Goal: Task Accomplishment & Management: Complete application form

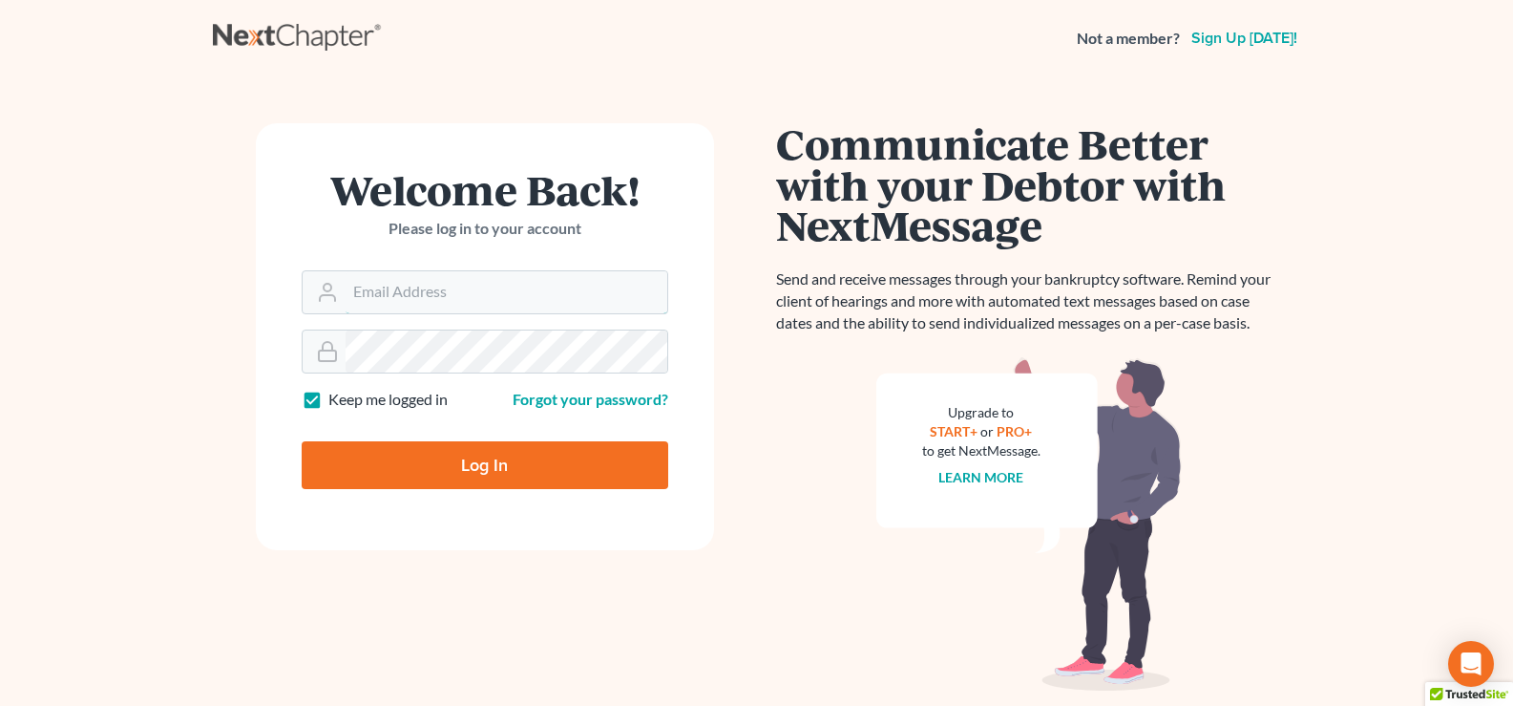
type input "lgibson@arthurlwalker.com"
click at [528, 474] on input "Log In" at bounding box center [485, 465] width 367 height 48
type input "Thinking..."
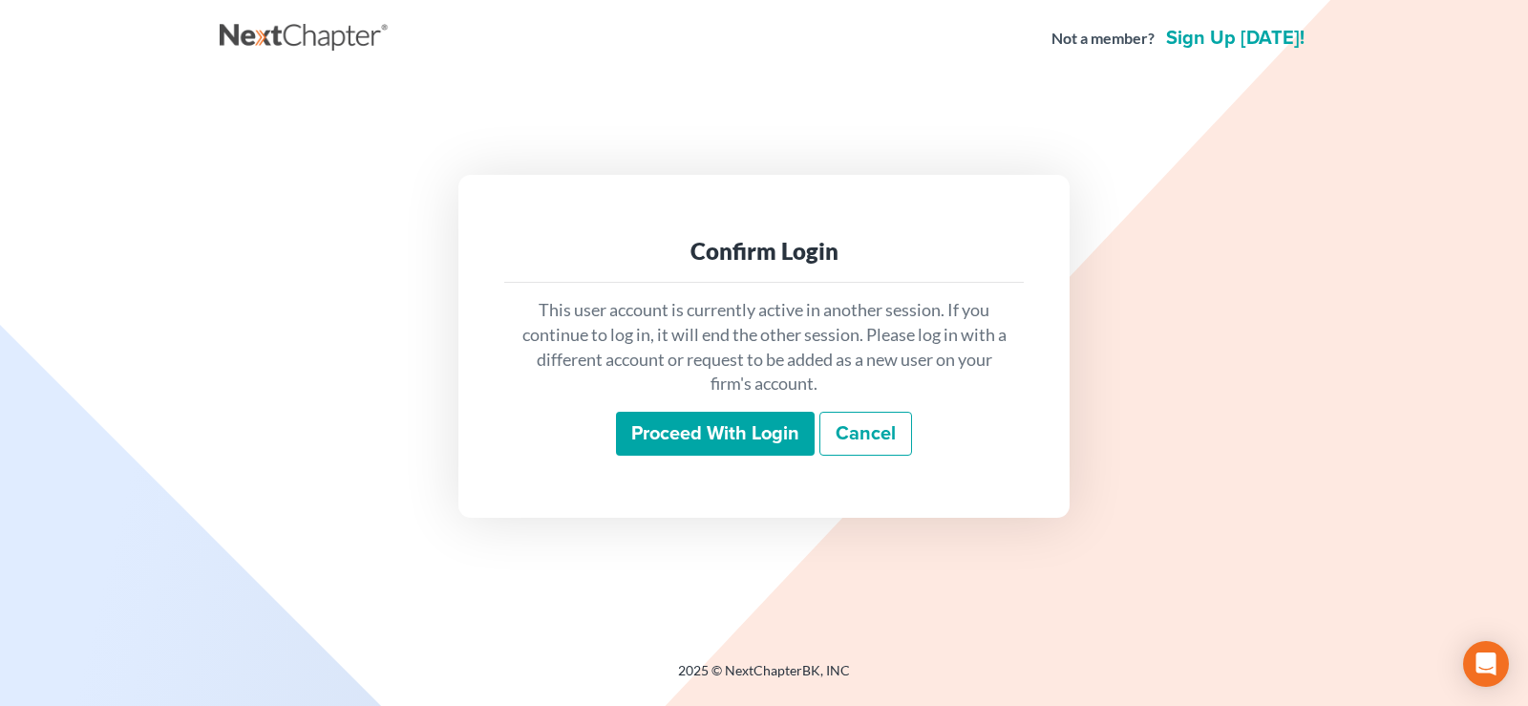
click at [650, 454] on input "Proceed with login" at bounding box center [715, 433] width 199 height 44
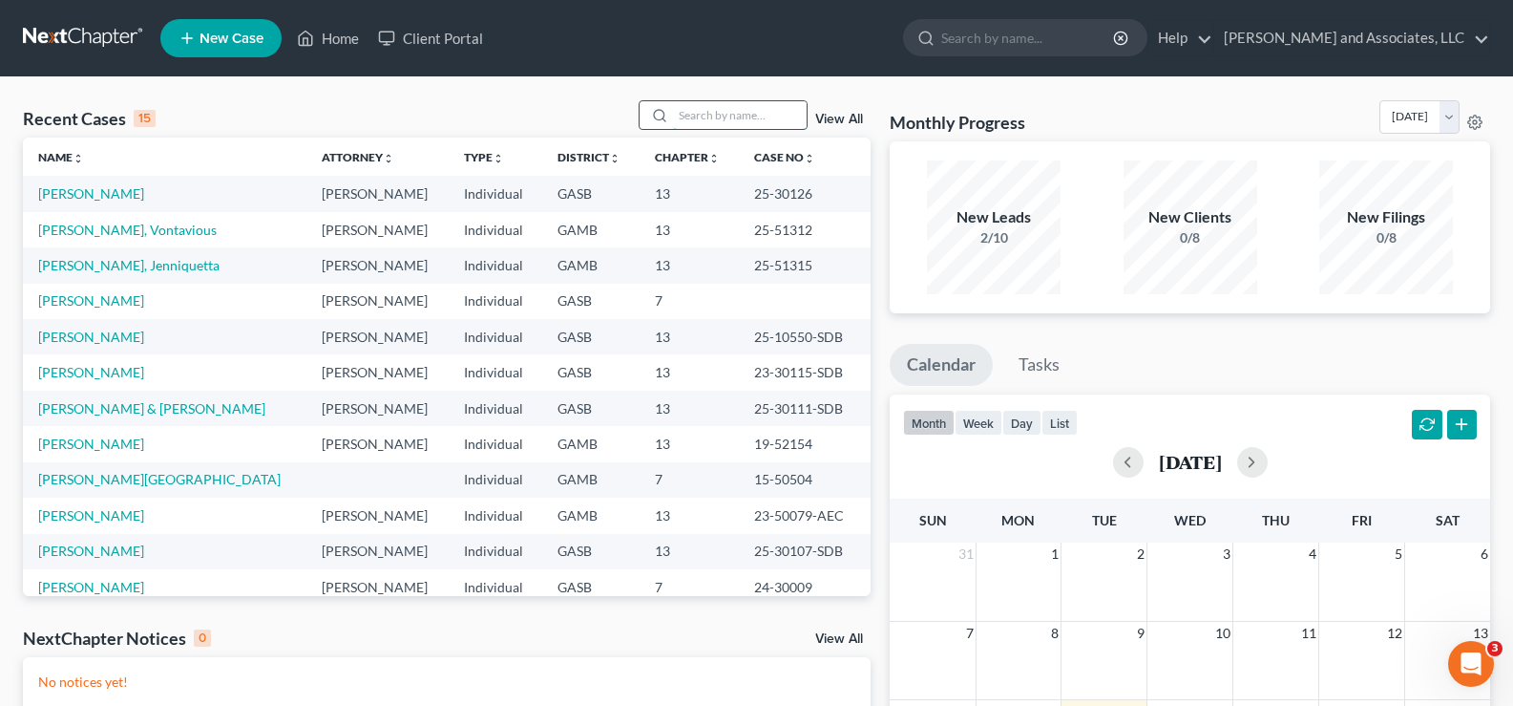
click at [737, 122] on input "search" at bounding box center [740, 115] width 134 height 28
click at [119, 265] on link "Warthen, Jenniquetta" at bounding box center [128, 265] width 181 height 16
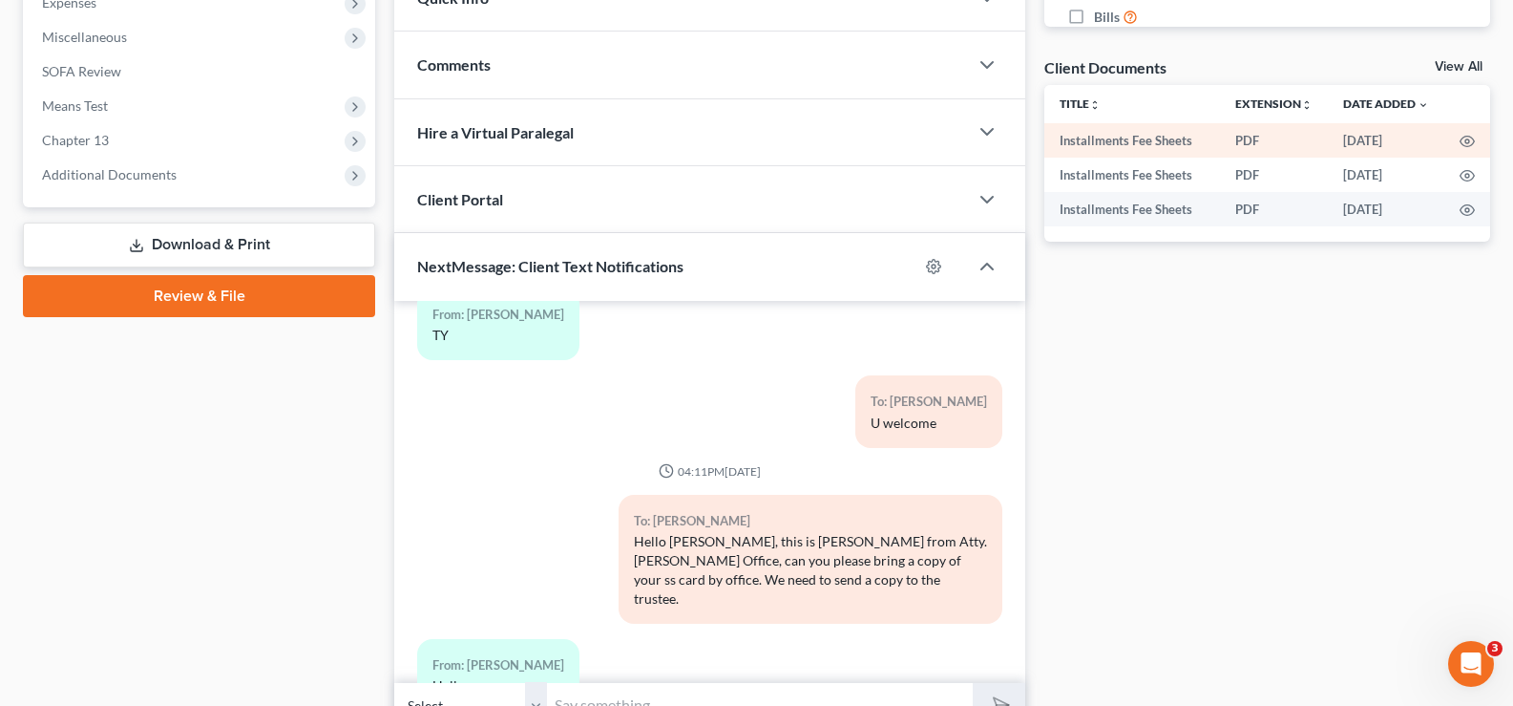
scroll to position [3026, 0]
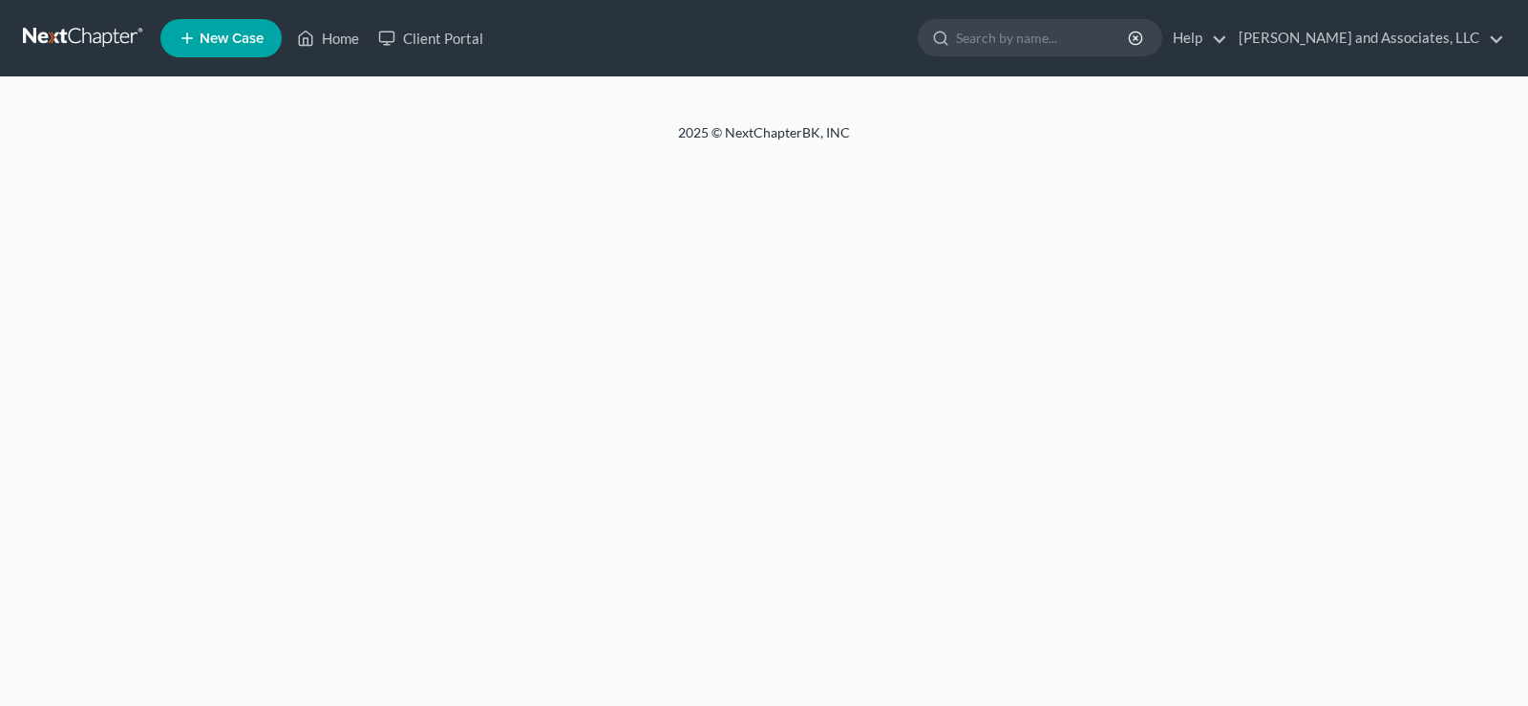
select select "1"
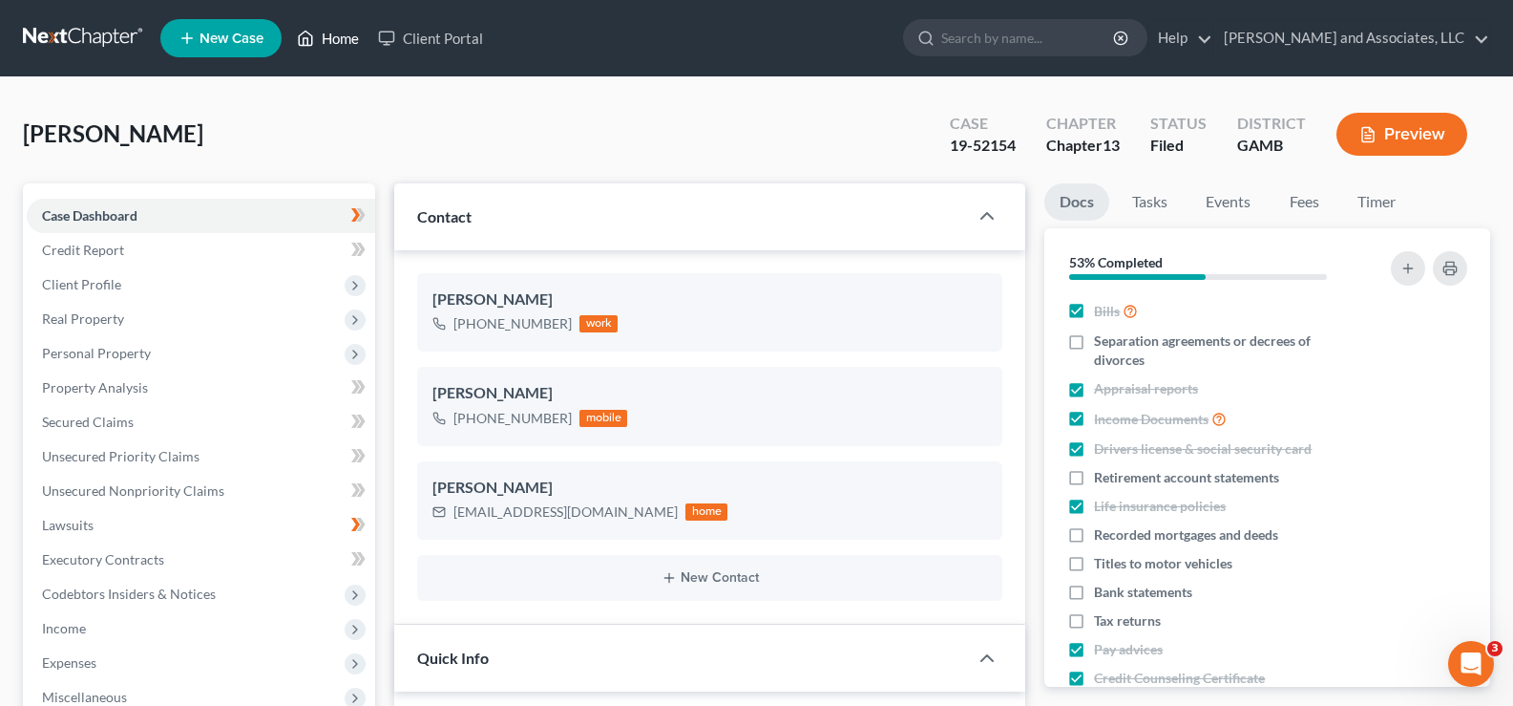
click at [345, 34] on link "Home" at bounding box center [327, 38] width 81 height 34
click at [353, 35] on link "Home" at bounding box center [327, 38] width 81 height 34
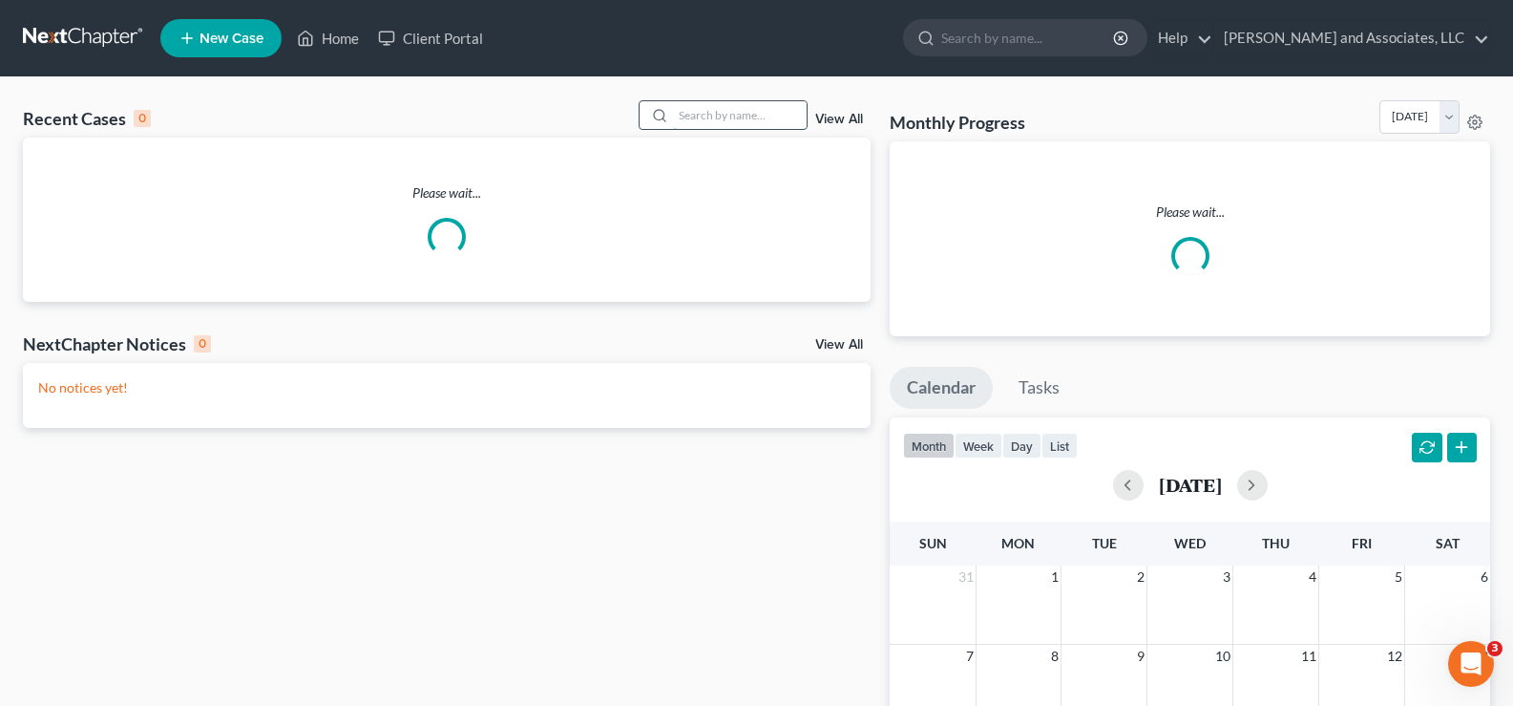
click at [724, 119] on input "search" at bounding box center [740, 115] width 134 height 28
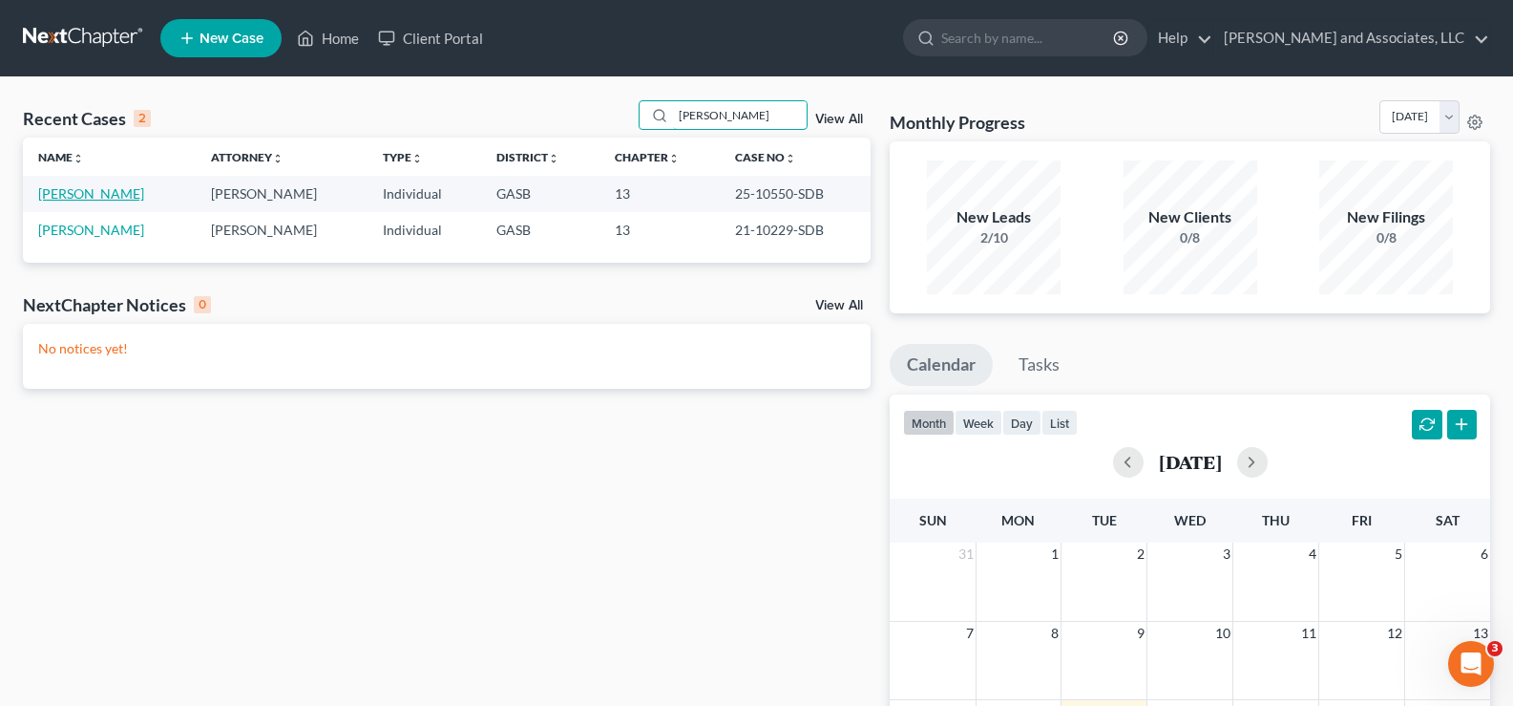
type input "sharese"
click at [128, 196] on link "[PERSON_NAME]" at bounding box center [91, 193] width 106 height 16
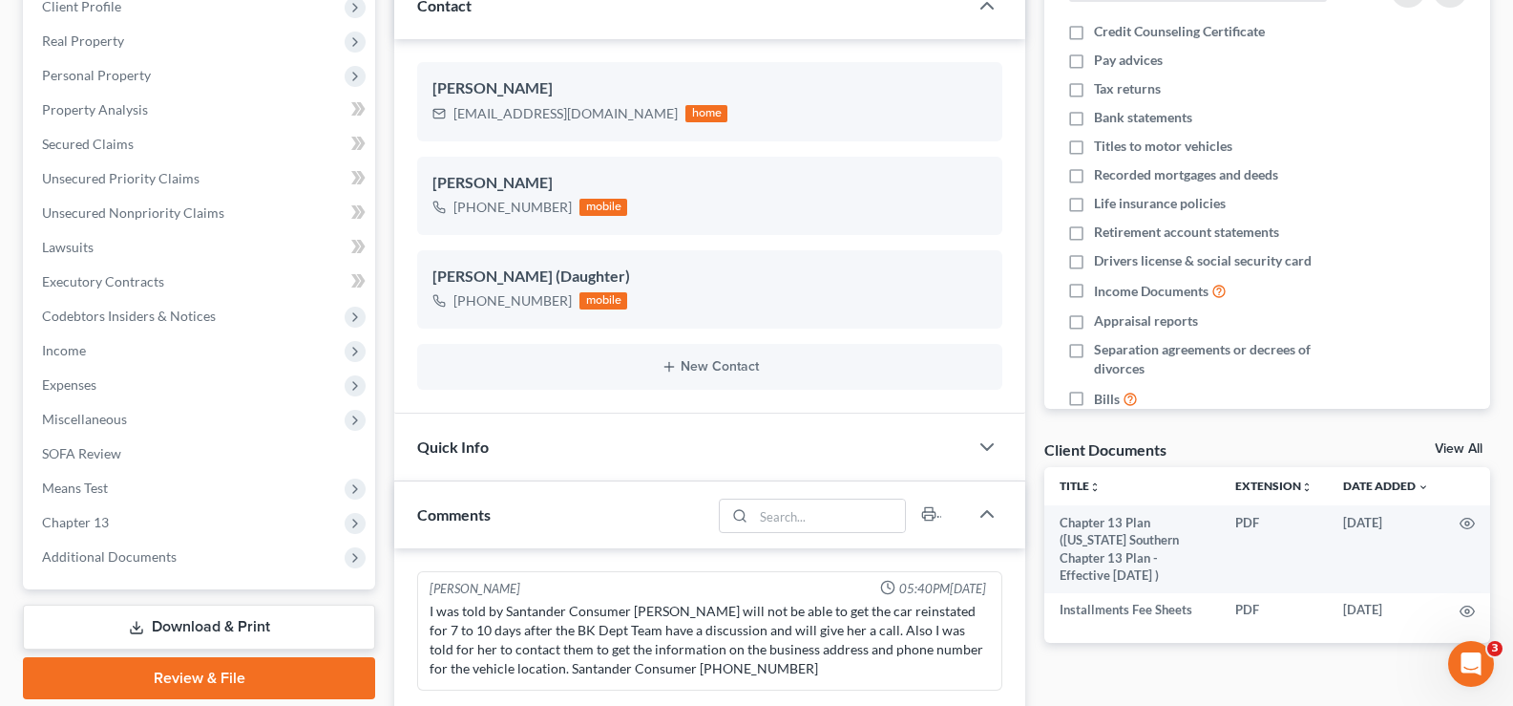
scroll to position [286, 0]
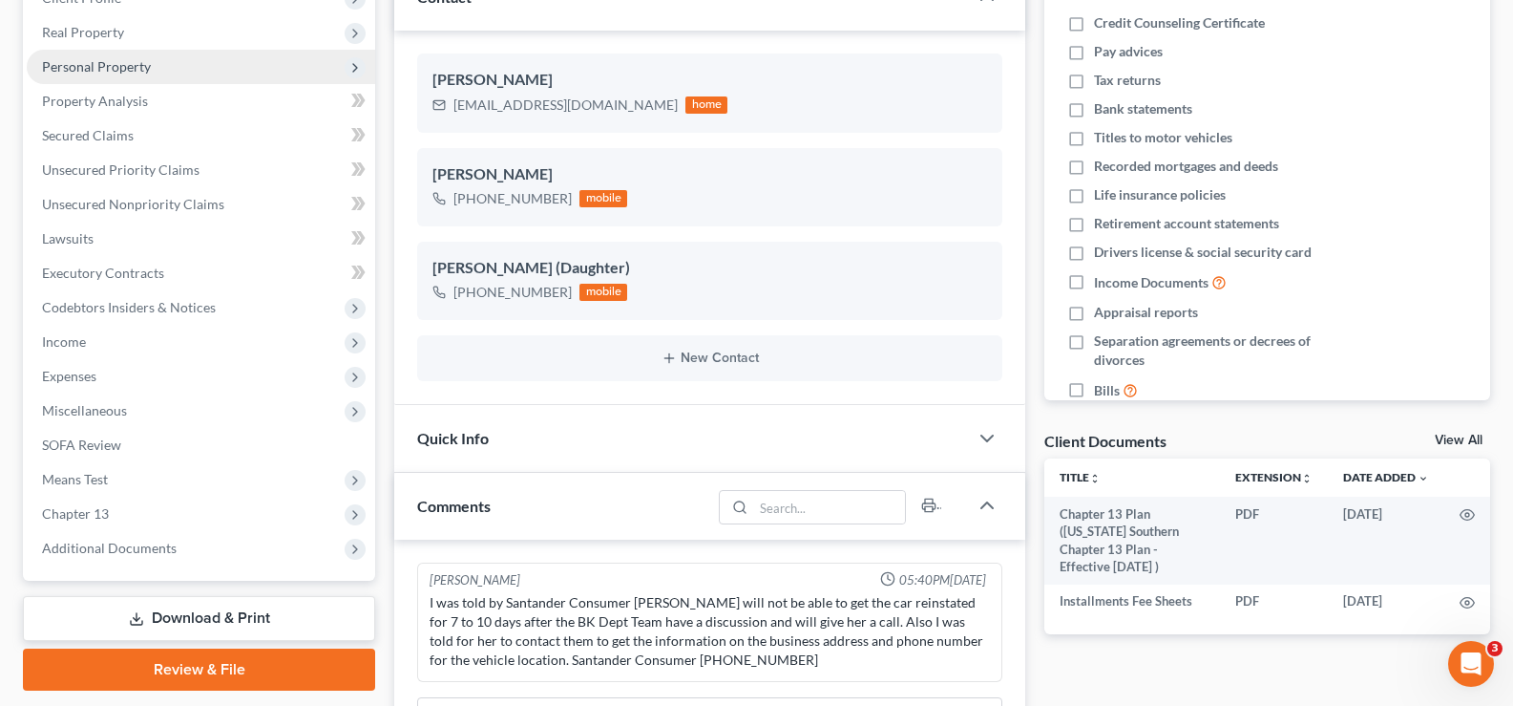
click at [110, 60] on span "Personal Property" at bounding box center [96, 66] width 109 height 16
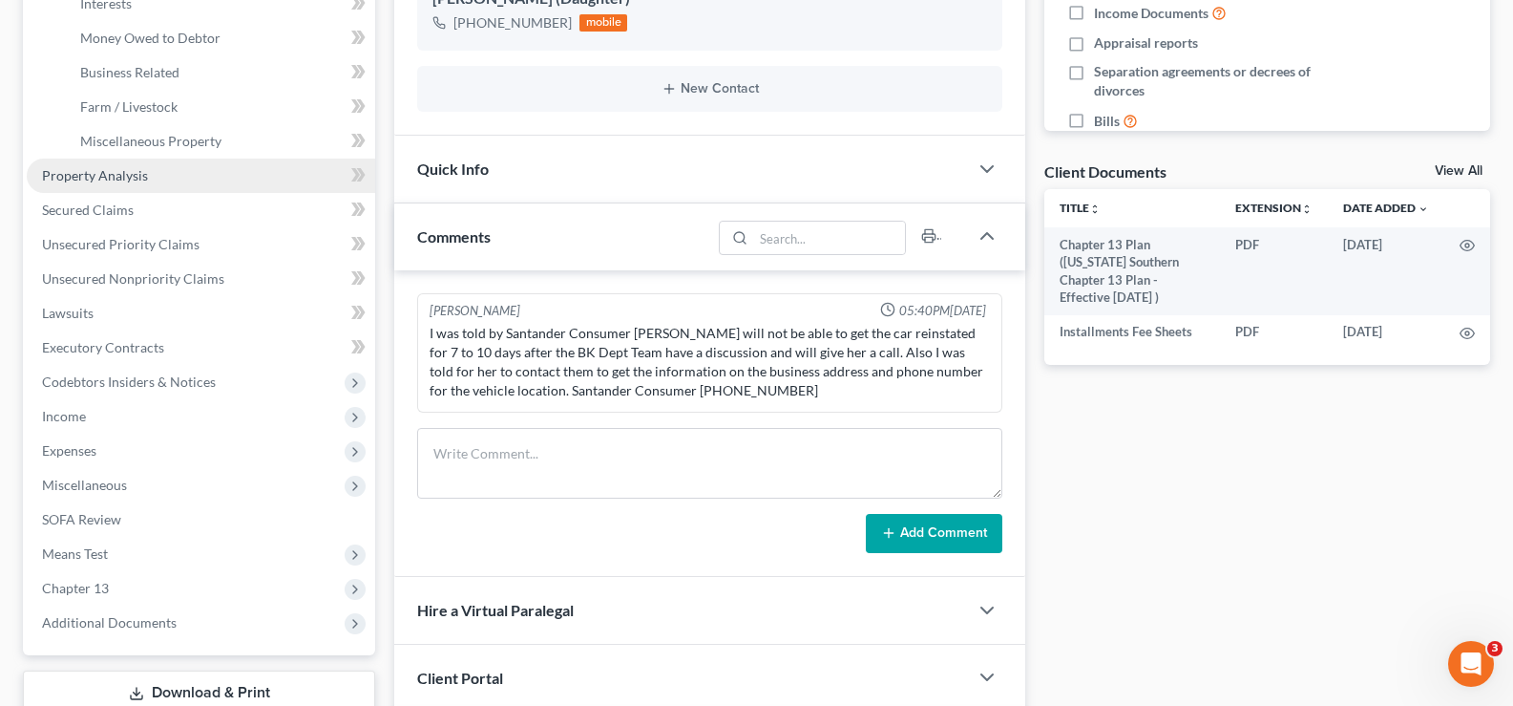
scroll to position [573, 0]
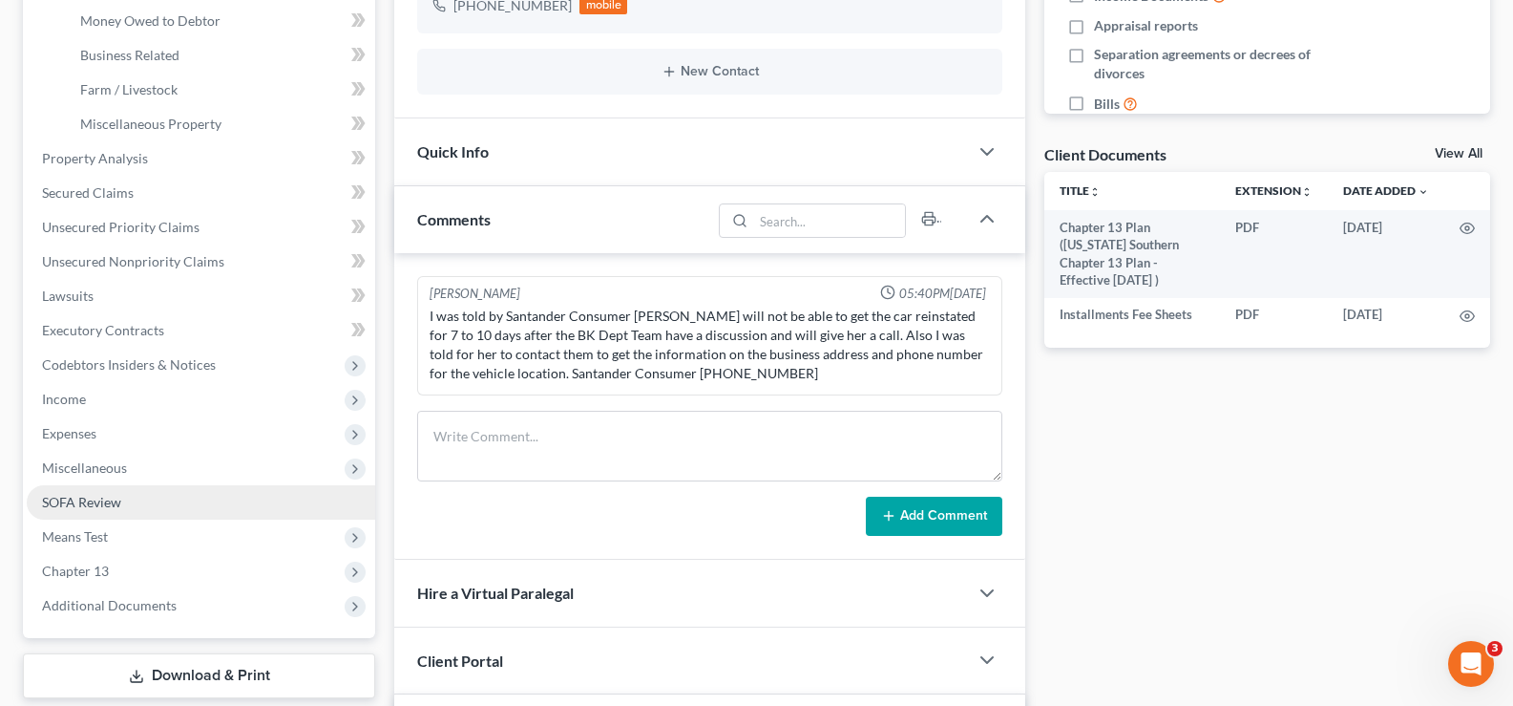
click at [95, 499] on span "SOFA Review" at bounding box center [81, 502] width 79 height 16
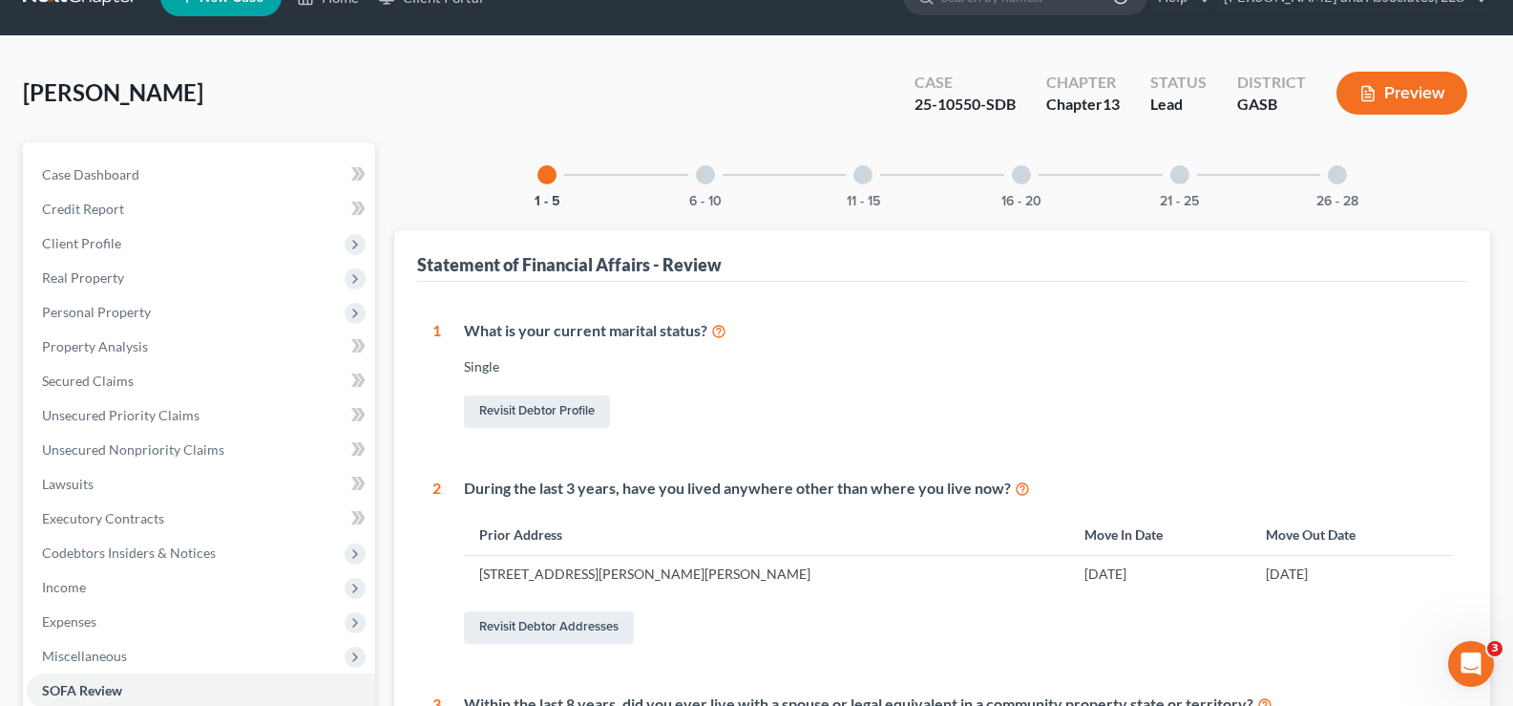
scroll to position [39, 0]
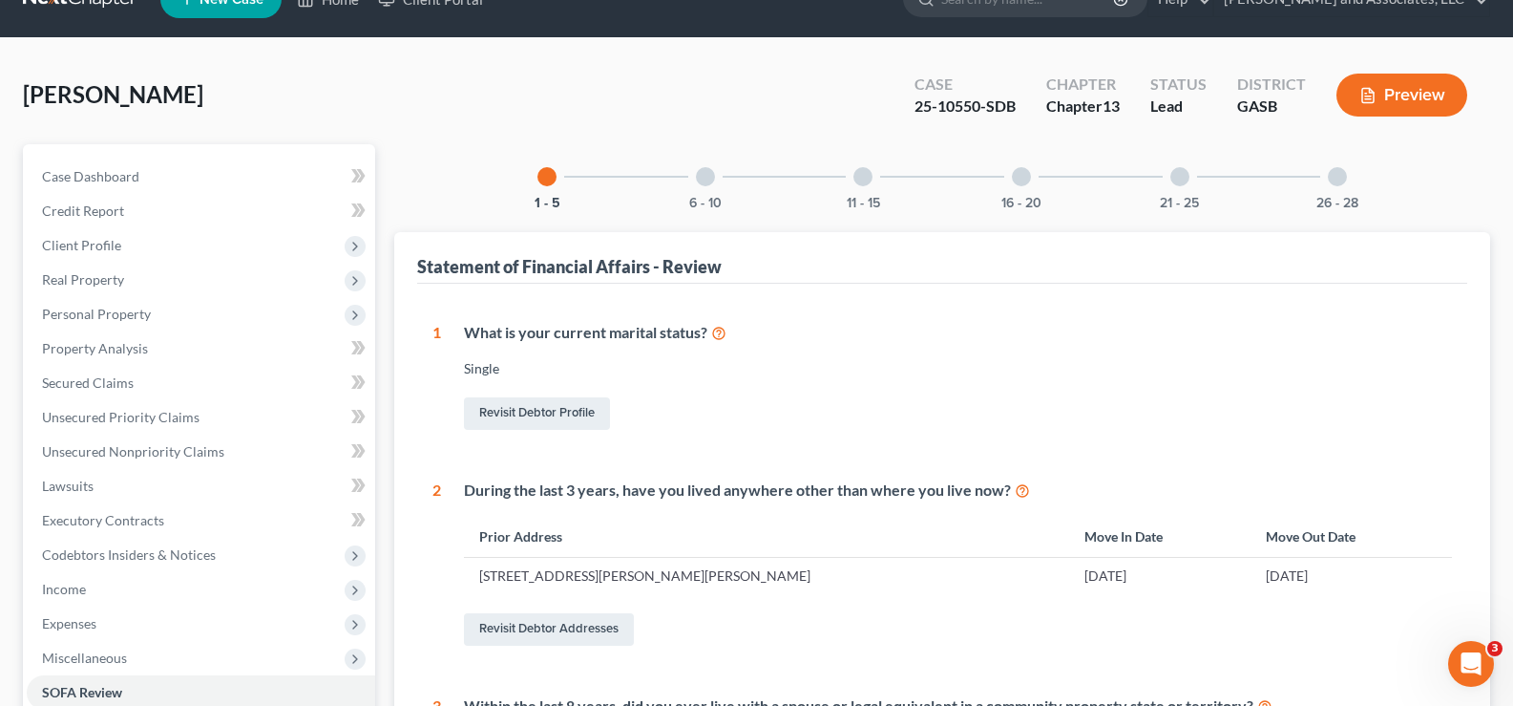
click at [711, 170] on div at bounding box center [705, 176] width 19 height 19
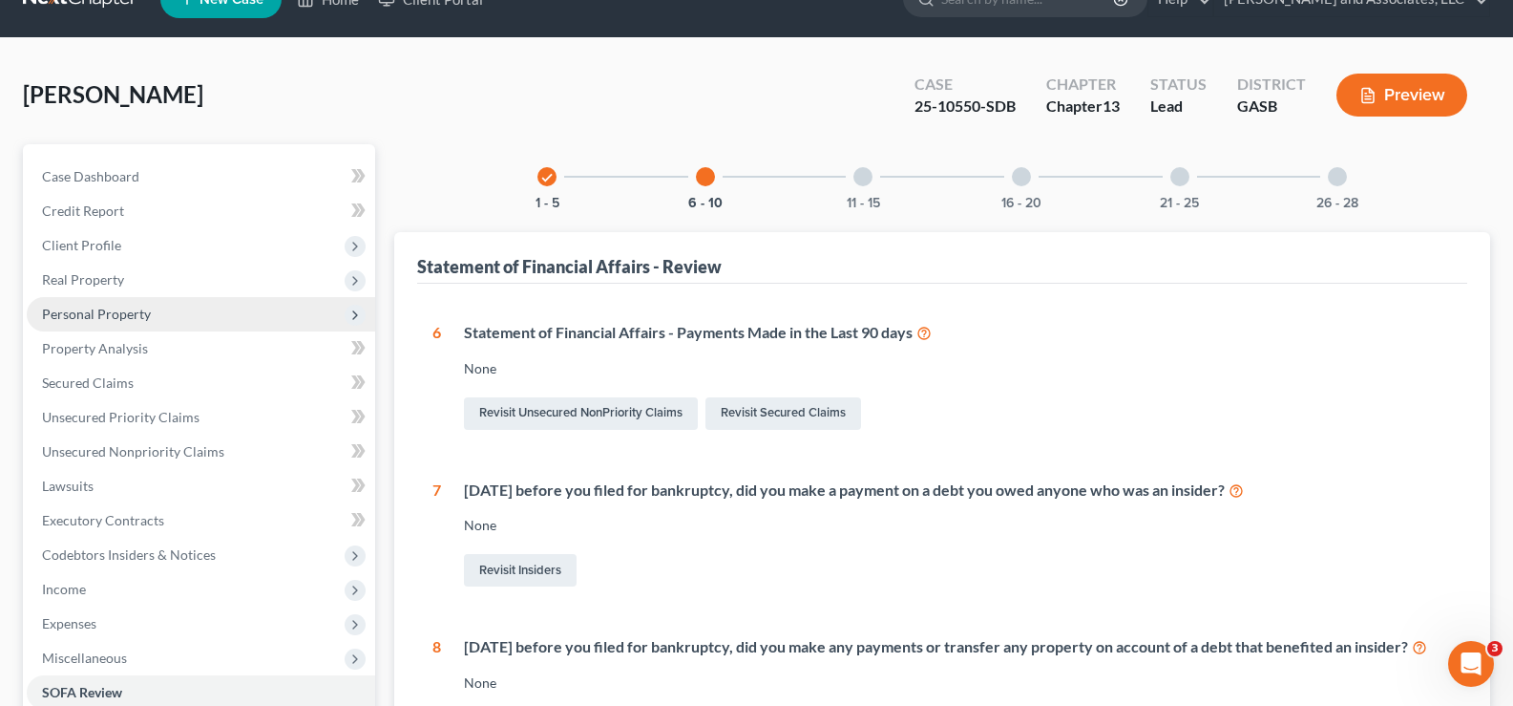
click at [90, 313] on span "Personal Property" at bounding box center [96, 314] width 109 height 16
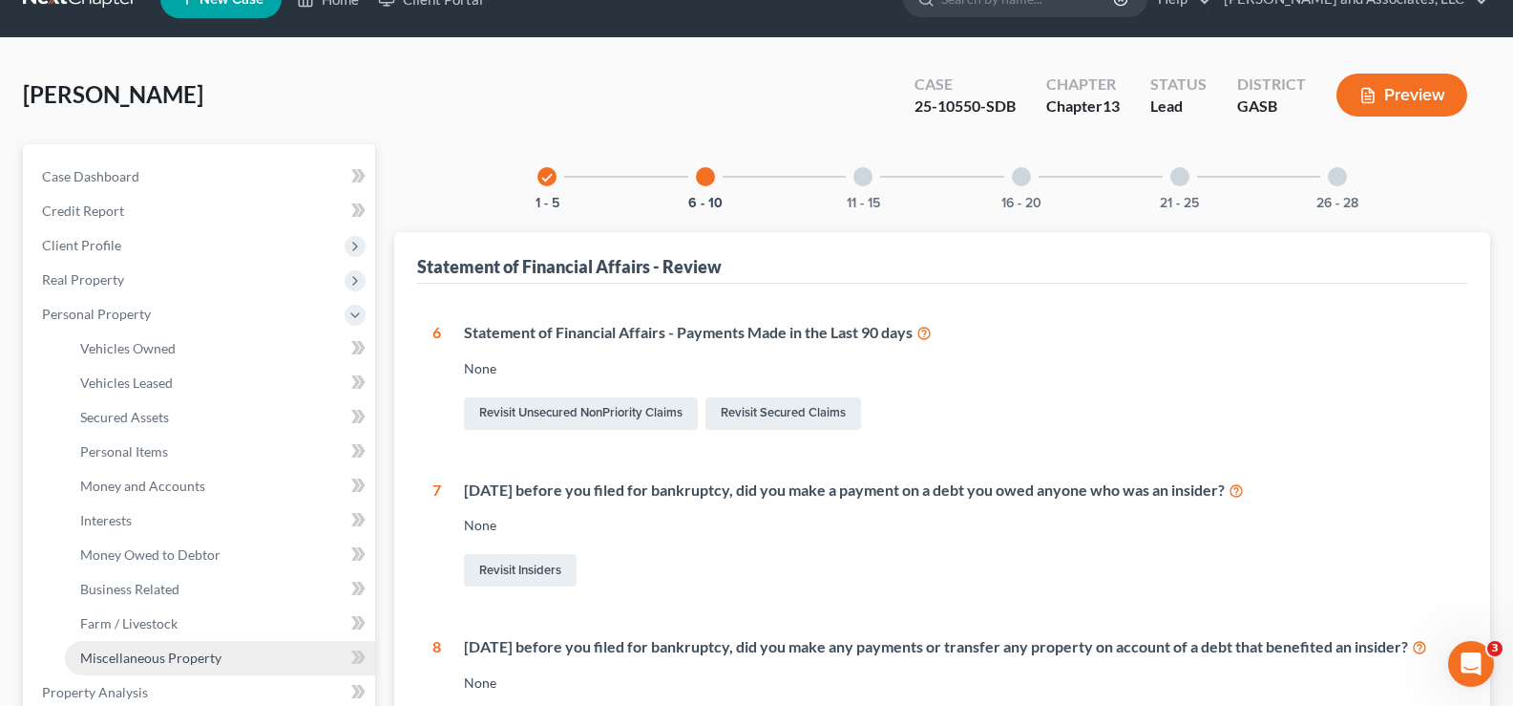
click at [161, 651] on span "Miscellaneous Property" at bounding box center [150, 657] width 141 height 16
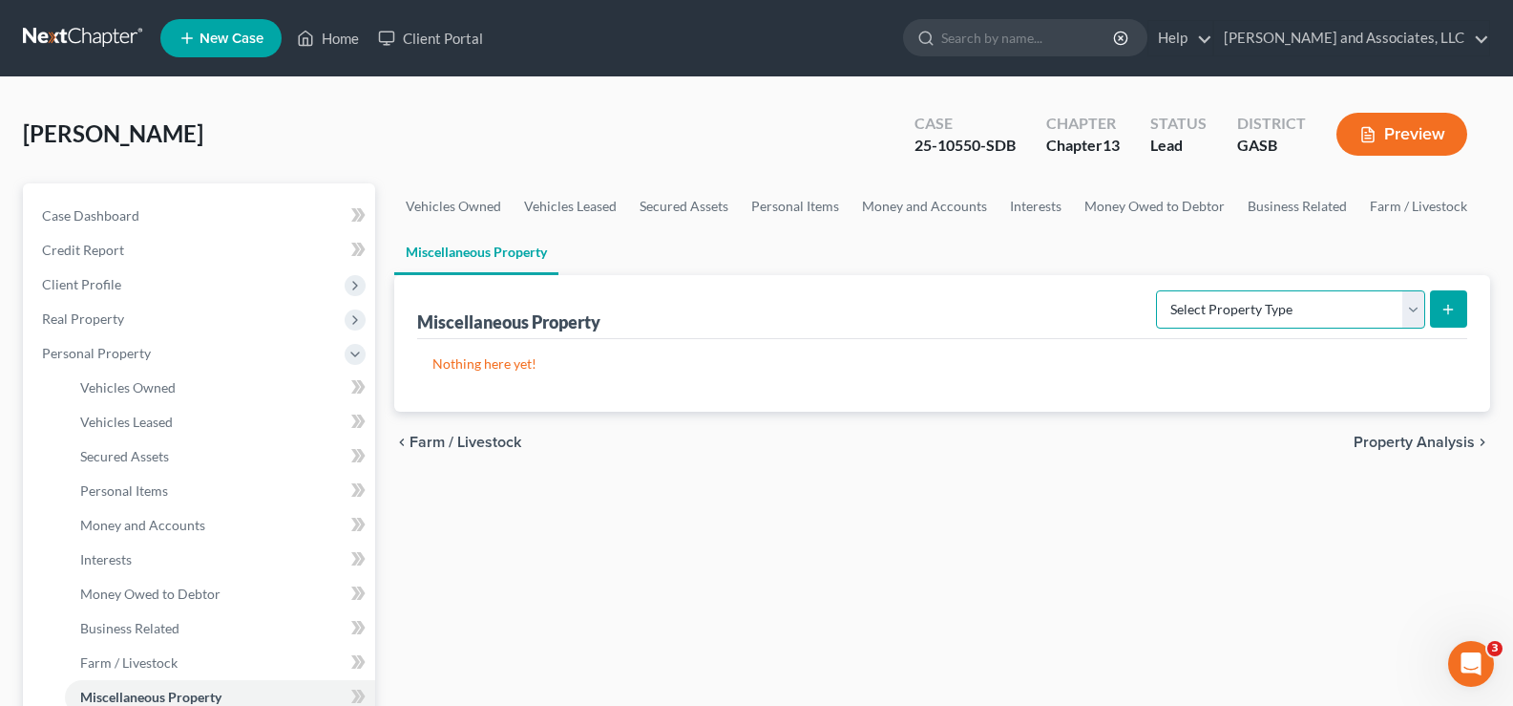
click at [1417, 306] on select "Select Property Type Assigned for Creditor Benefit Within 1 Year Holding for An…" at bounding box center [1290, 309] width 269 height 38
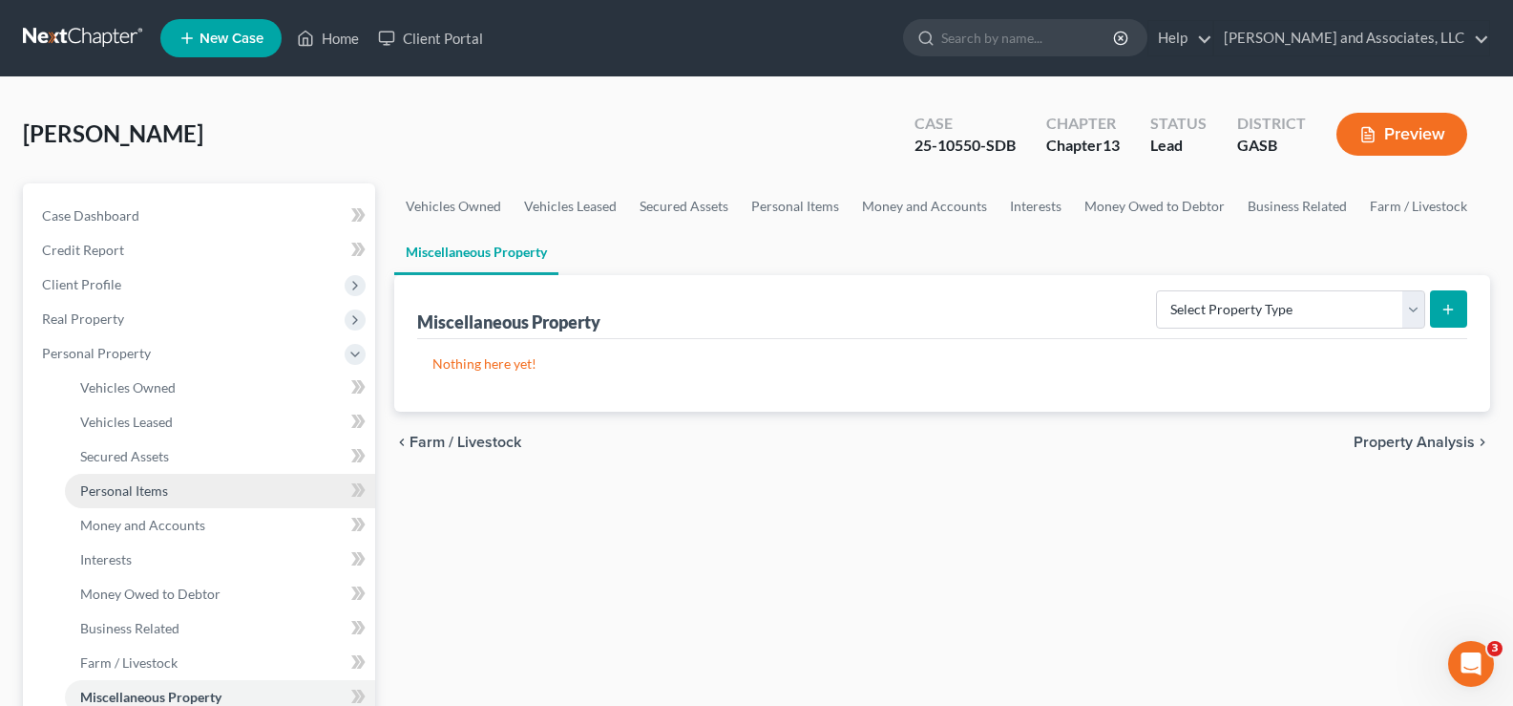
click at [121, 488] on span "Personal Items" at bounding box center [124, 490] width 88 height 16
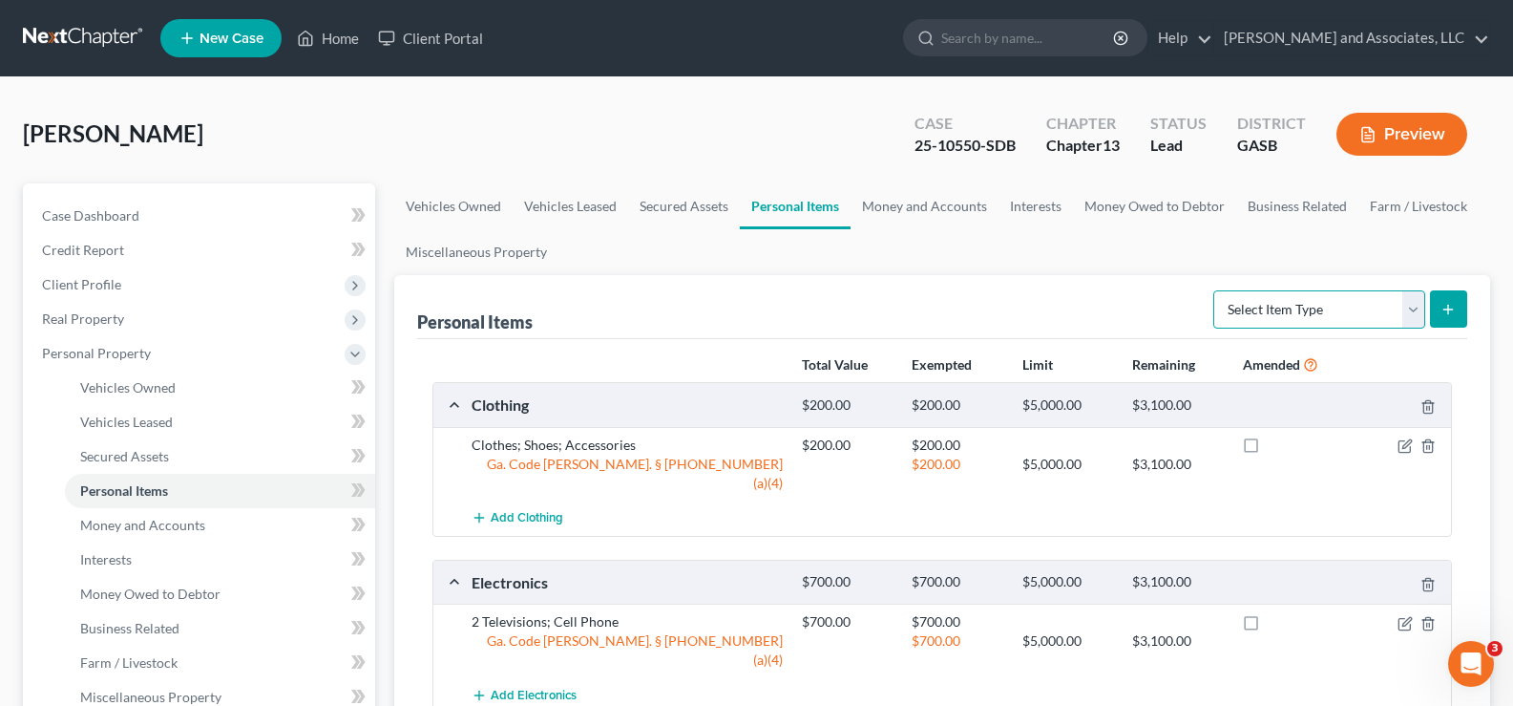
click at [1415, 307] on select "Select Item Type Clothing Collectibles Of Value Electronics Firearms Household …" at bounding box center [1319, 309] width 212 height 38
click at [1146, 276] on div "Personal Items Select Item Type Clothing Collectibles Of Value Electronics Fire…" at bounding box center [942, 307] width 1050 height 64
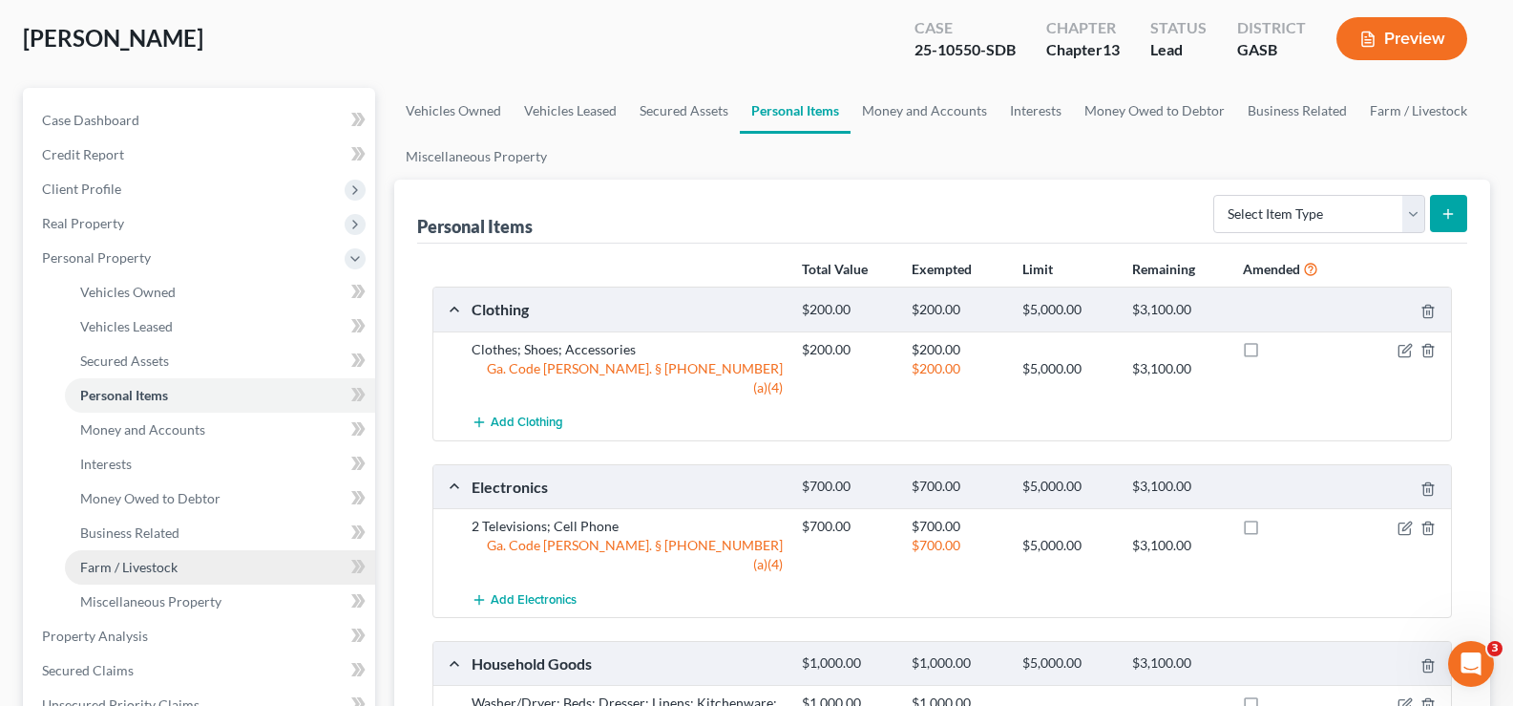
click at [154, 563] on span "Farm / Livestock" at bounding box center [128, 567] width 97 height 16
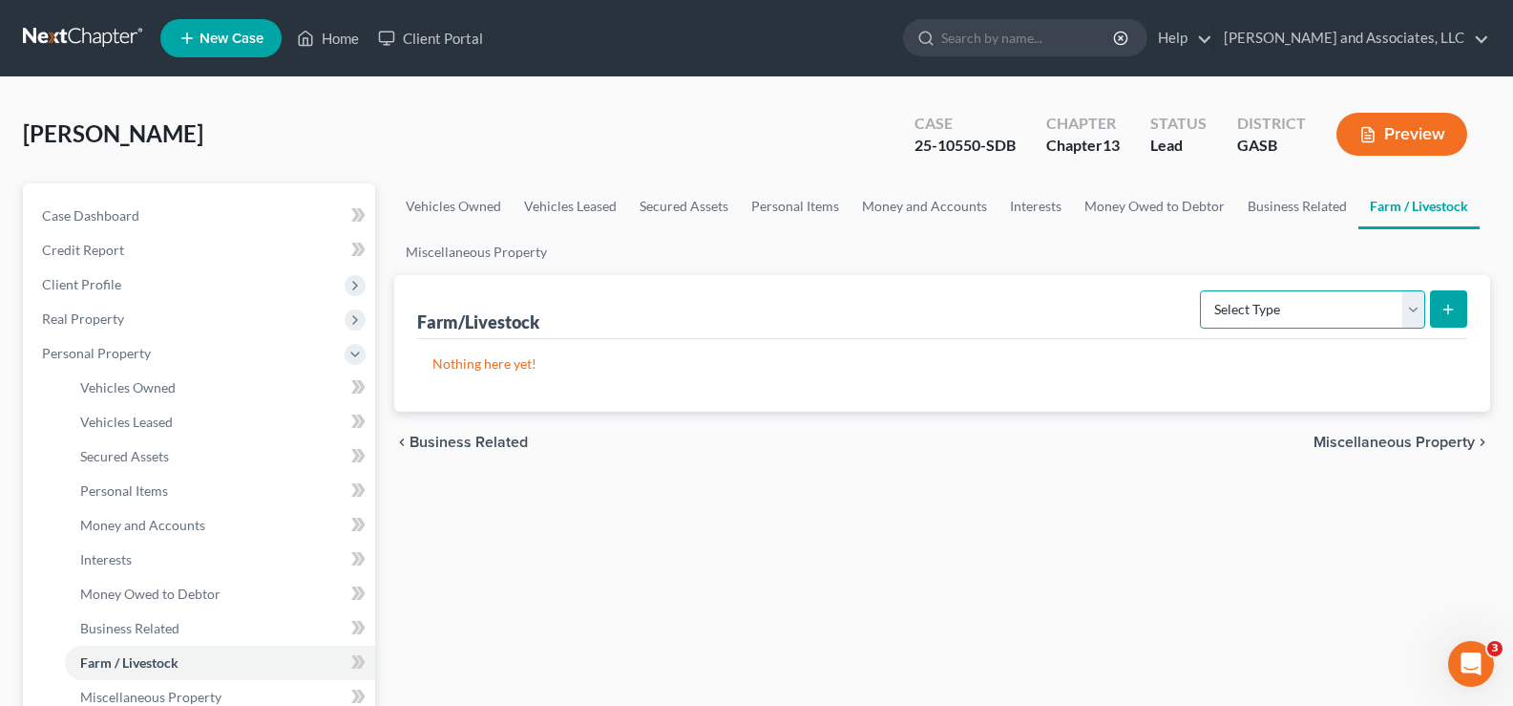
click at [1414, 312] on select "Select Type Animals & Livestock Crops: Growing or Harvested Farming Equipment F…" at bounding box center [1312, 309] width 225 height 38
click at [1048, 264] on ul "Vehicles Owned Vehicles Leased Secured Assets Personal Items Money and Accounts…" at bounding box center [942, 229] width 1096 height 92
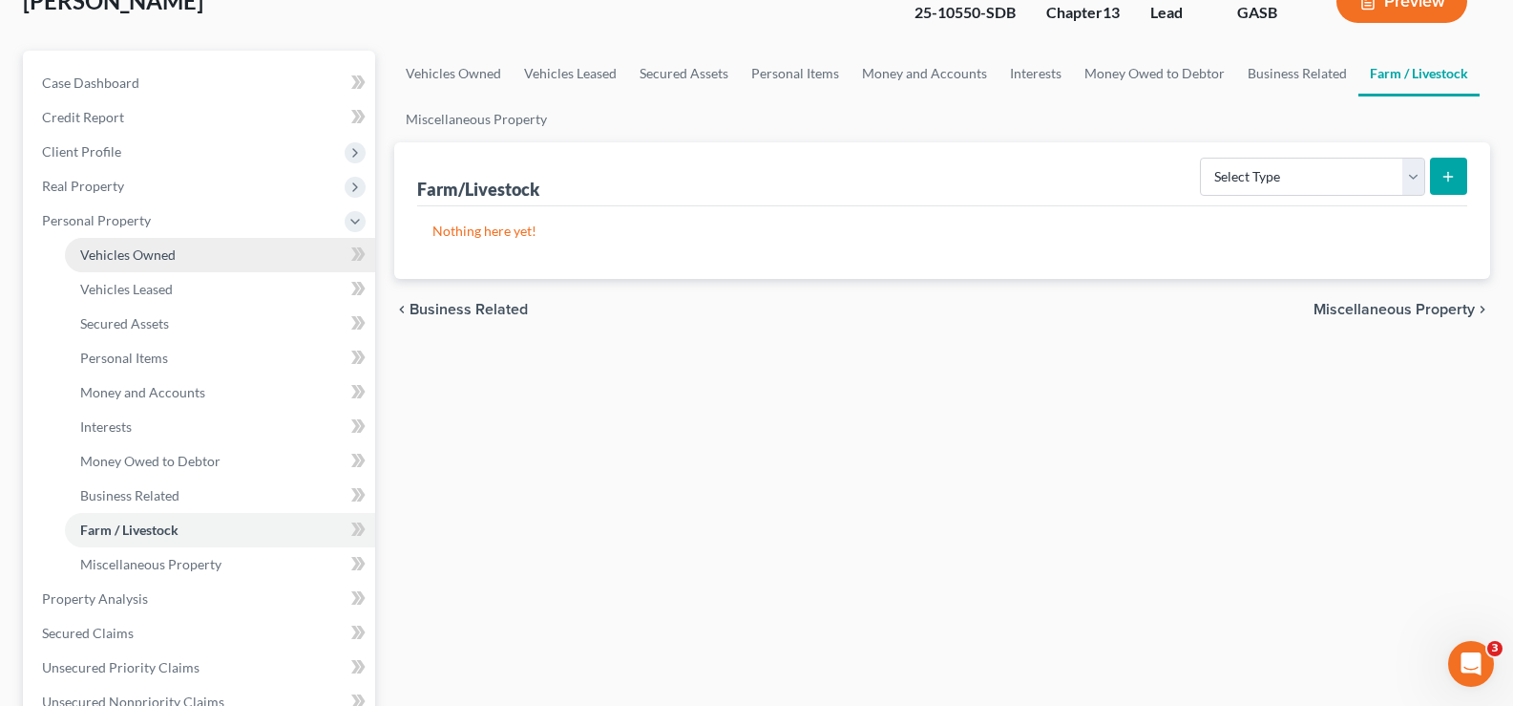
scroll to position [191, 0]
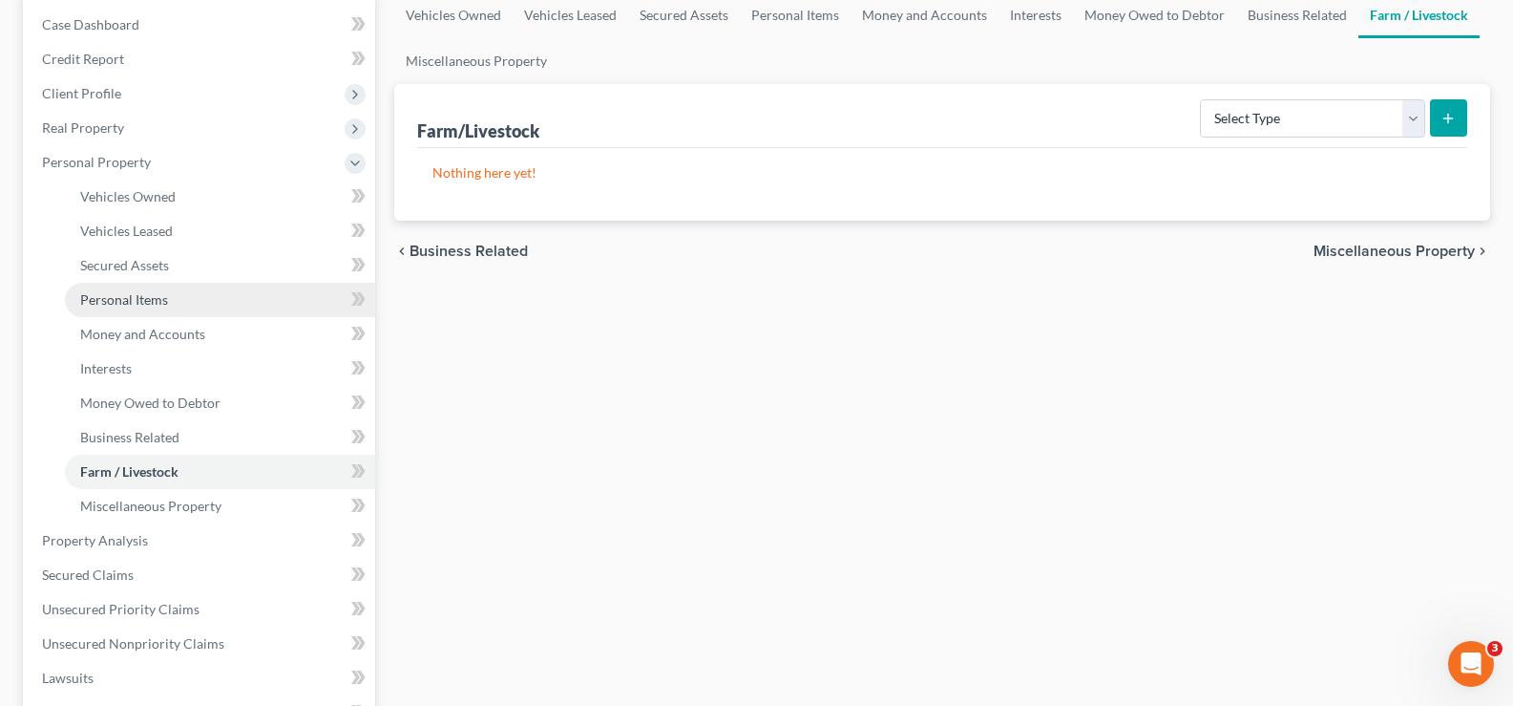
click at [131, 297] on span "Personal Items" at bounding box center [124, 299] width 88 height 16
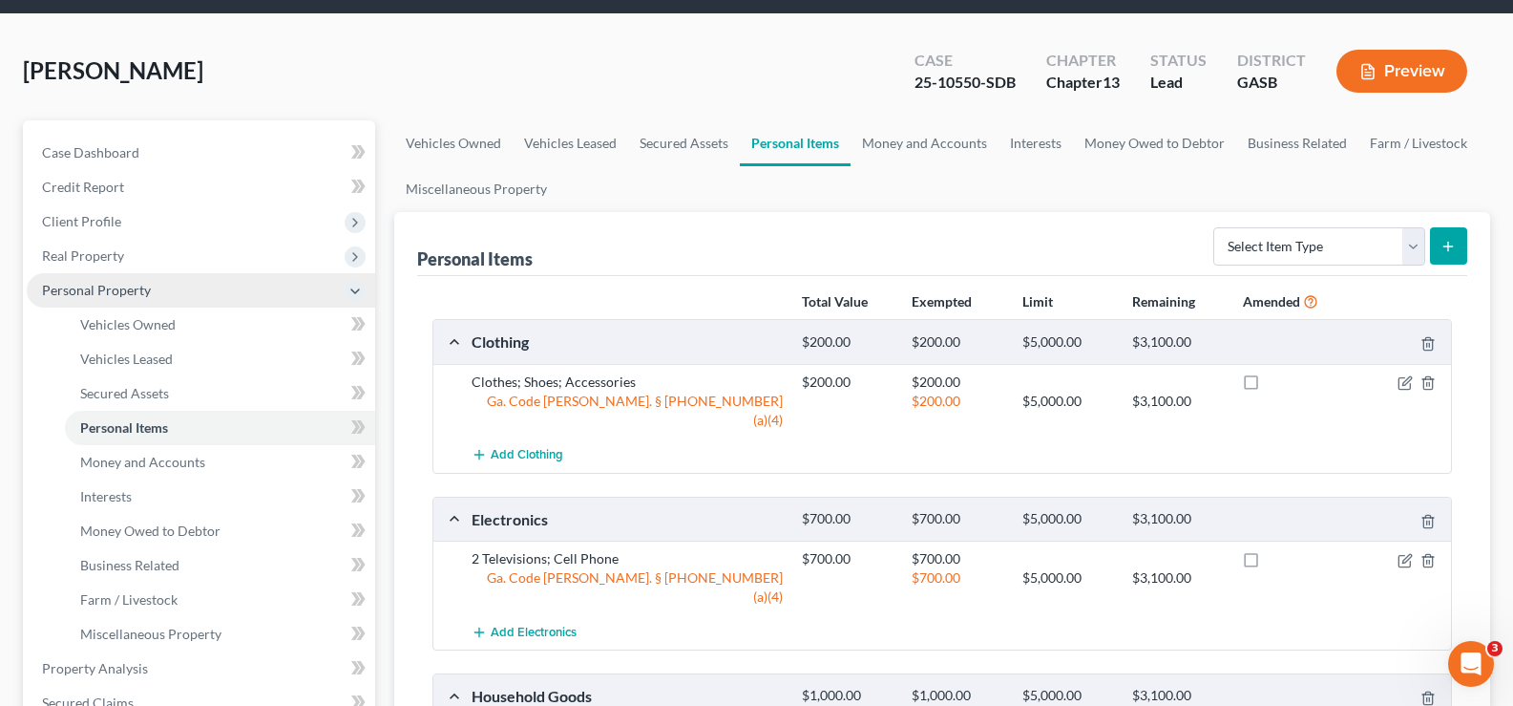
scroll to position [191, 0]
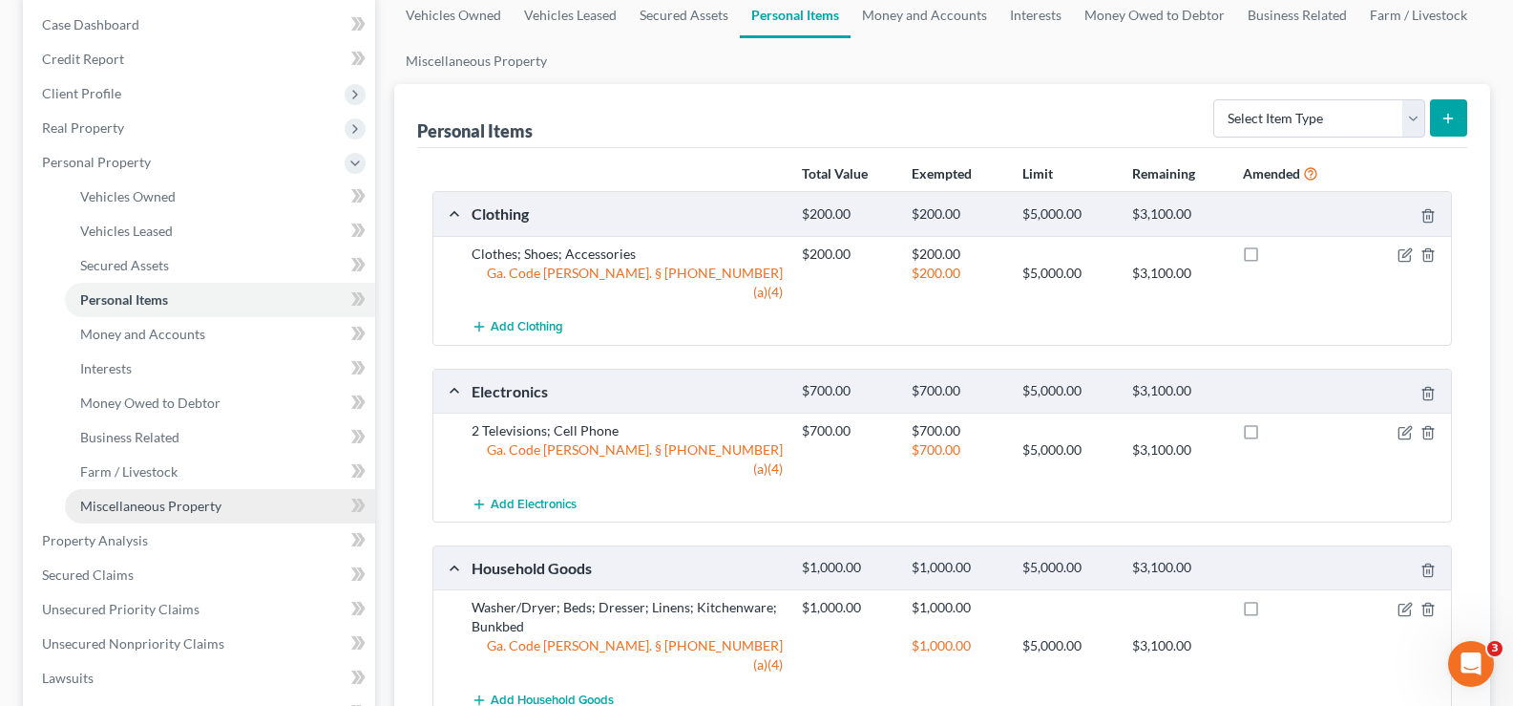
click at [143, 500] on span "Miscellaneous Property" at bounding box center [150, 505] width 141 height 16
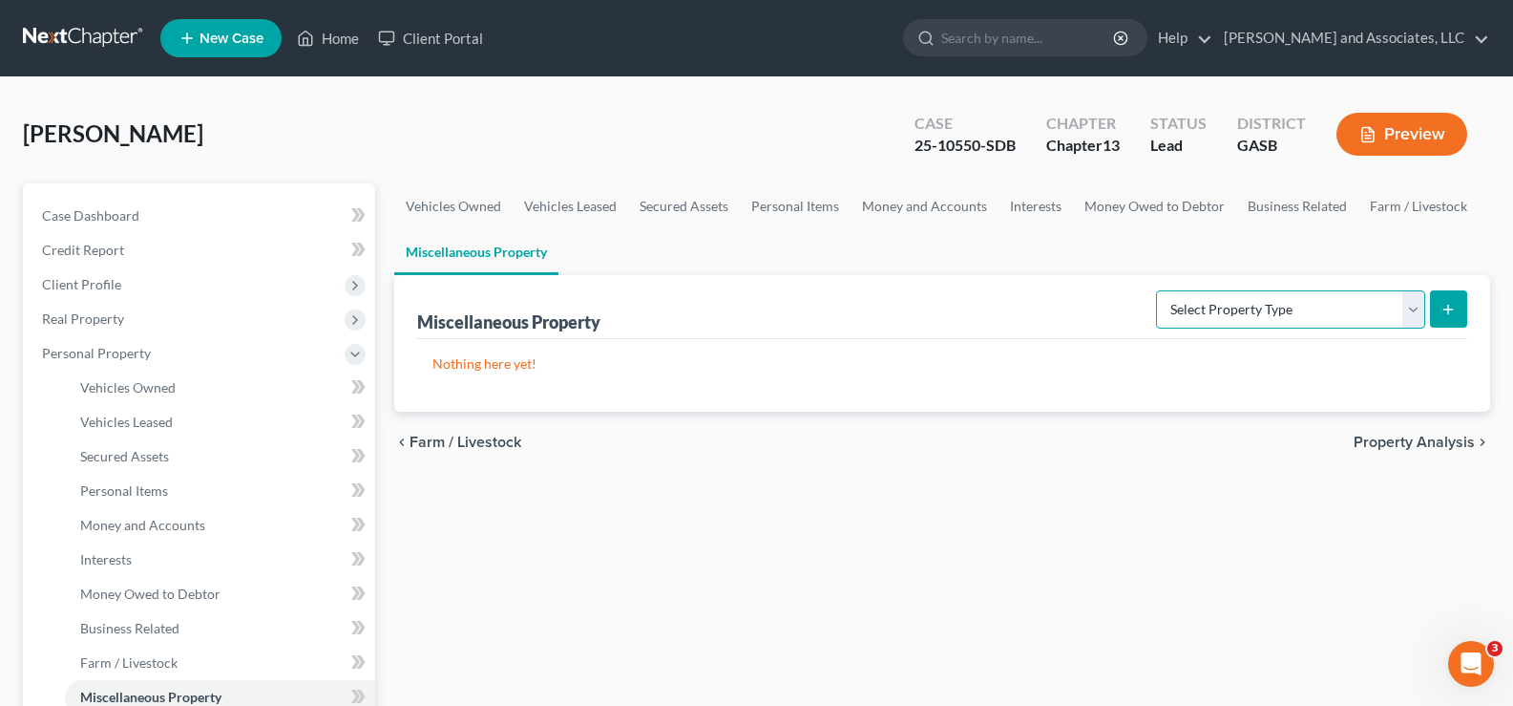
click at [1411, 311] on select "Select Property Type Assigned for Creditor Benefit Within 1 Year Holding for An…" at bounding box center [1290, 309] width 269 height 38
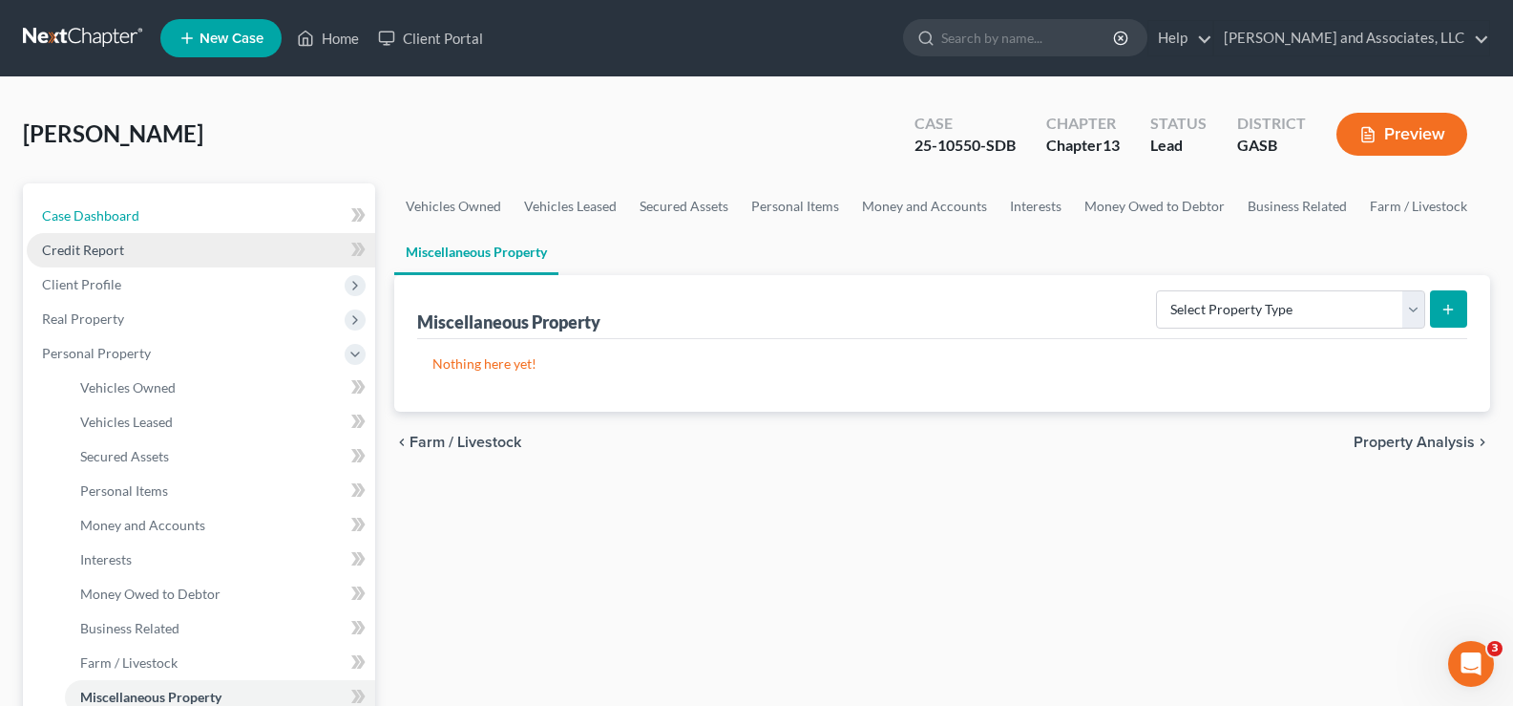
drag, startPoint x: 115, startPoint y: 208, endPoint x: 118, endPoint y: 233, distance: 25.1
click at [115, 208] on span "Case Dashboard" at bounding box center [90, 215] width 97 height 16
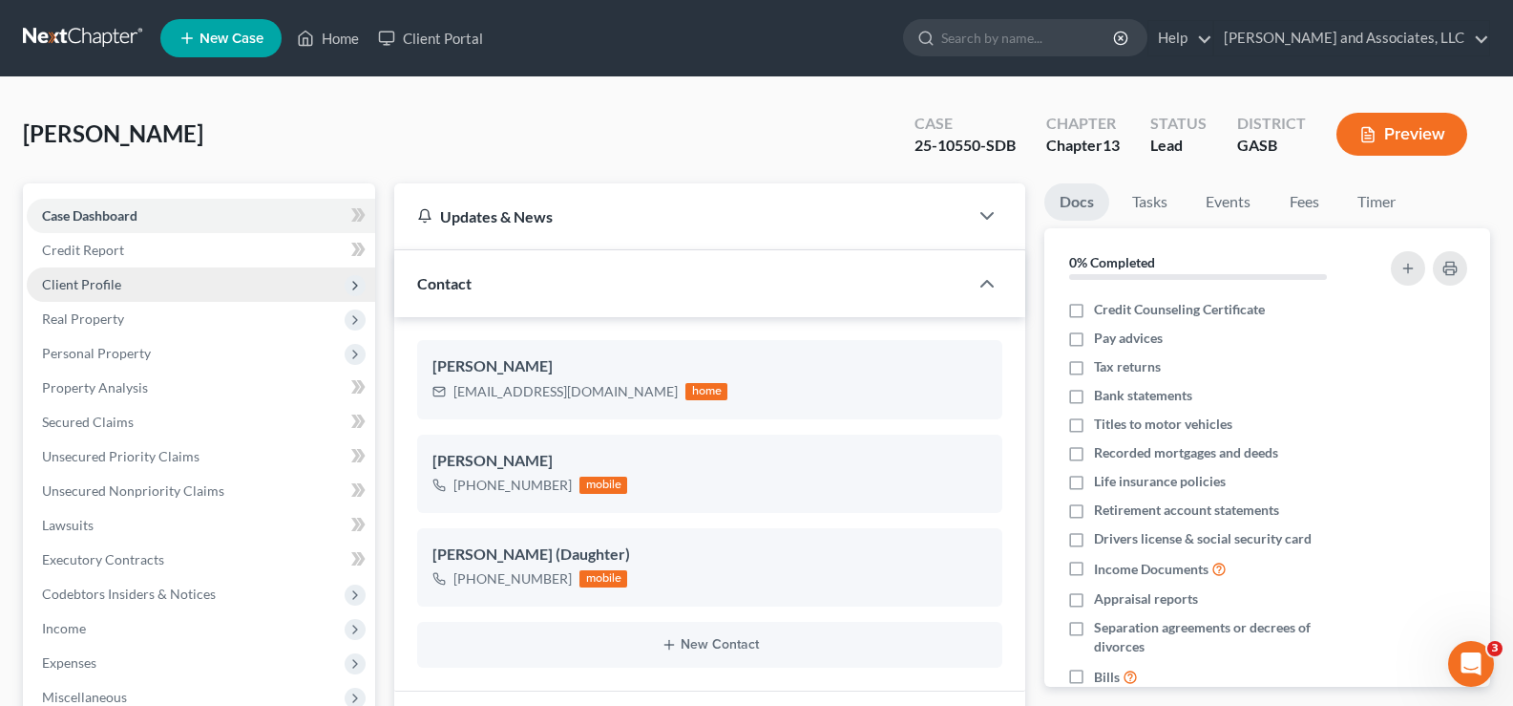
scroll to position [1009, 0]
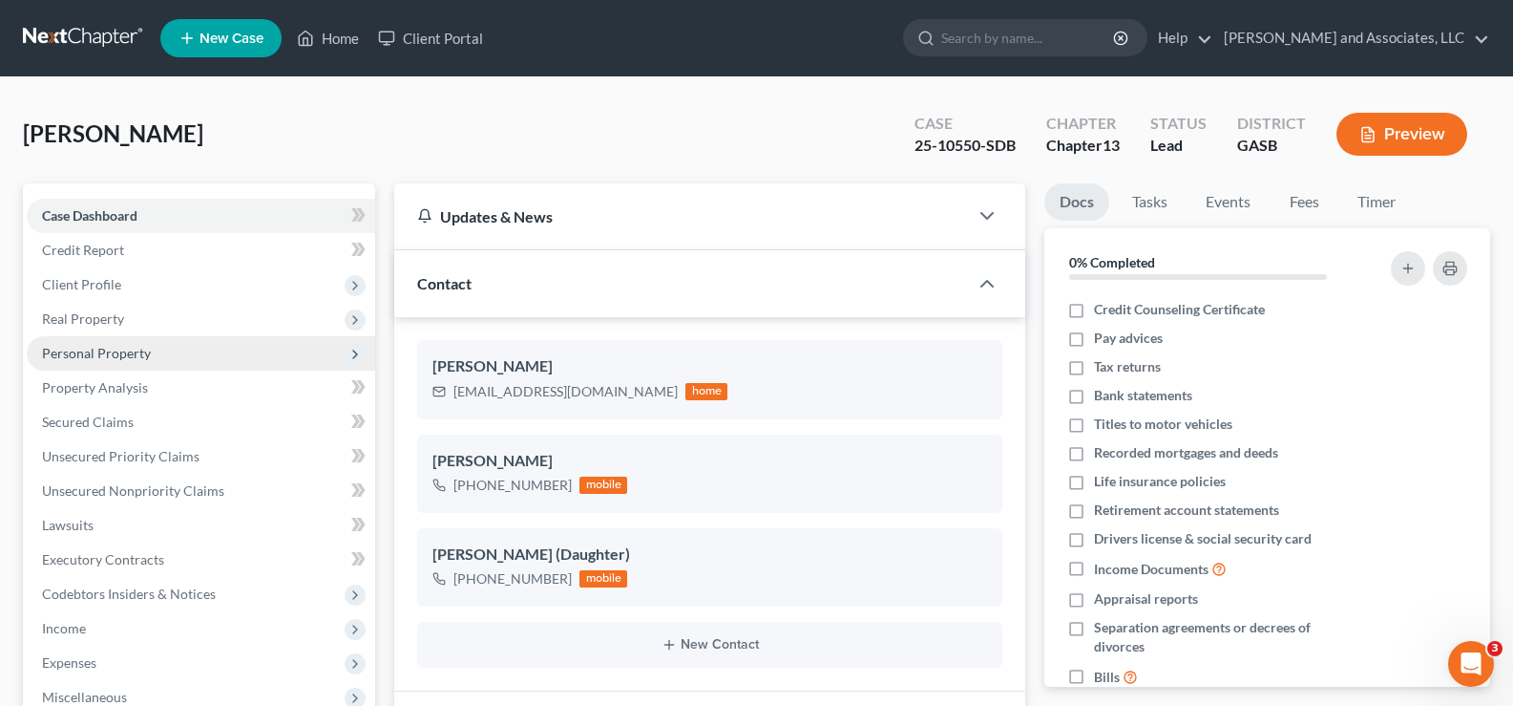
click at [97, 348] on span "Personal Property" at bounding box center [96, 353] width 109 height 16
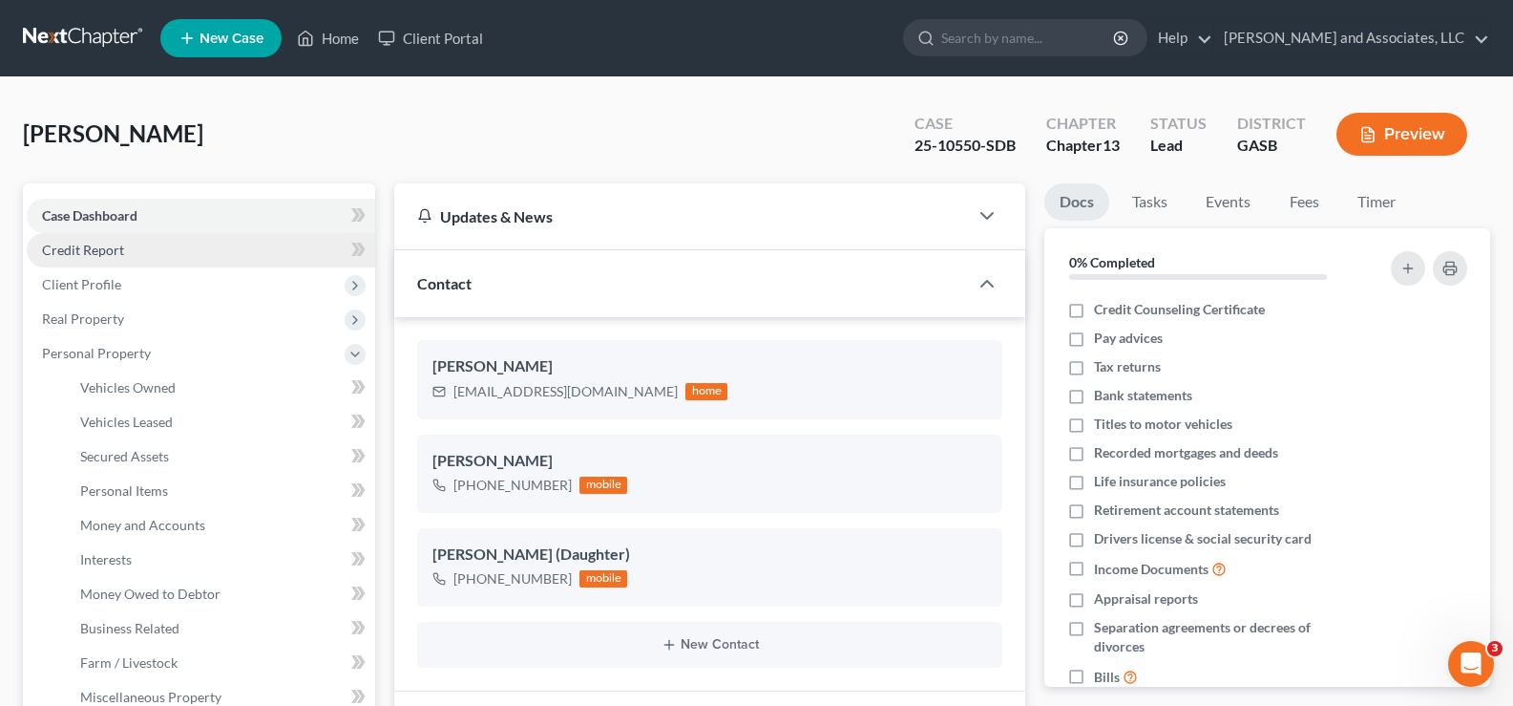
click at [95, 244] on span "Credit Report" at bounding box center [83, 250] width 82 height 16
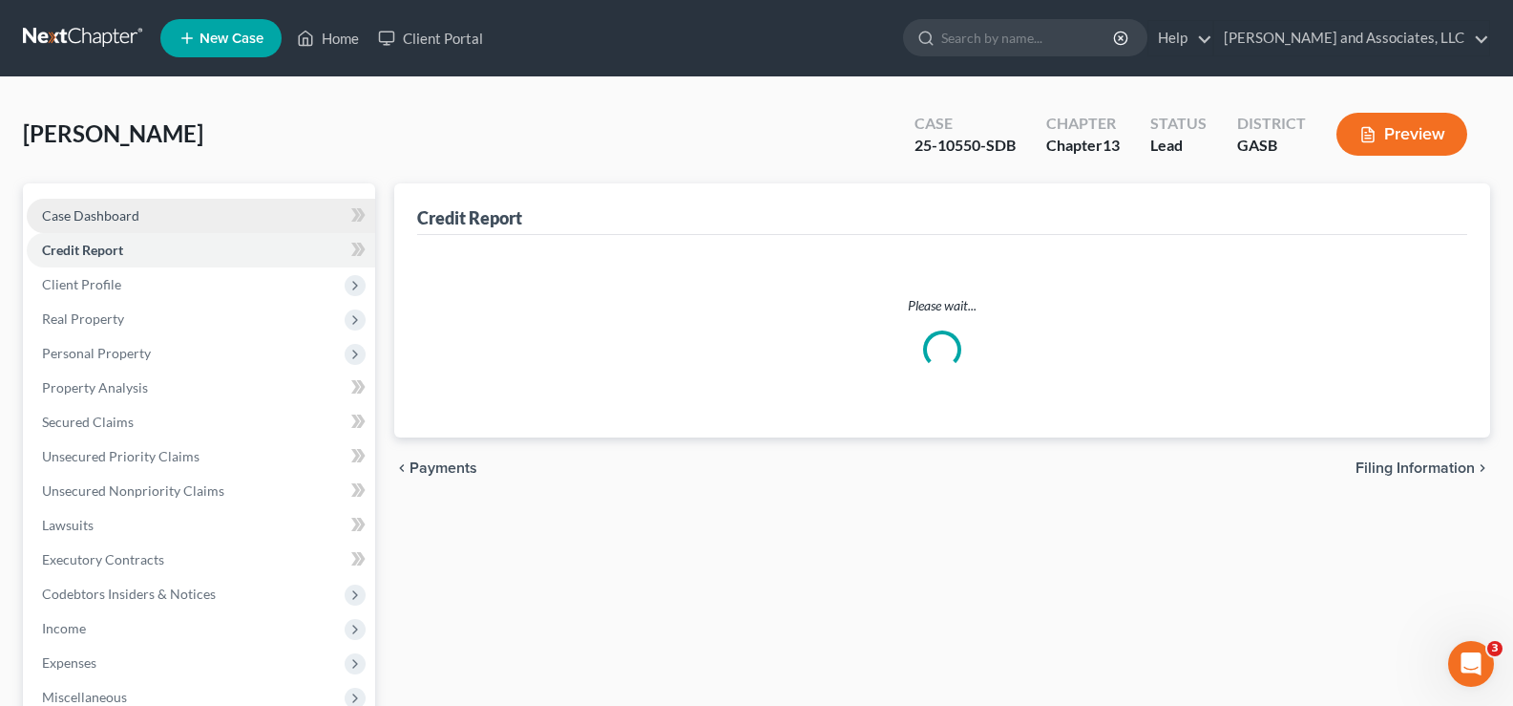
click at [96, 213] on span "Case Dashboard" at bounding box center [90, 215] width 97 height 16
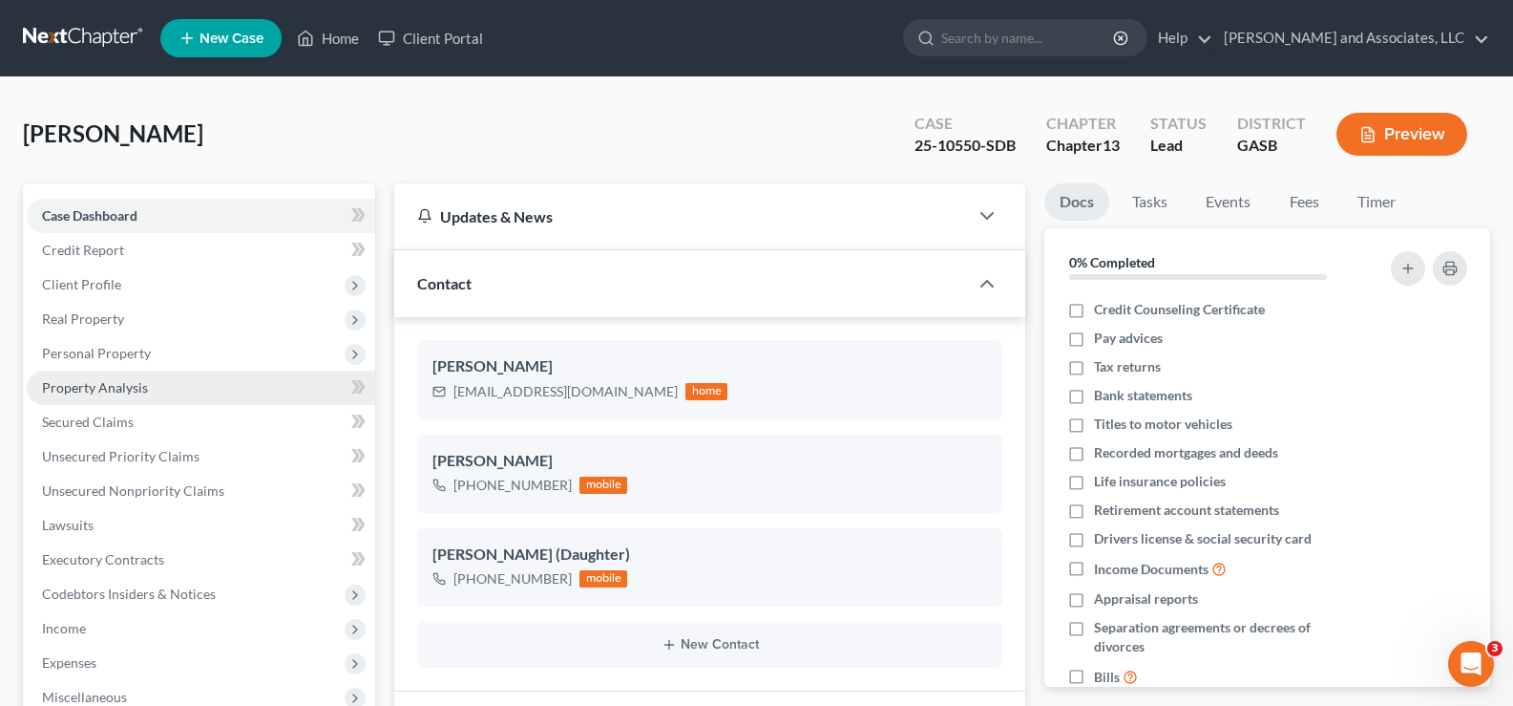
scroll to position [1009, 0]
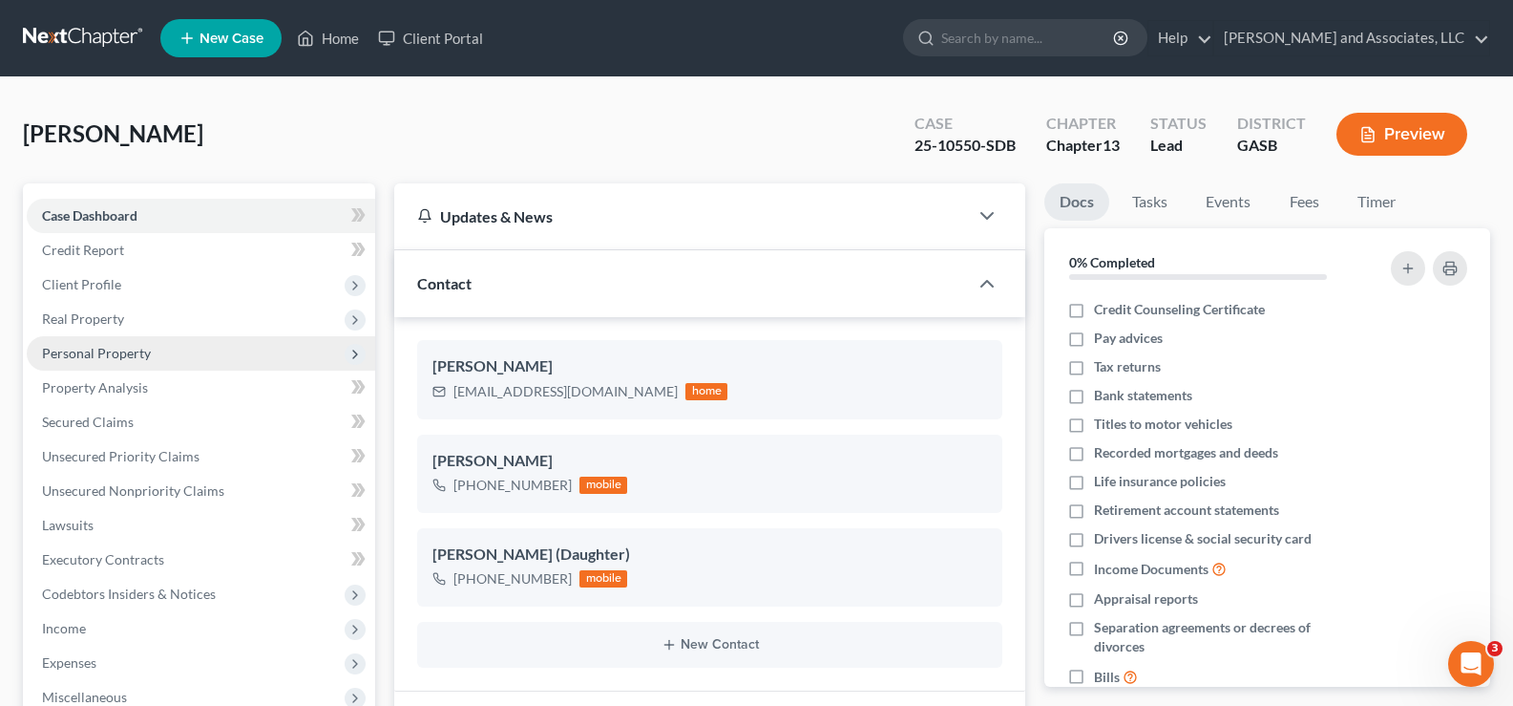
click at [80, 347] on span "Personal Property" at bounding box center [96, 353] width 109 height 16
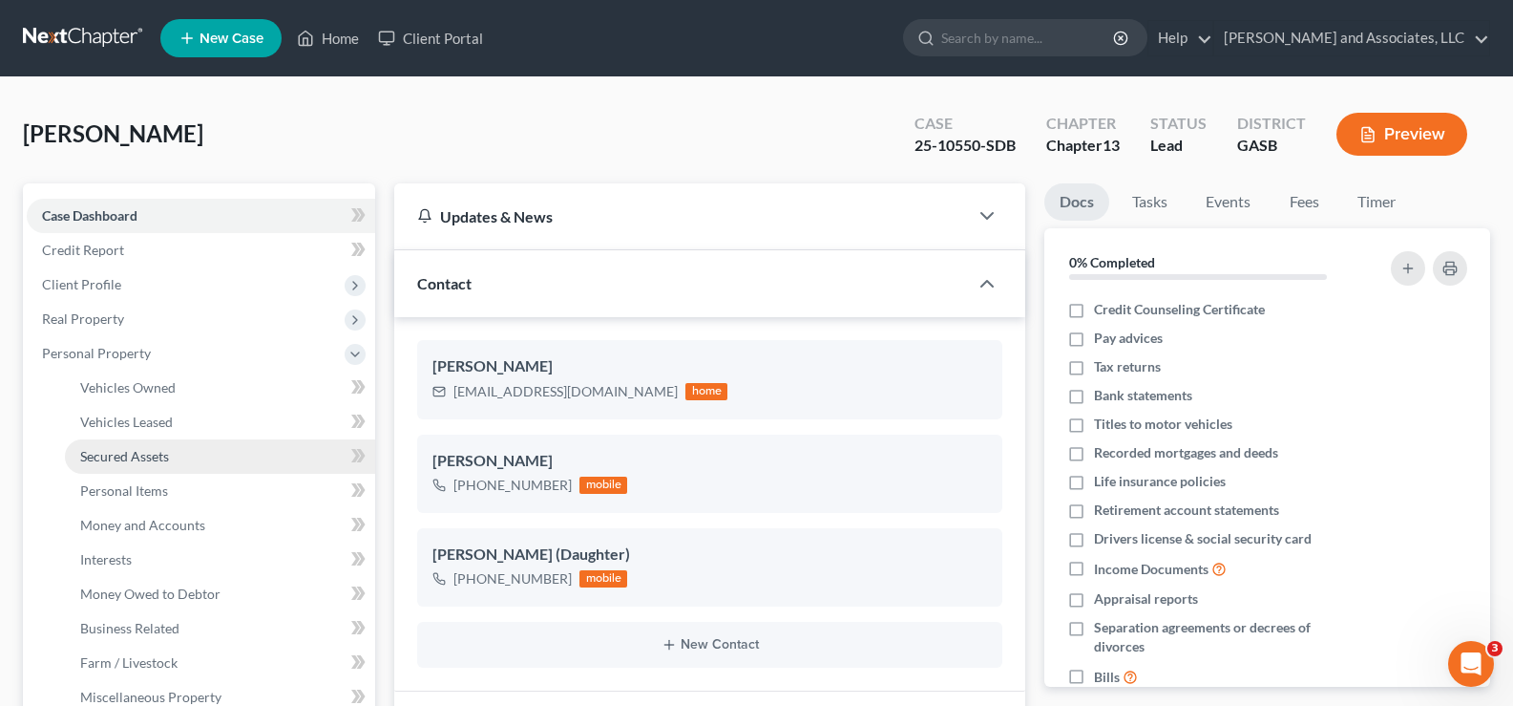
scroll to position [95, 0]
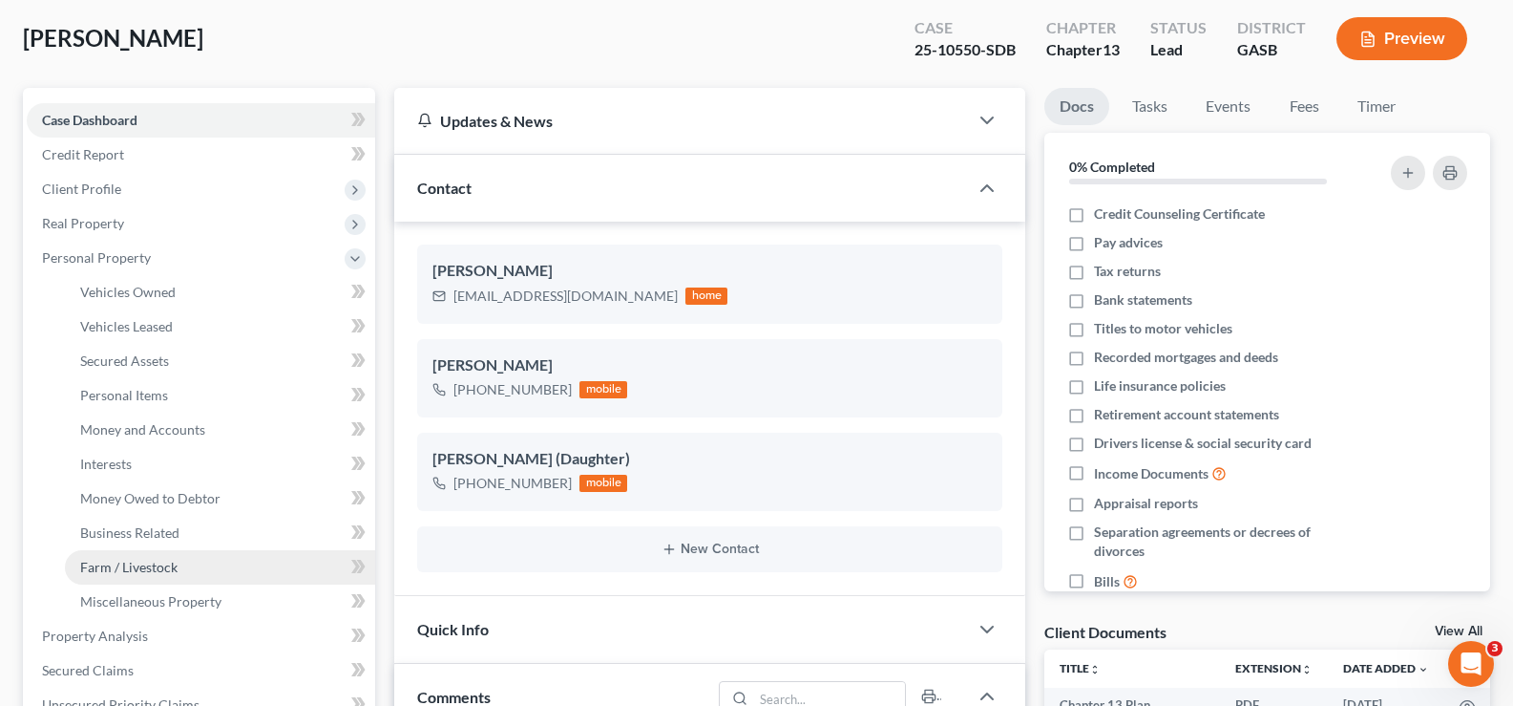
click at [155, 561] on span "Farm / Livestock" at bounding box center [128, 567] width 97 height 16
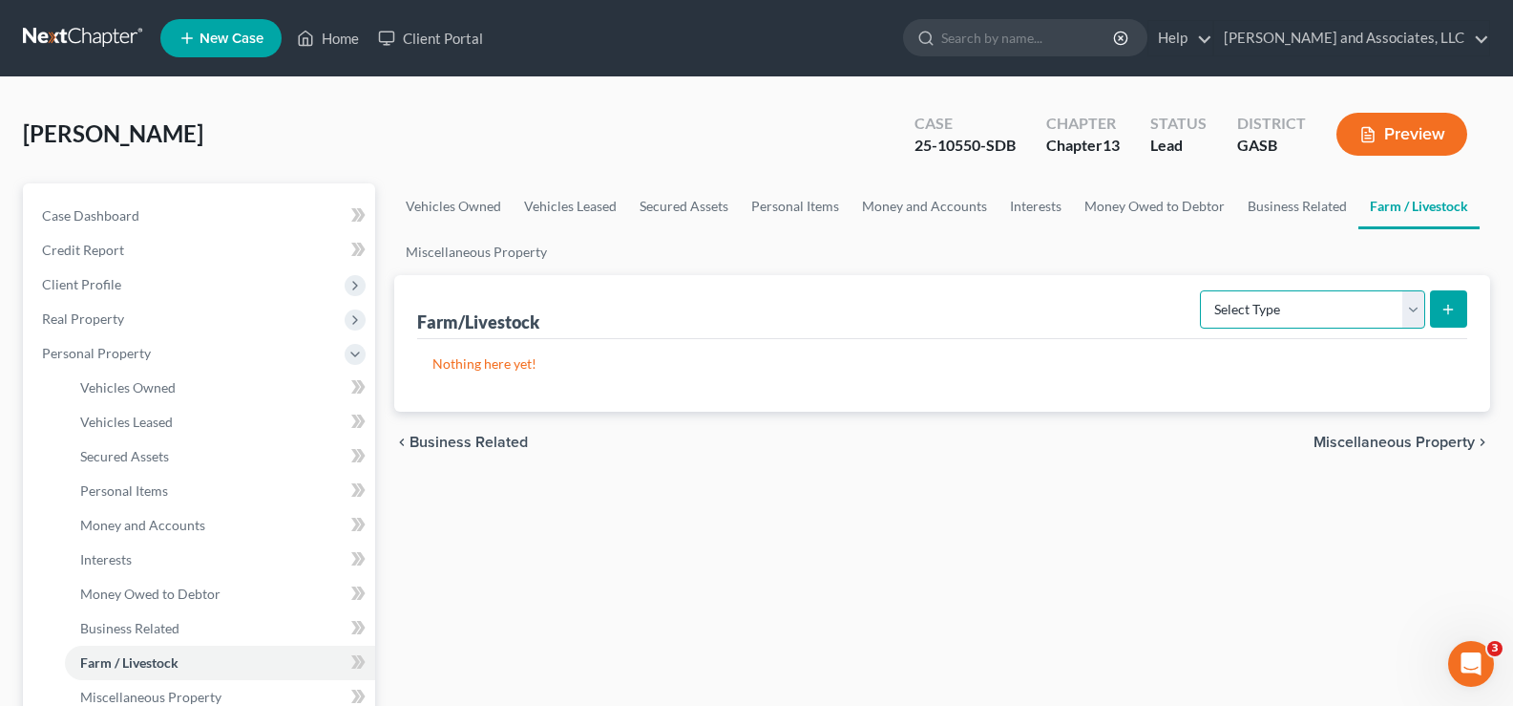
click at [1346, 310] on select "Select Type Animals & Livestock Crops: Growing or Harvested Farming Equipment F…" at bounding box center [1312, 309] width 225 height 38
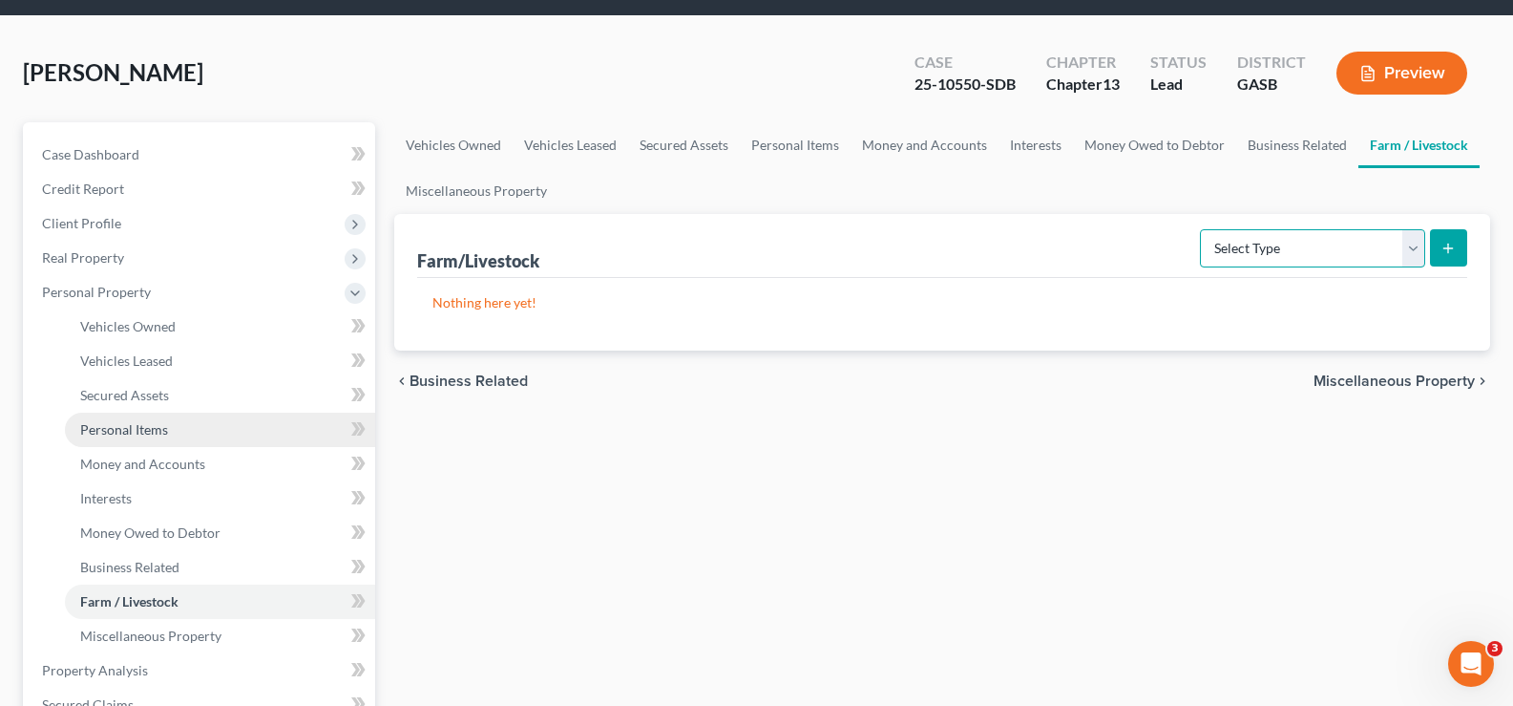
scroll to position [95, 0]
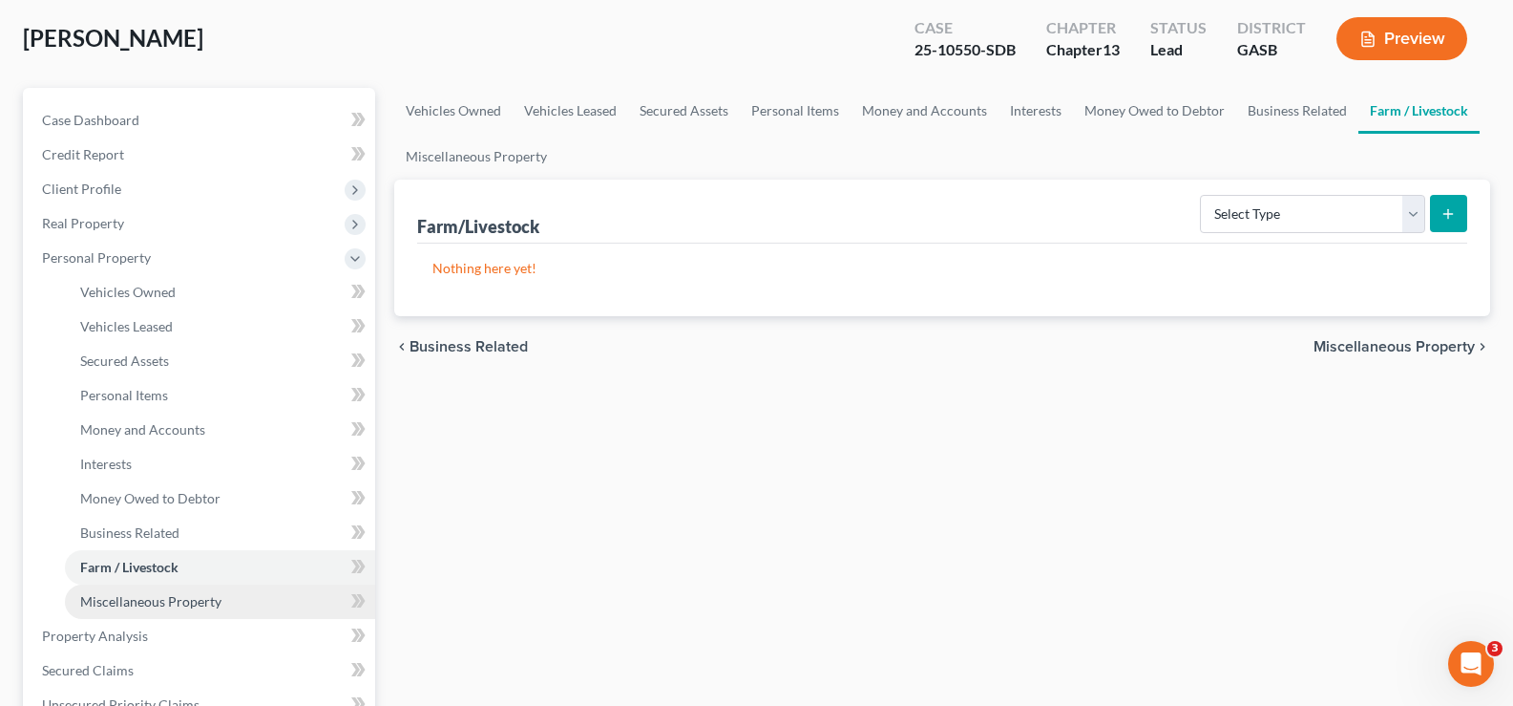
click at [171, 594] on span "Miscellaneous Property" at bounding box center [150, 601] width 141 height 16
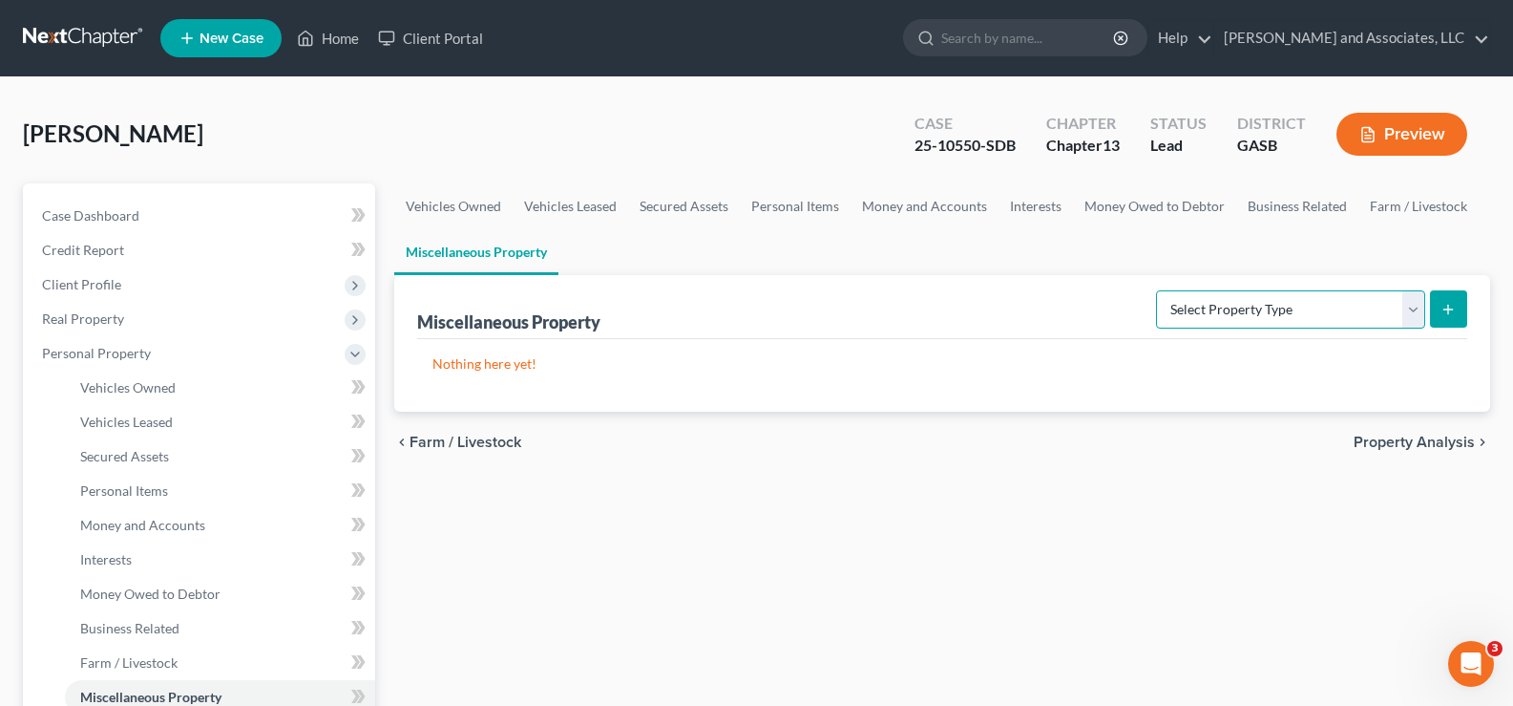
click at [1203, 314] on select "Select Property Type Assigned for Creditor Benefit Within 1 Year Holding for An…" at bounding box center [1290, 309] width 269 height 38
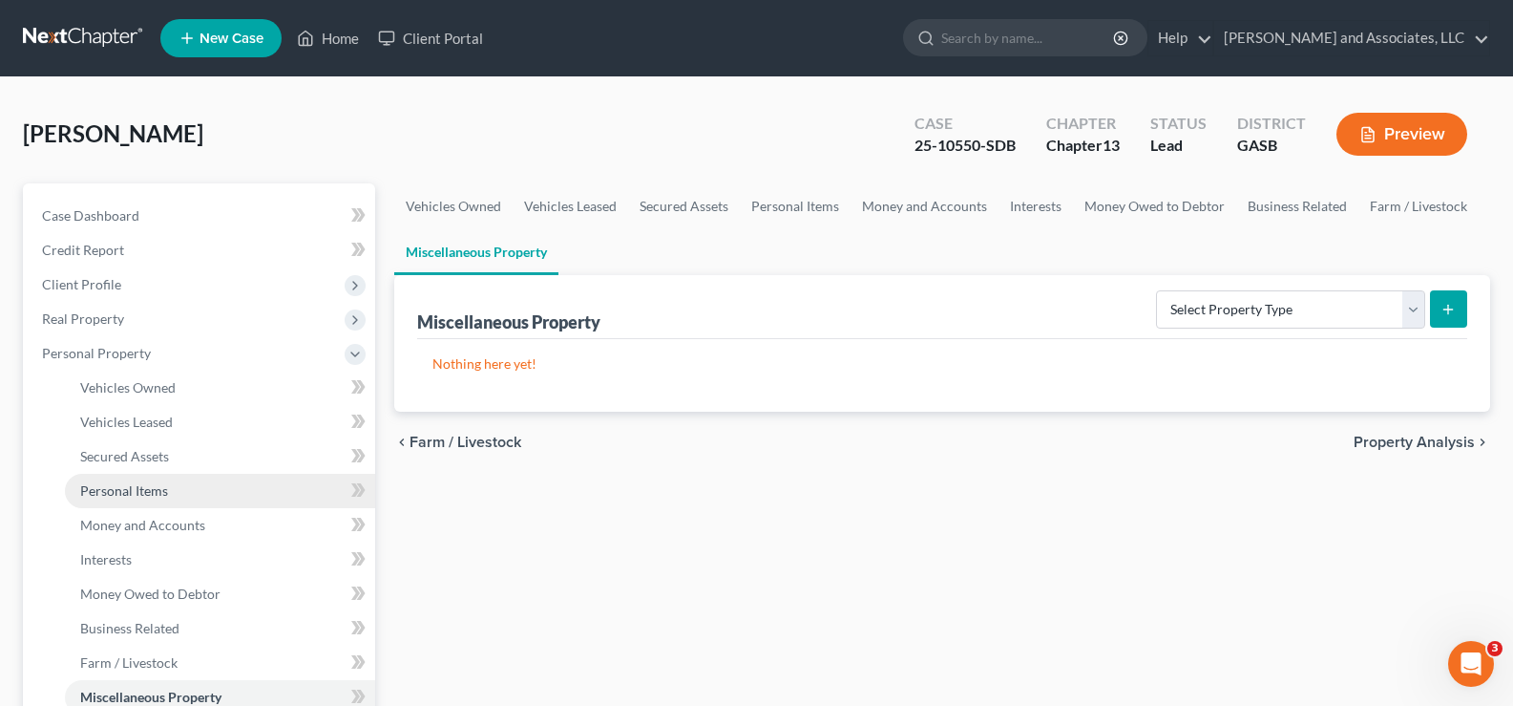
click at [117, 482] on span "Personal Items" at bounding box center [124, 490] width 88 height 16
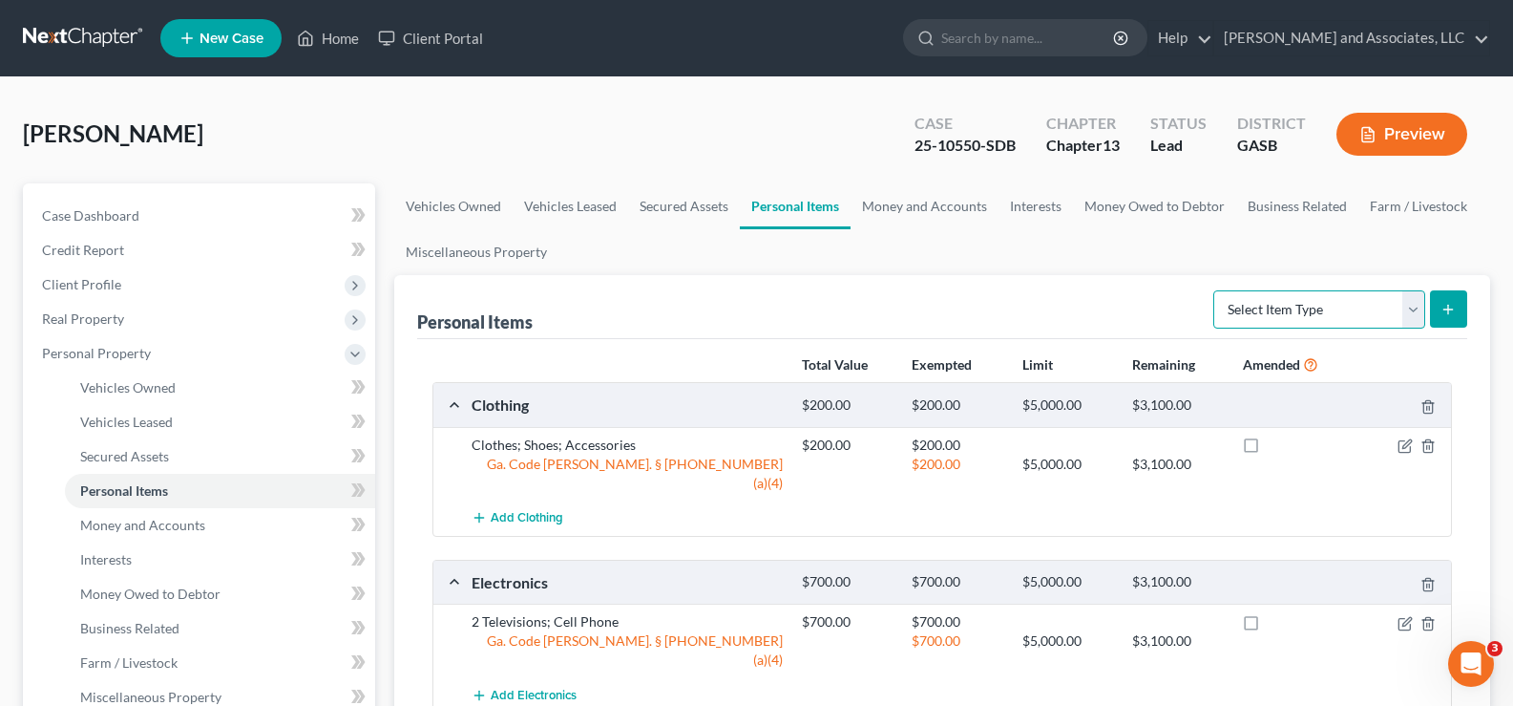
click at [1328, 314] on select "Select Item Type Clothing Collectibles Of Value Electronics Firearms Household …" at bounding box center [1319, 309] width 212 height 38
click at [1102, 290] on div "Personal Items Select Item Type Clothing Collectibles Of Value Electronics Fire…" at bounding box center [942, 307] width 1050 height 64
click at [470, 138] on div "Simpson, Sharese Upgraded Case 25-10550-SDB Chapter Chapter 13 Status Lead Dist…" at bounding box center [756, 141] width 1467 height 83
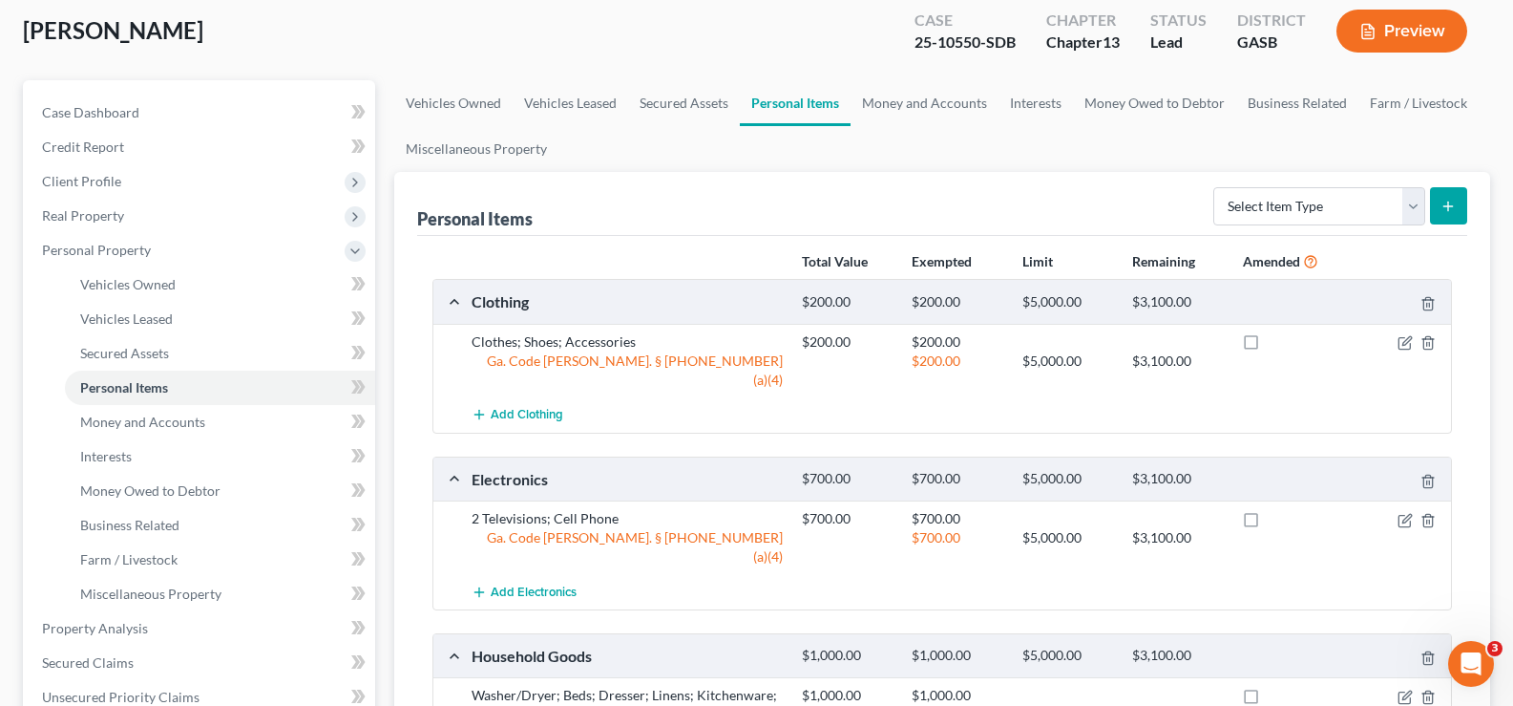
scroll to position [107, 0]
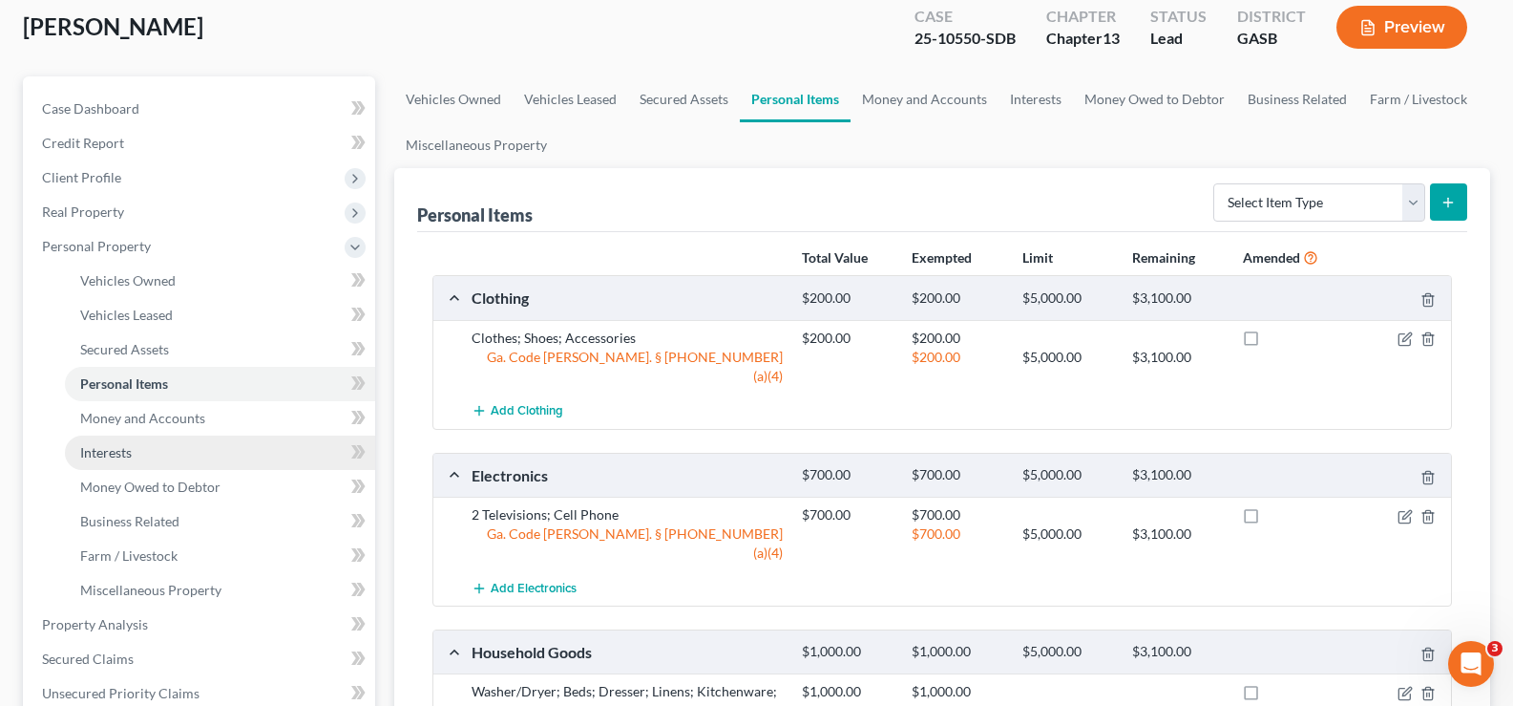
click at [127, 454] on span "Interests" at bounding box center [106, 452] width 52 height 16
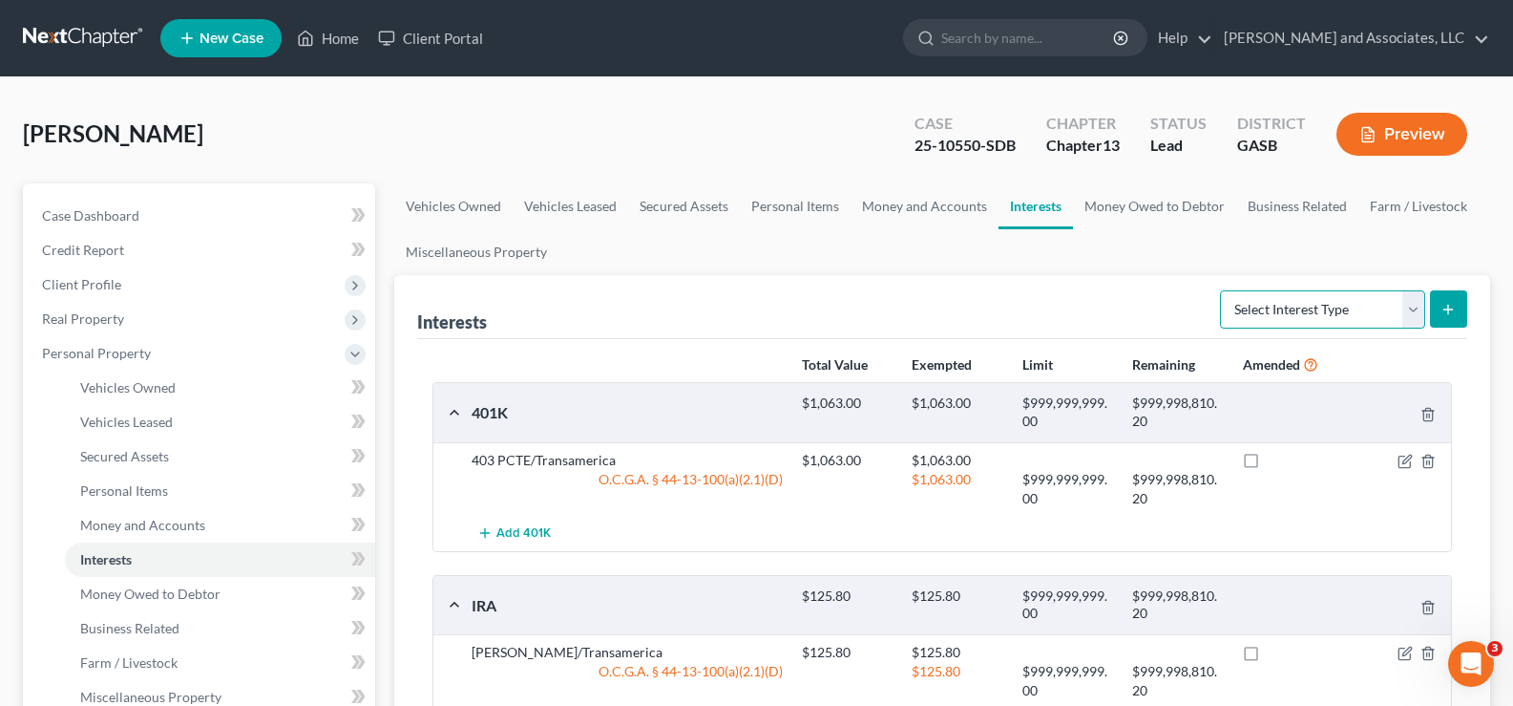
click at [1414, 308] on select "Select Interest Type 401K Annuity Bond Education IRA Government Bond Government…" at bounding box center [1322, 309] width 205 height 38
select select "whole_life_insurance"
click at [1222, 290] on select "Select Interest Type 401K Annuity Bond Education IRA Government Bond Government…" at bounding box center [1322, 309] width 205 height 38
click at [1448, 310] on line "submit" at bounding box center [1448, 309] width 0 height 9
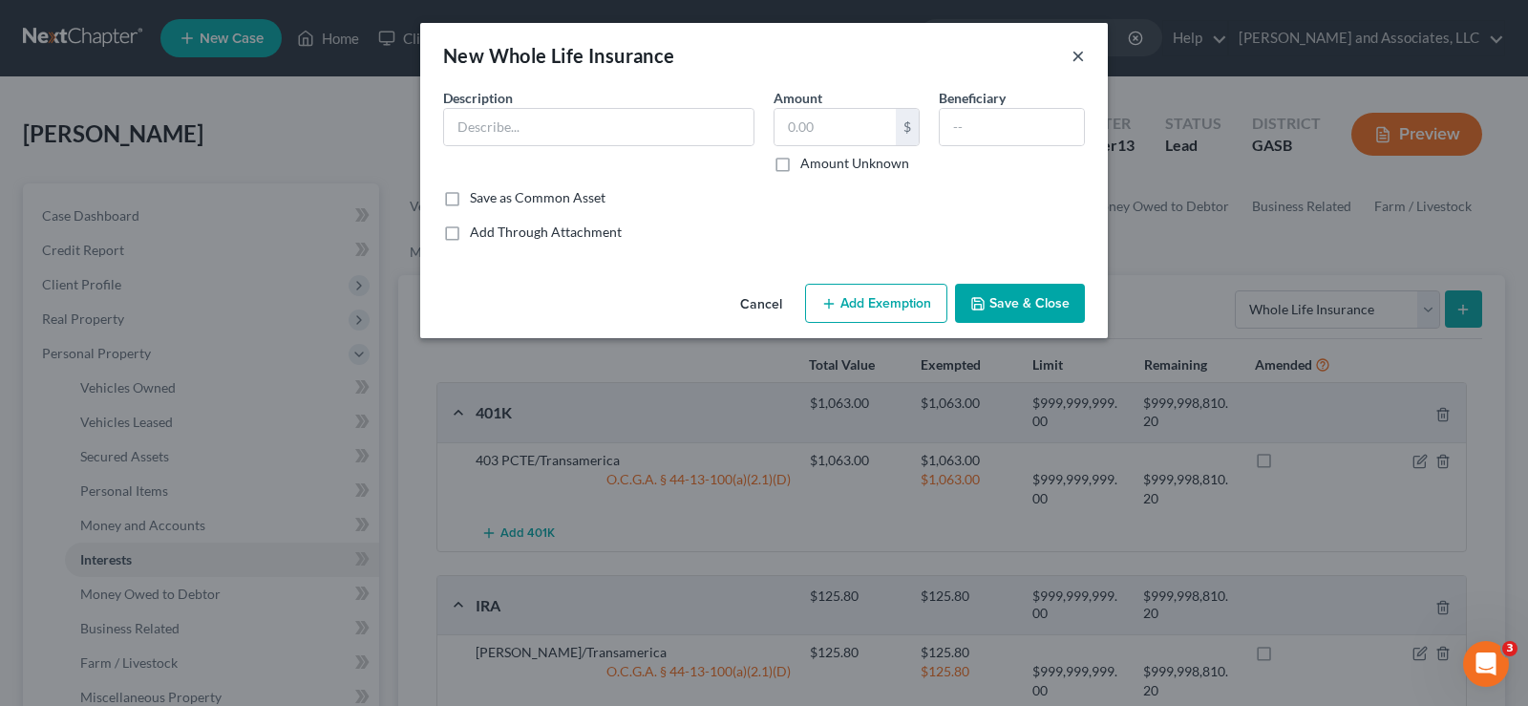
click at [1077, 53] on button "×" at bounding box center [1077, 55] width 13 height 23
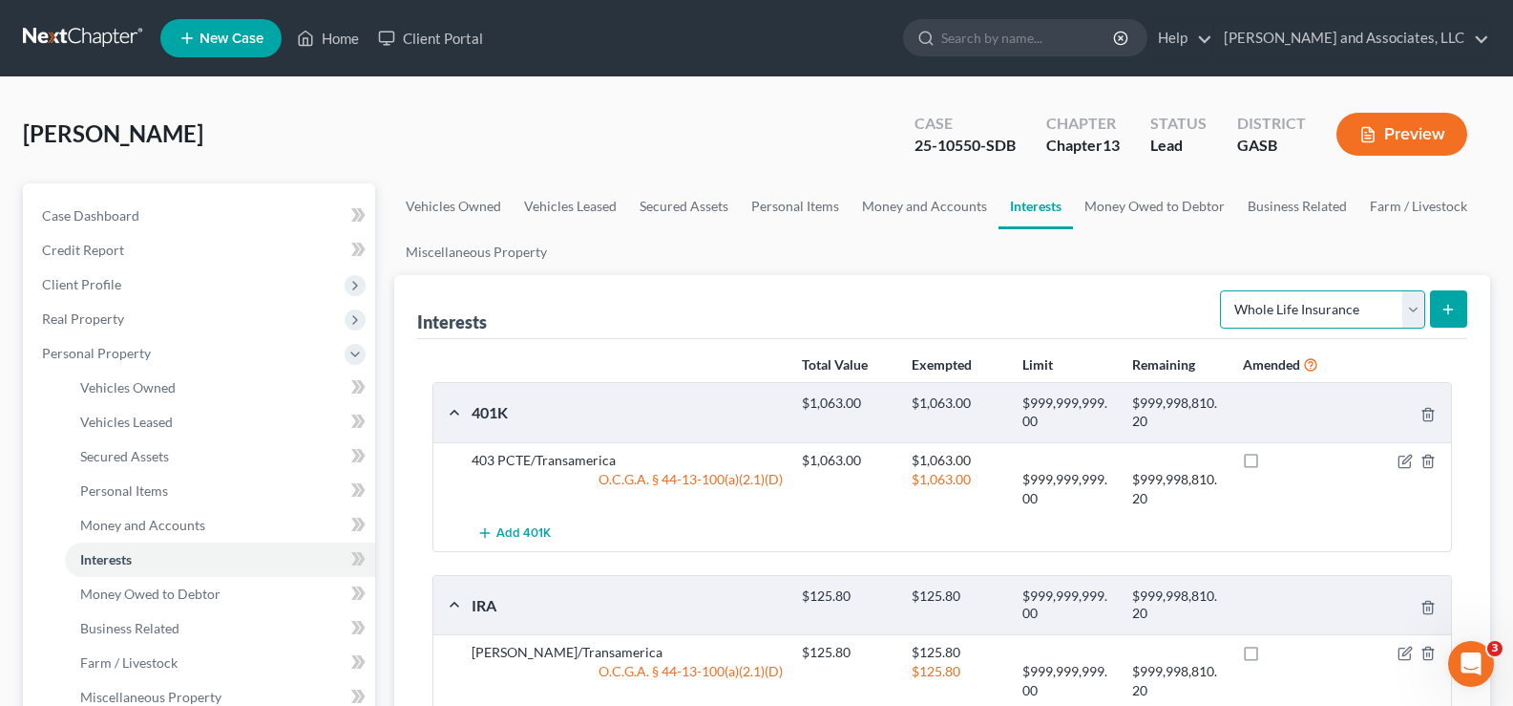
click at [1418, 310] on select "Select Interest Type 401K Annuity Bond Education IRA Government Bond Government…" at bounding box center [1322, 309] width 205 height 38
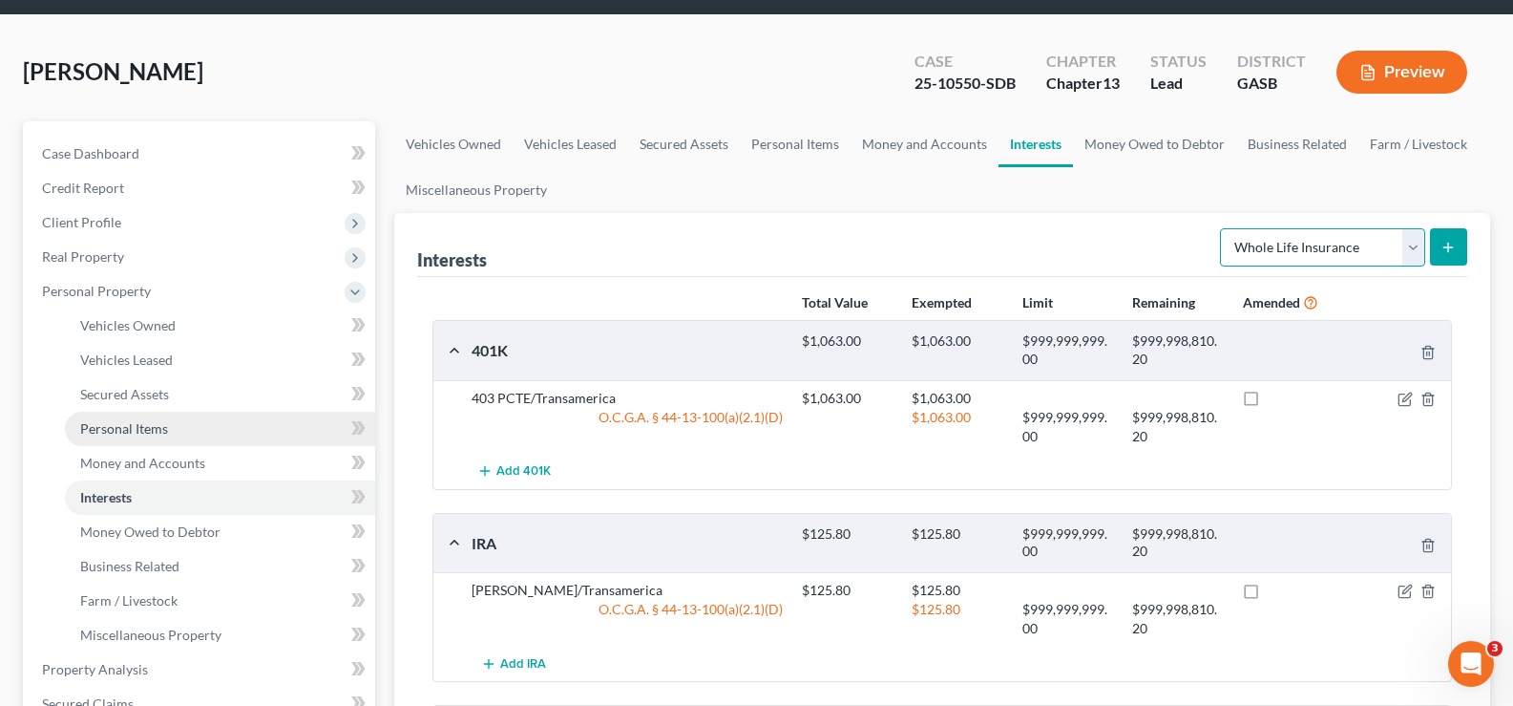
scroll to position [95, 0]
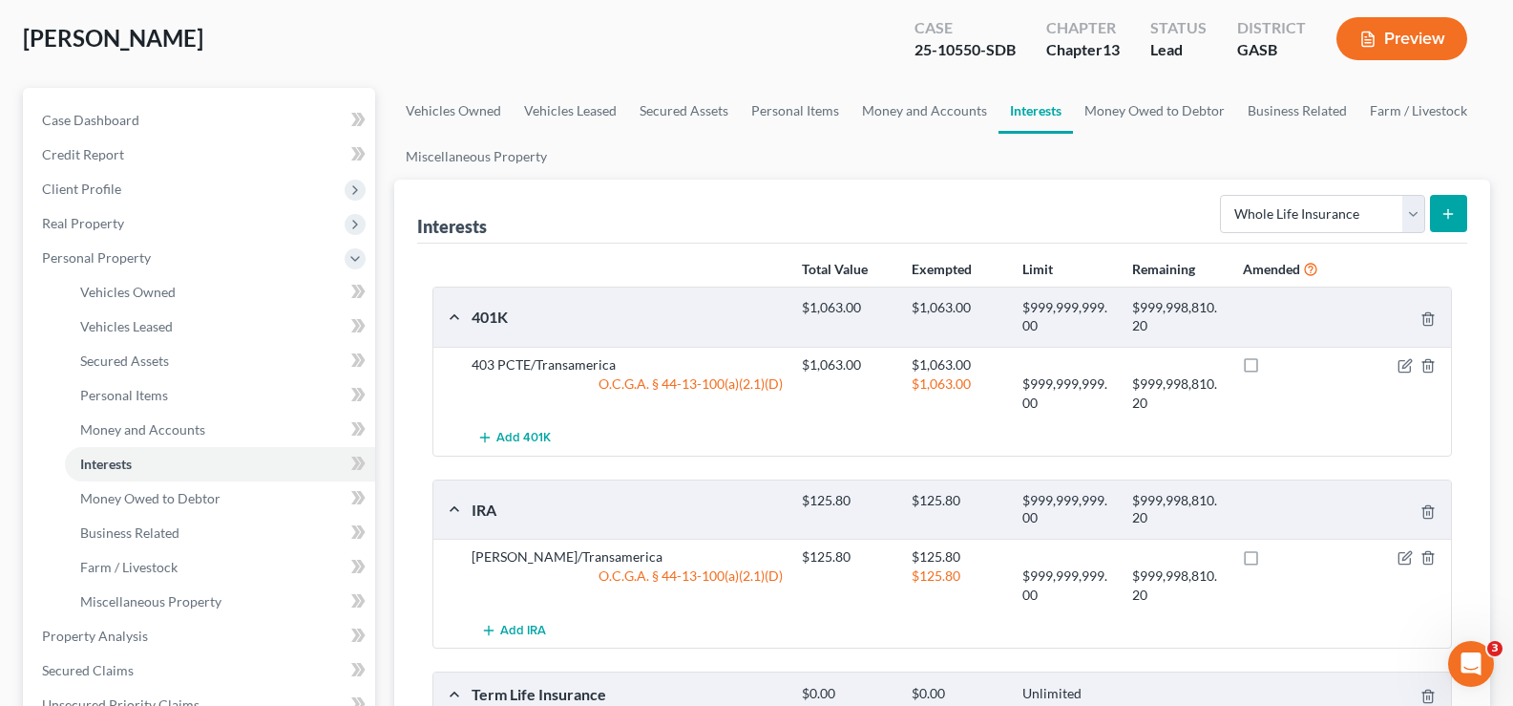
click at [1442, 216] on icon "submit" at bounding box center [1448, 213] width 15 height 15
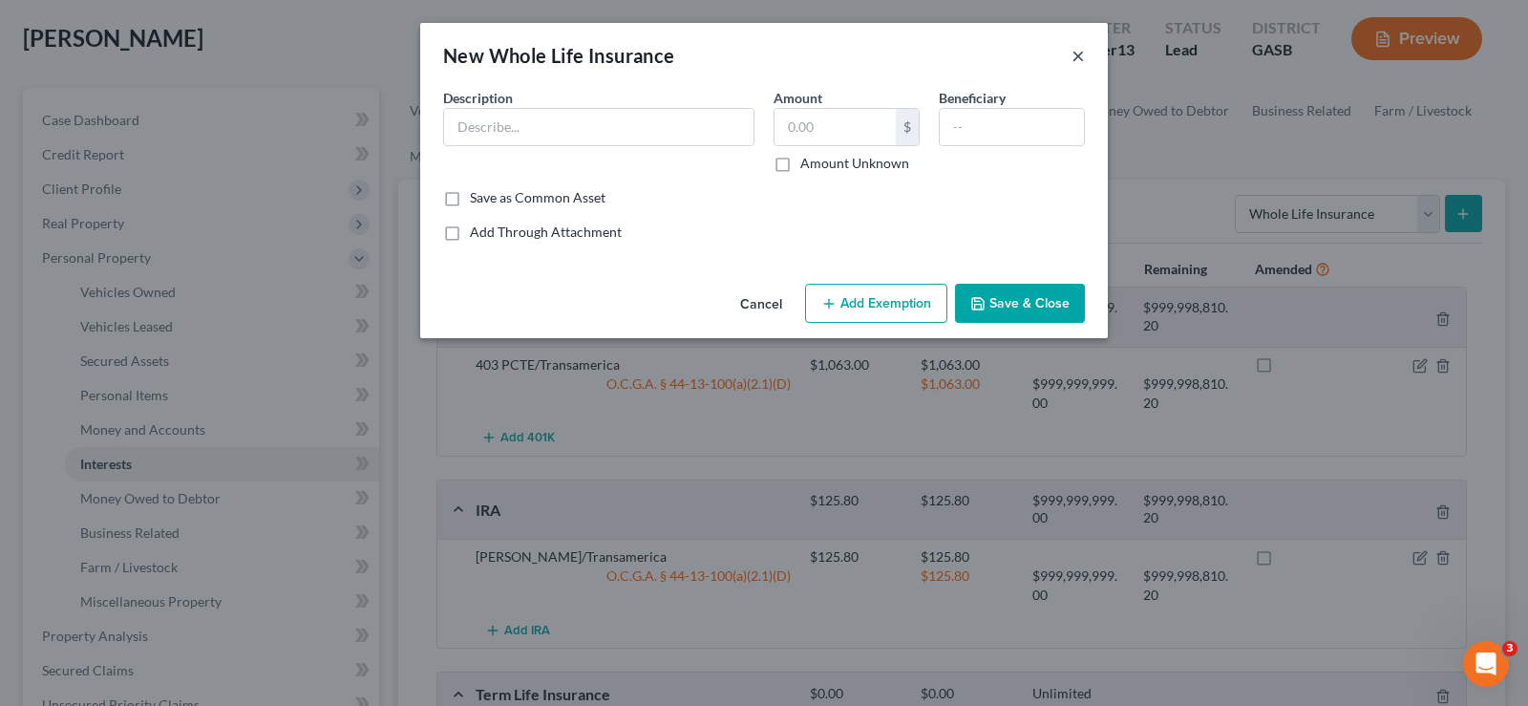
click at [1079, 54] on button "×" at bounding box center [1077, 55] width 13 height 23
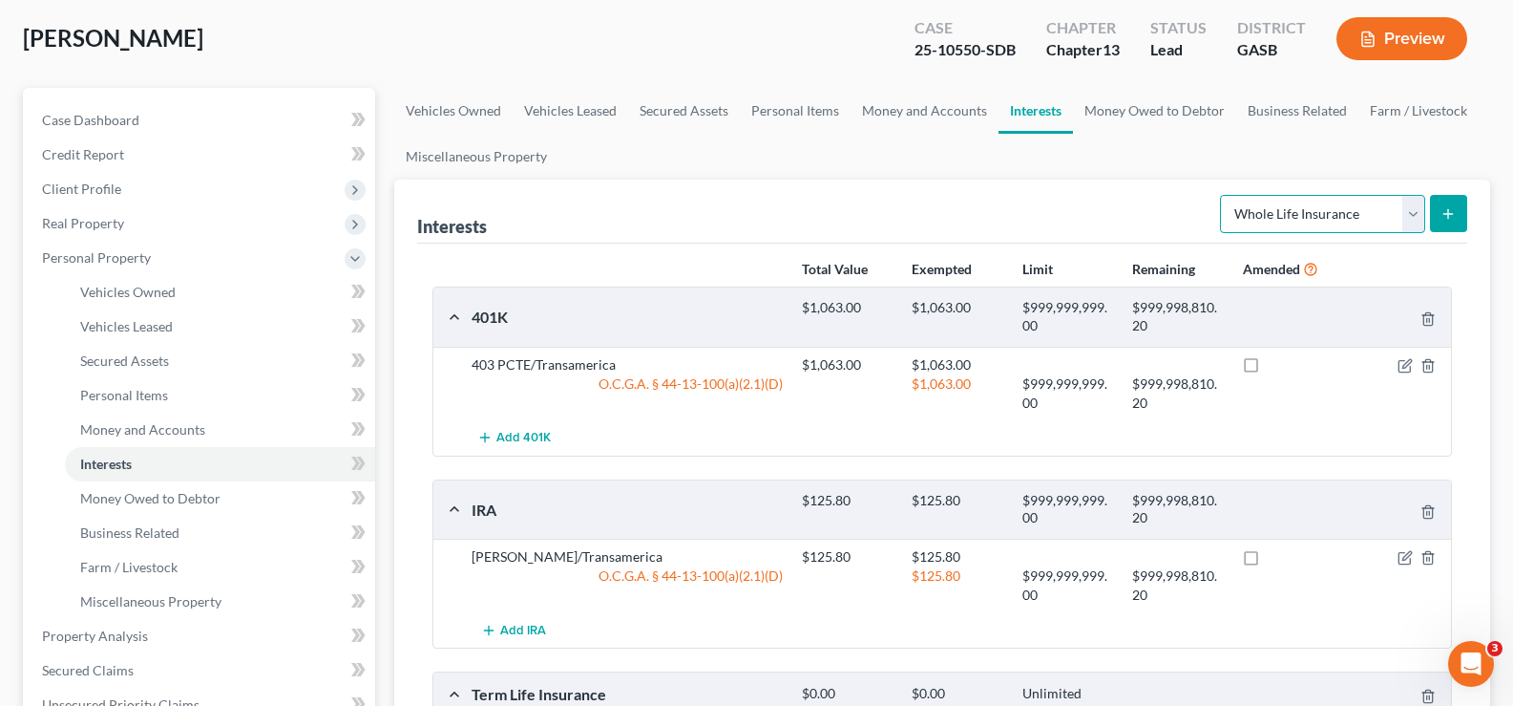
click at [1409, 213] on select "Select Interest Type 401K Annuity Bond Education IRA Government Bond Government…" at bounding box center [1322, 214] width 205 height 38
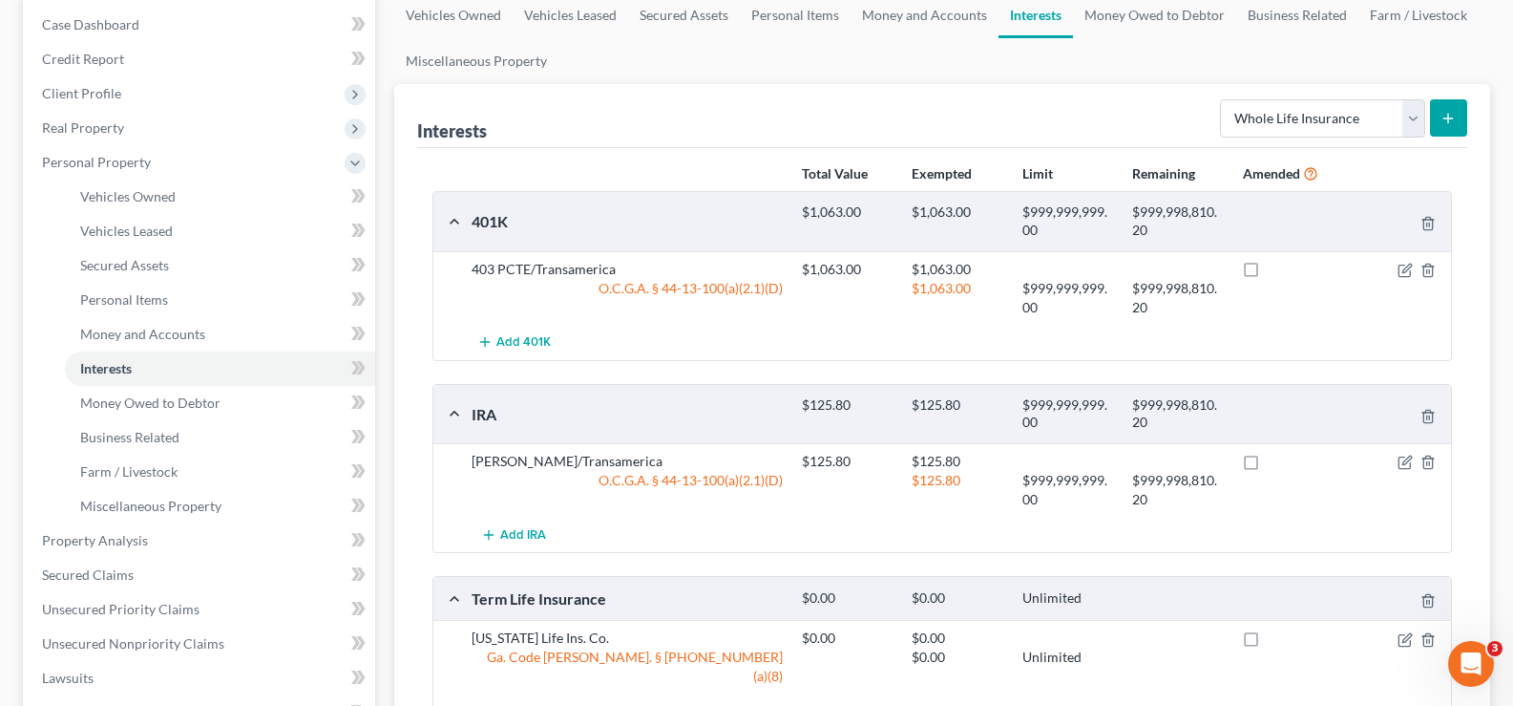
click at [1445, 118] on line "submit" at bounding box center [1449, 118] width 9 height 0
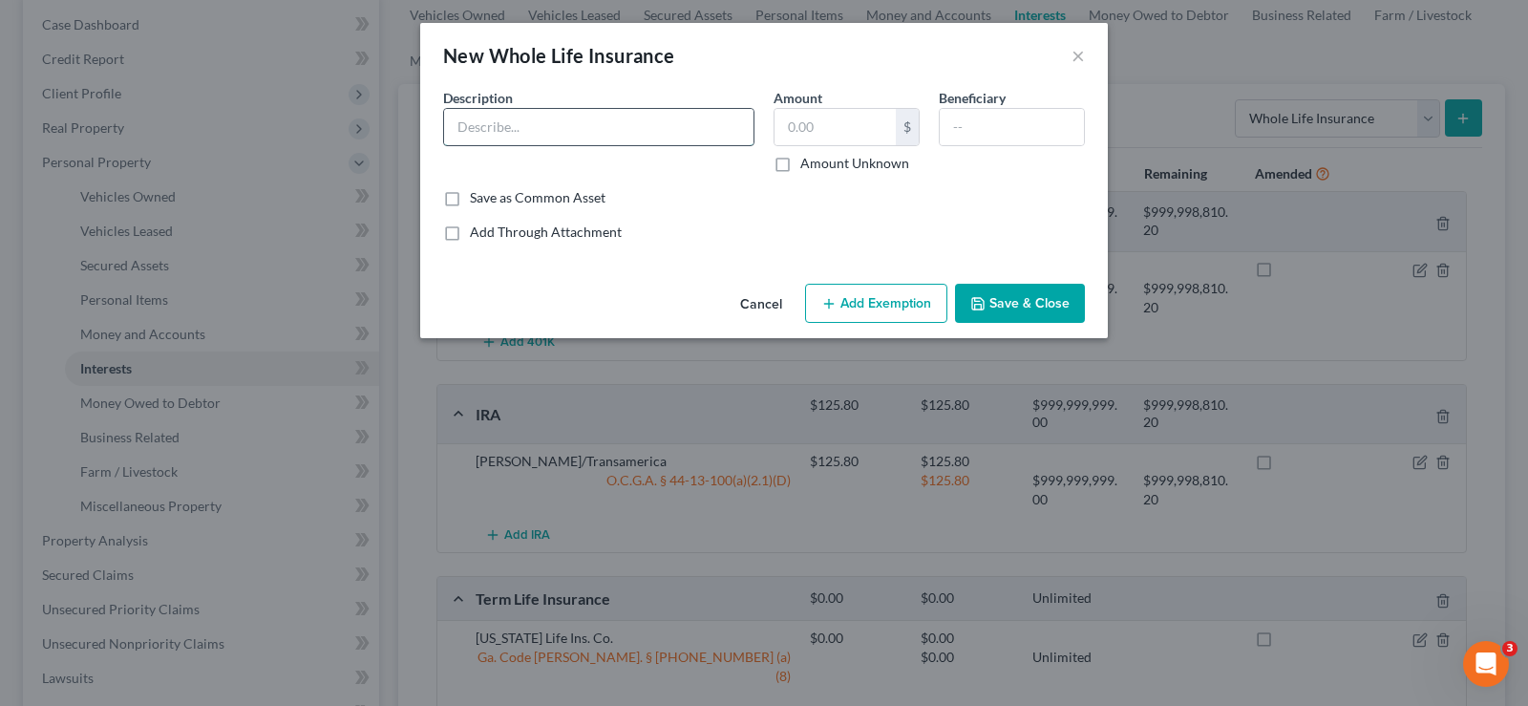
click at [614, 136] on input "text" at bounding box center [598, 127] width 309 height 36
type input "hea"
click at [1030, 297] on button "Save & Close" at bounding box center [1020, 304] width 130 height 40
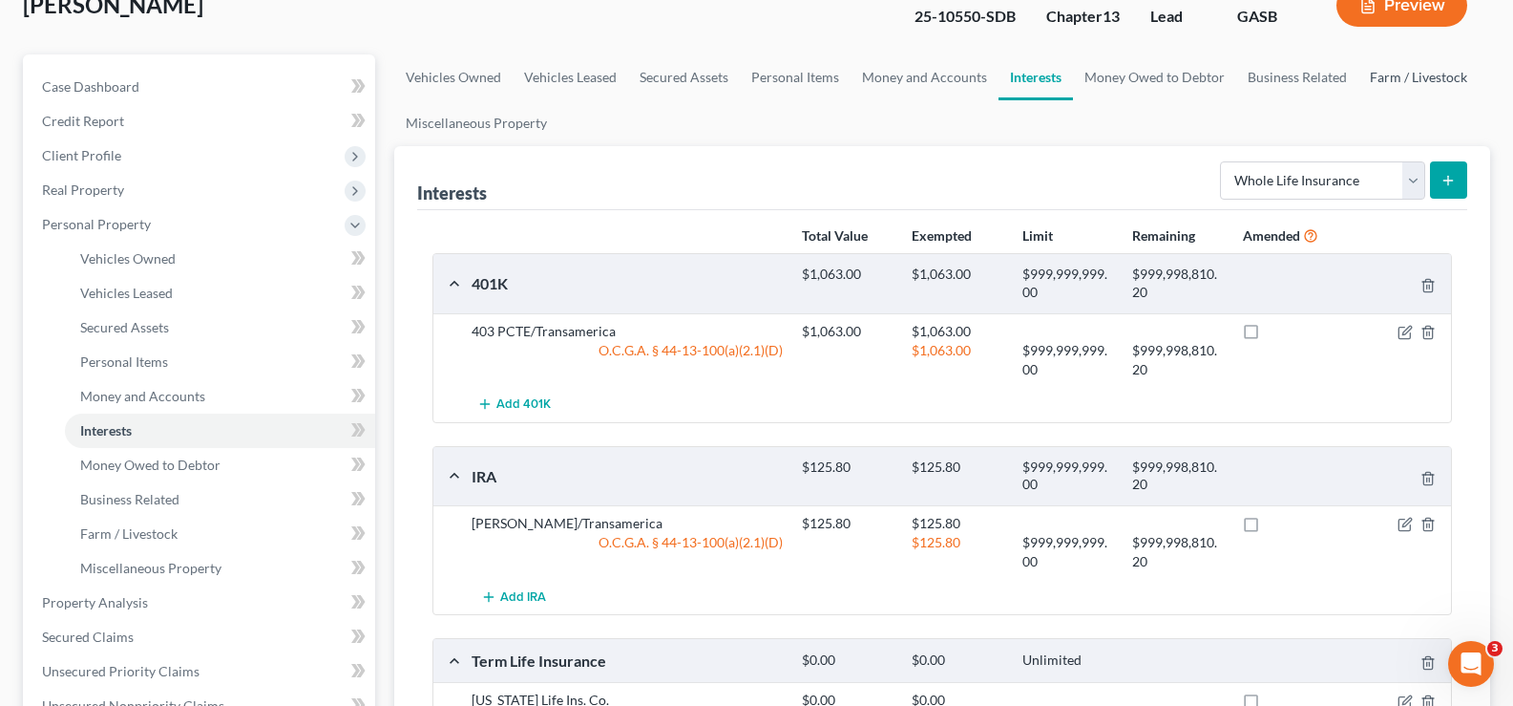
scroll to position [95, 0]
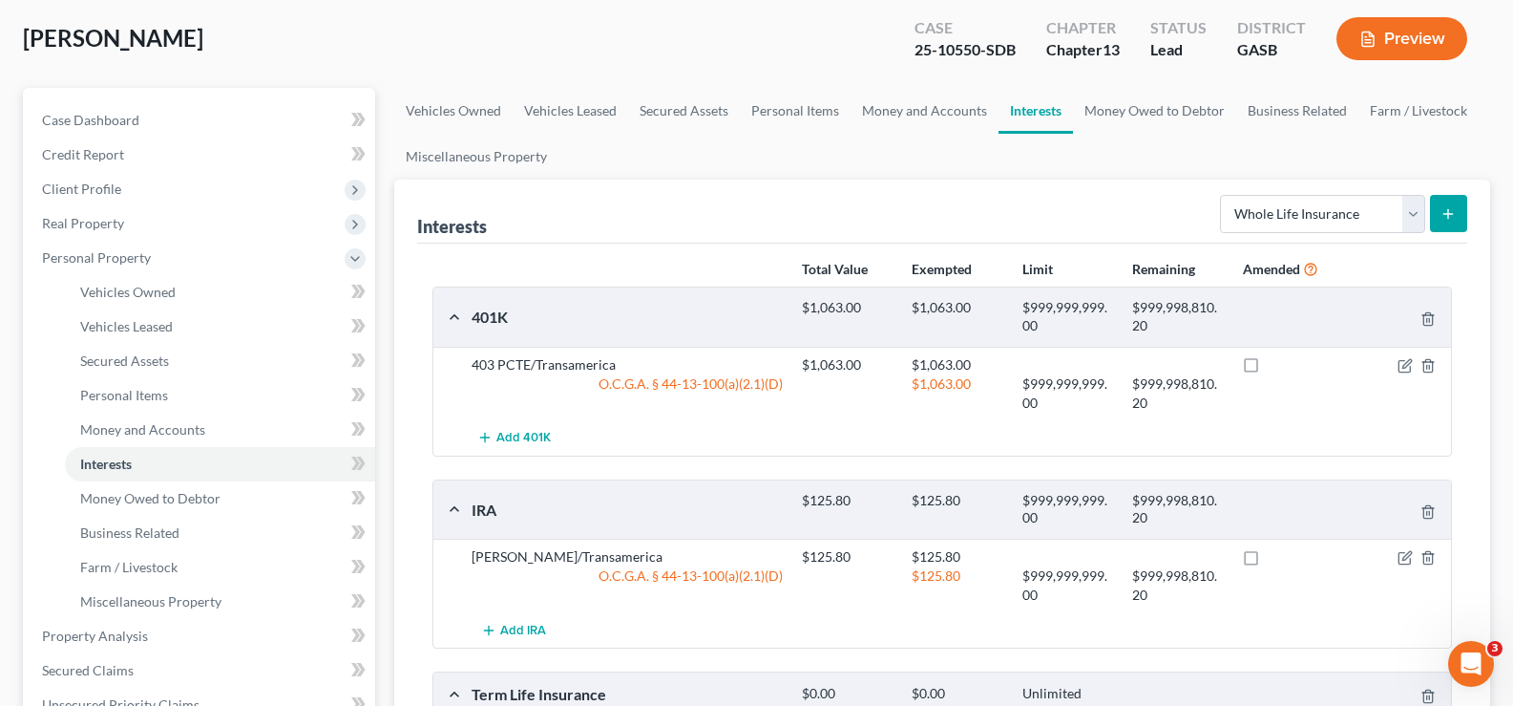
click at [1423, 38] on button "Preview" at bounding box center [1402, 38] width 131 height 43
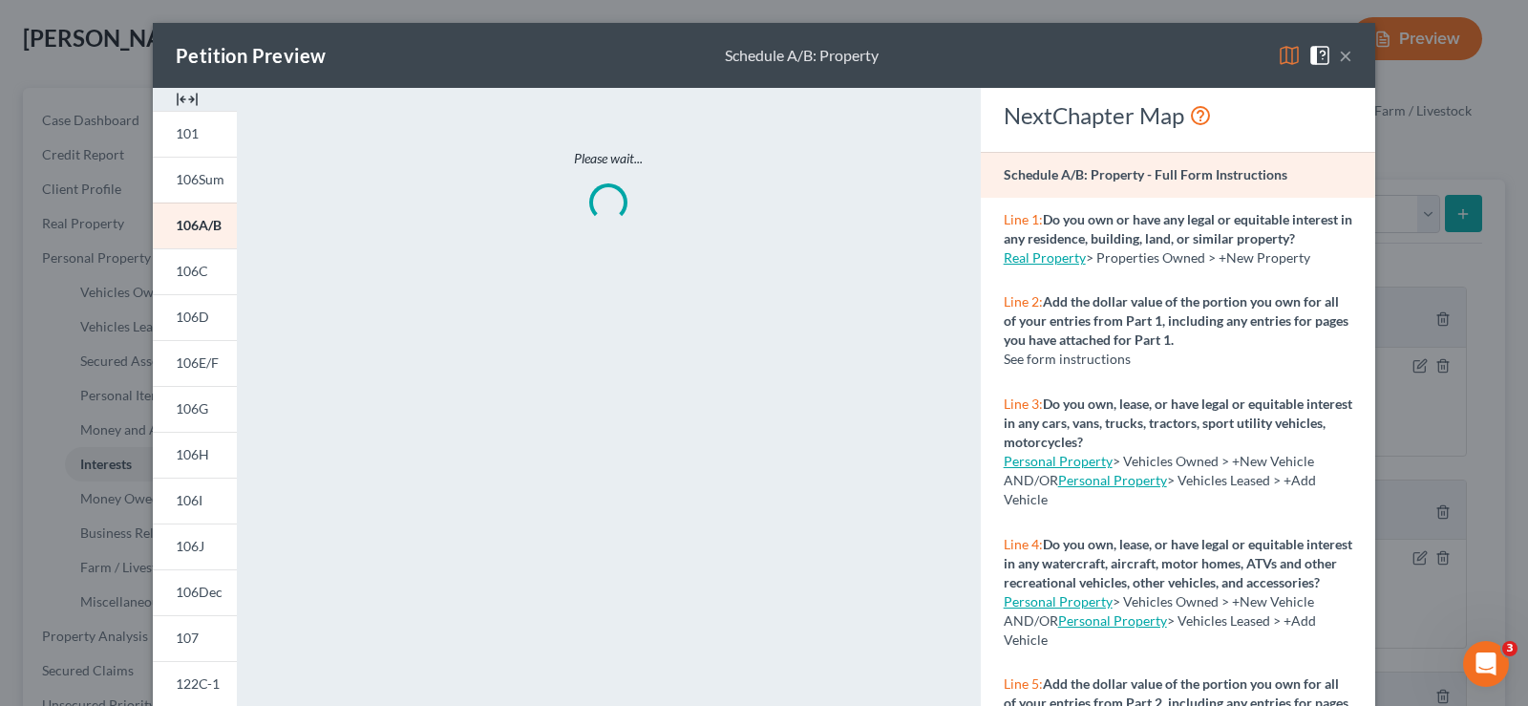
click at [188, 94] on img at bounding box center [187, 99] width 23 height 23
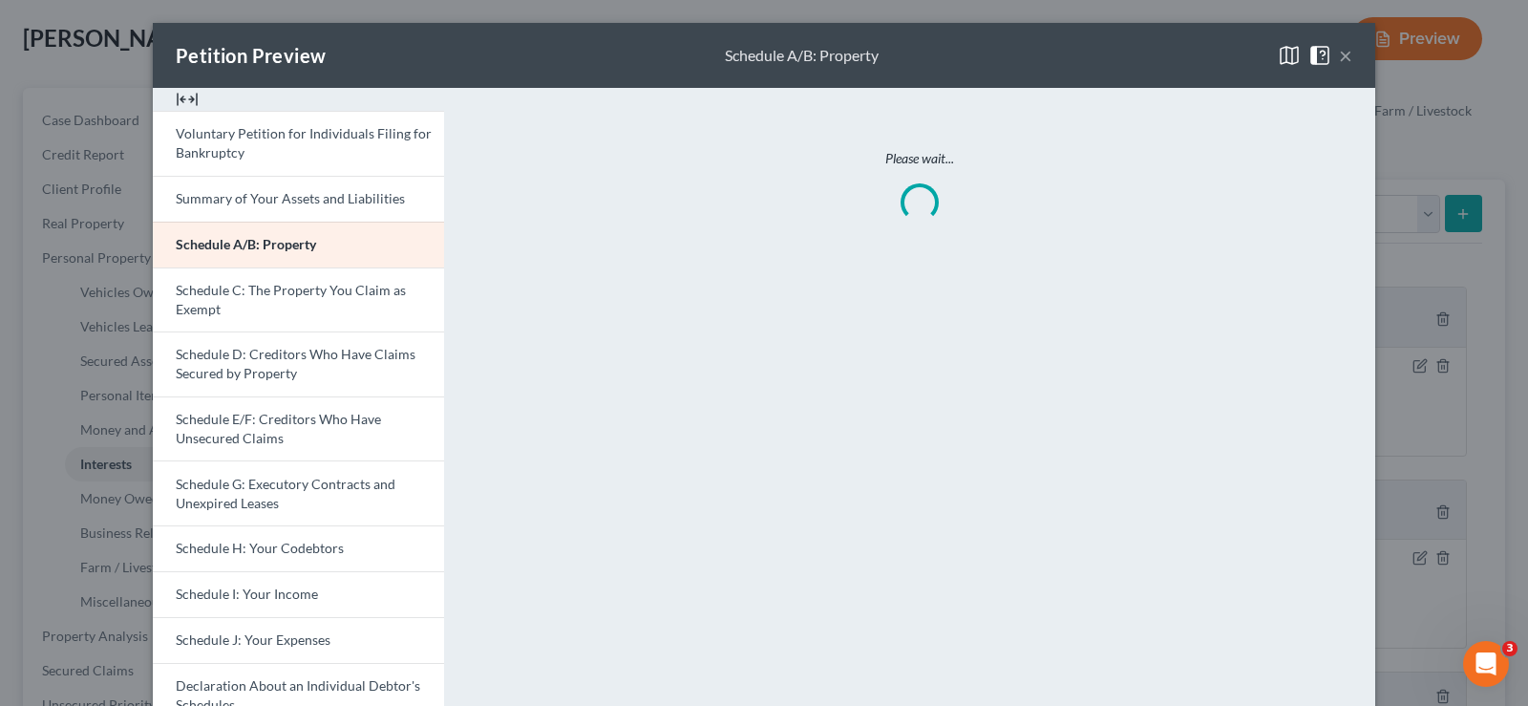
click at [182, 95] on img at bounding box center [187, 99] width 23 height 23
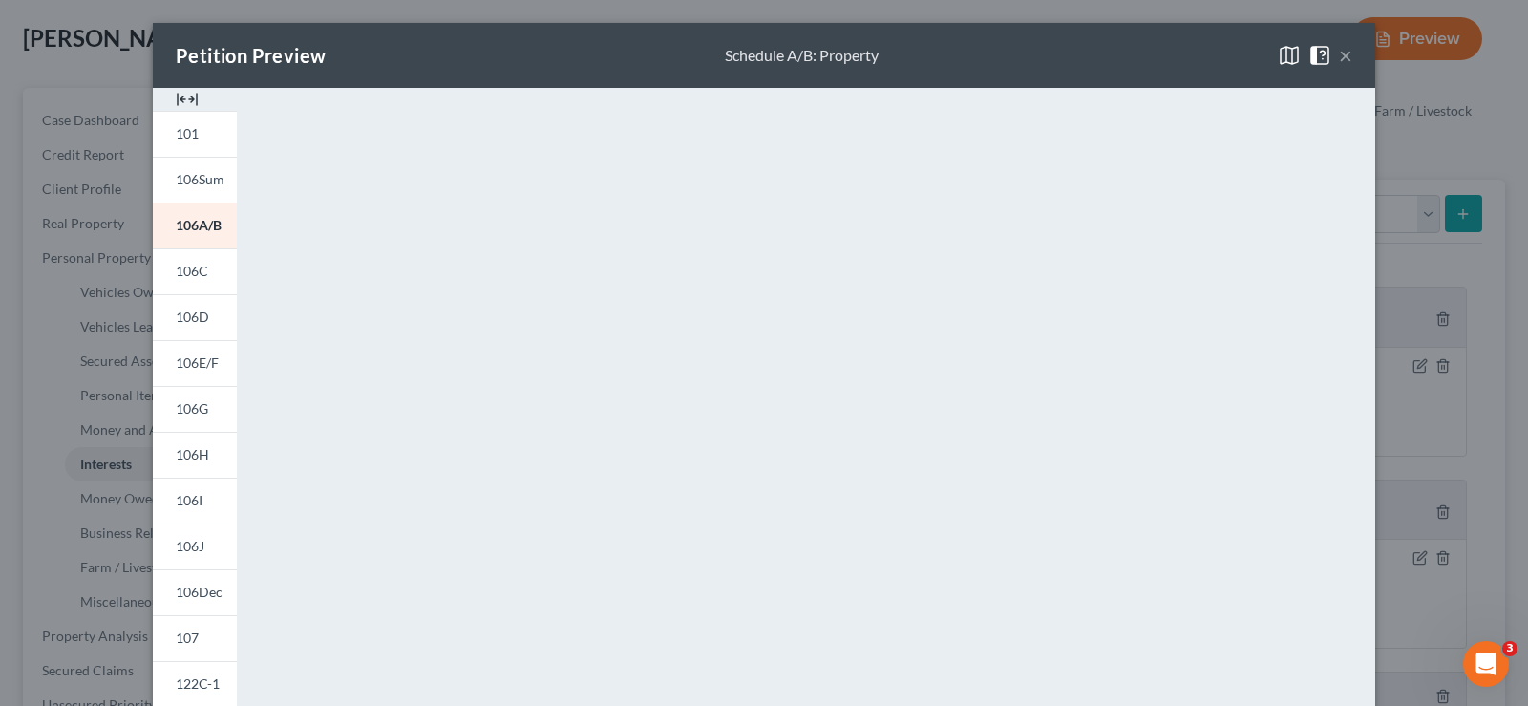
click at [187, 97] on img at bounding box center [187, 99] width 23 height 23
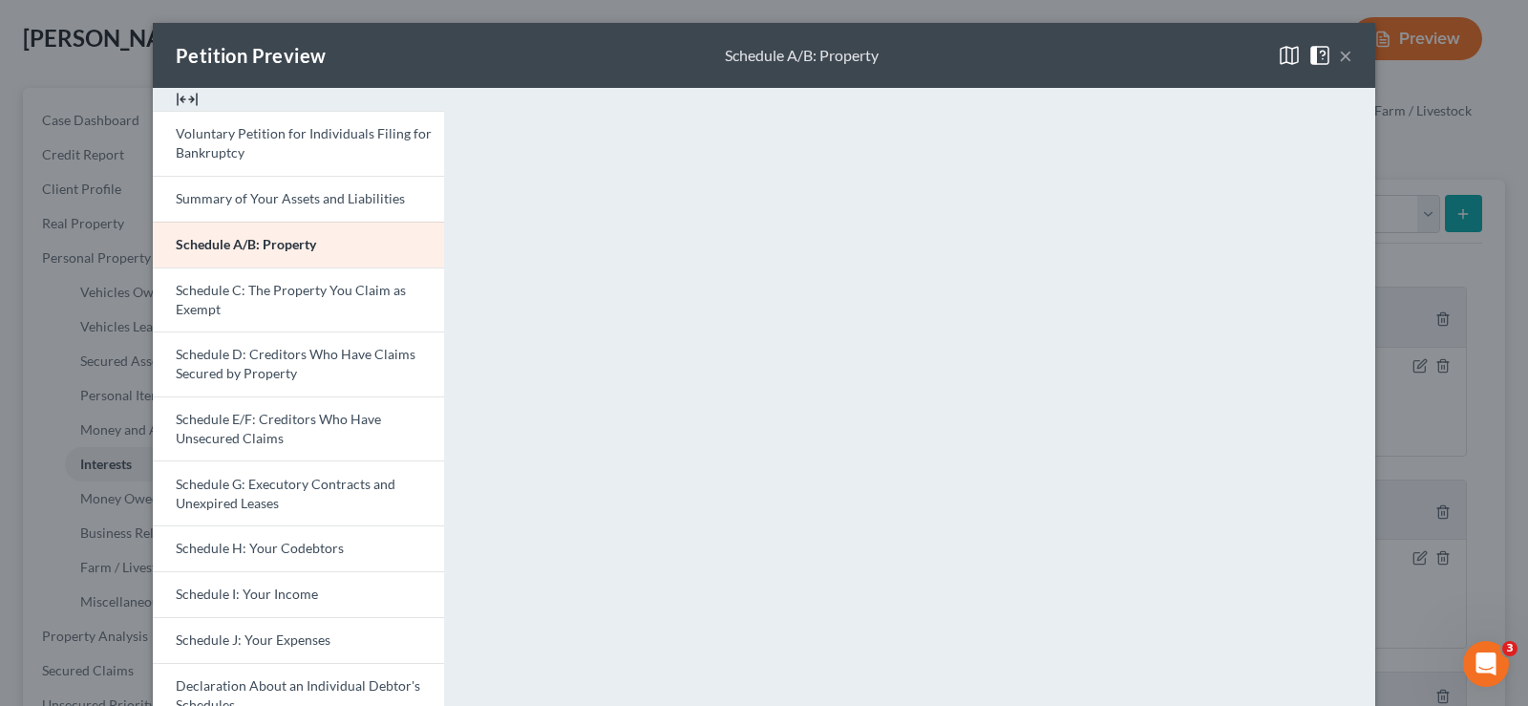
click at [1339, 52] on button "×" at bounding box center [1345, 55] width 13 height 23
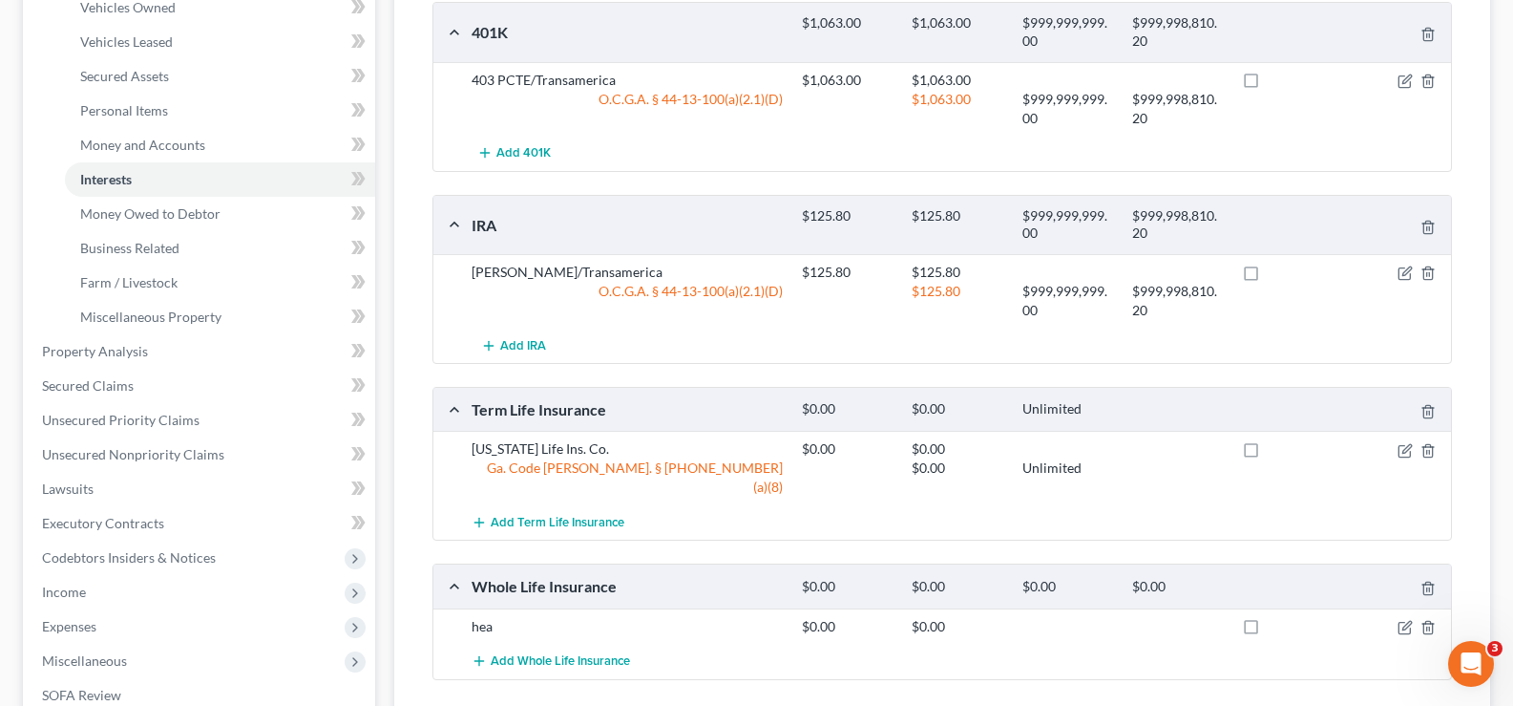
scroll to position [382, 0]
click at [1405, 618] on icon "button" at bounding box center [1405, 625] width 15 height 15
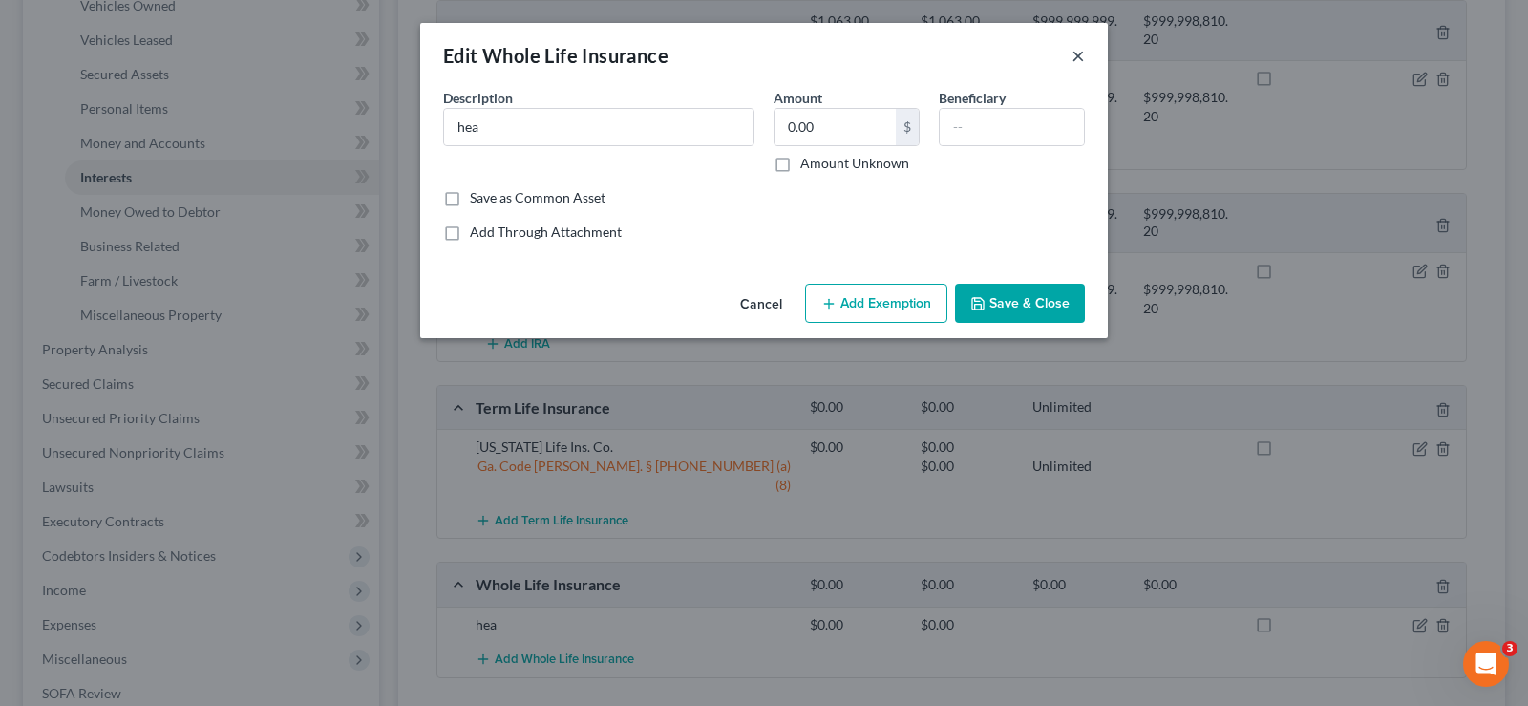
click at [1083, 52] on button "×" at bounding box center [1077, 55] width 13 height 23
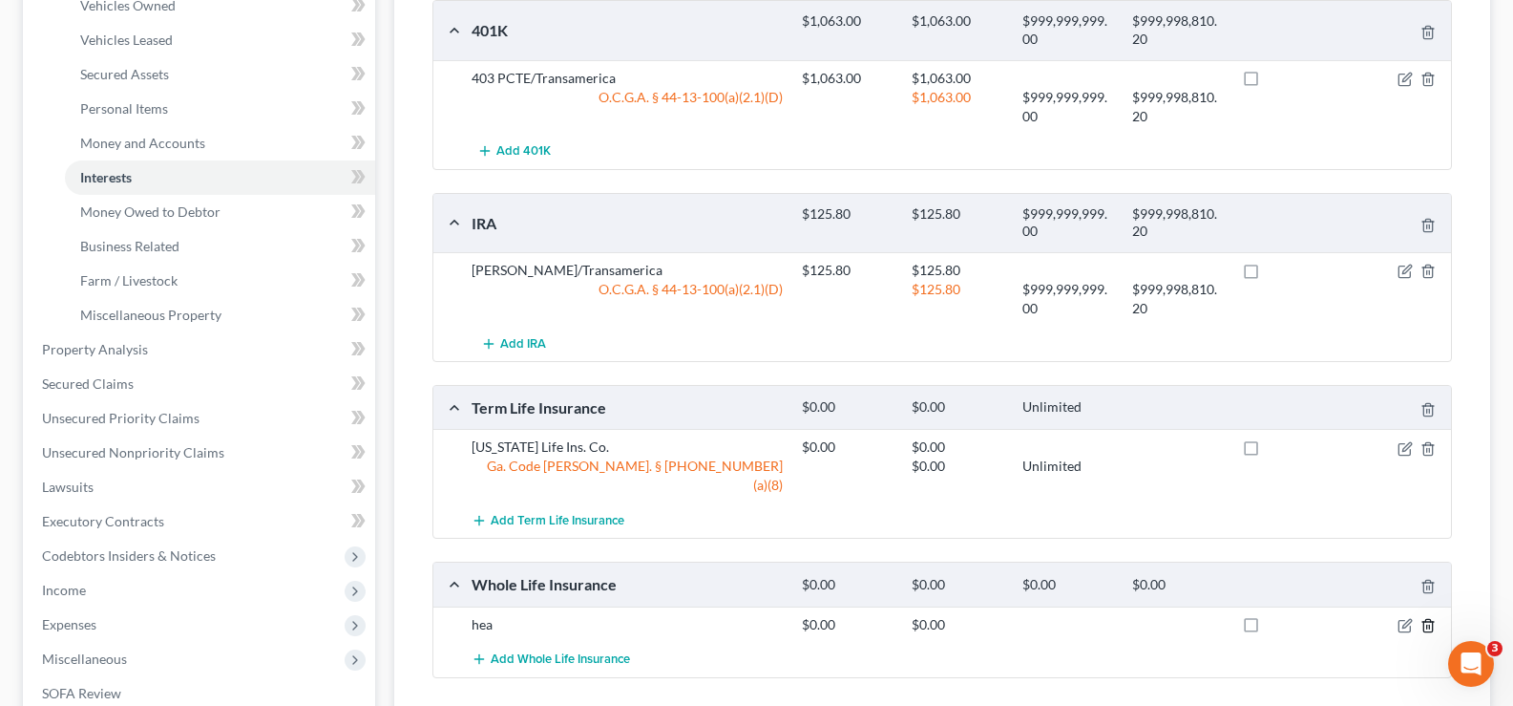
click at [1430, 618] on icon "button" at bounding box center [1428, 625] width 15 height 15
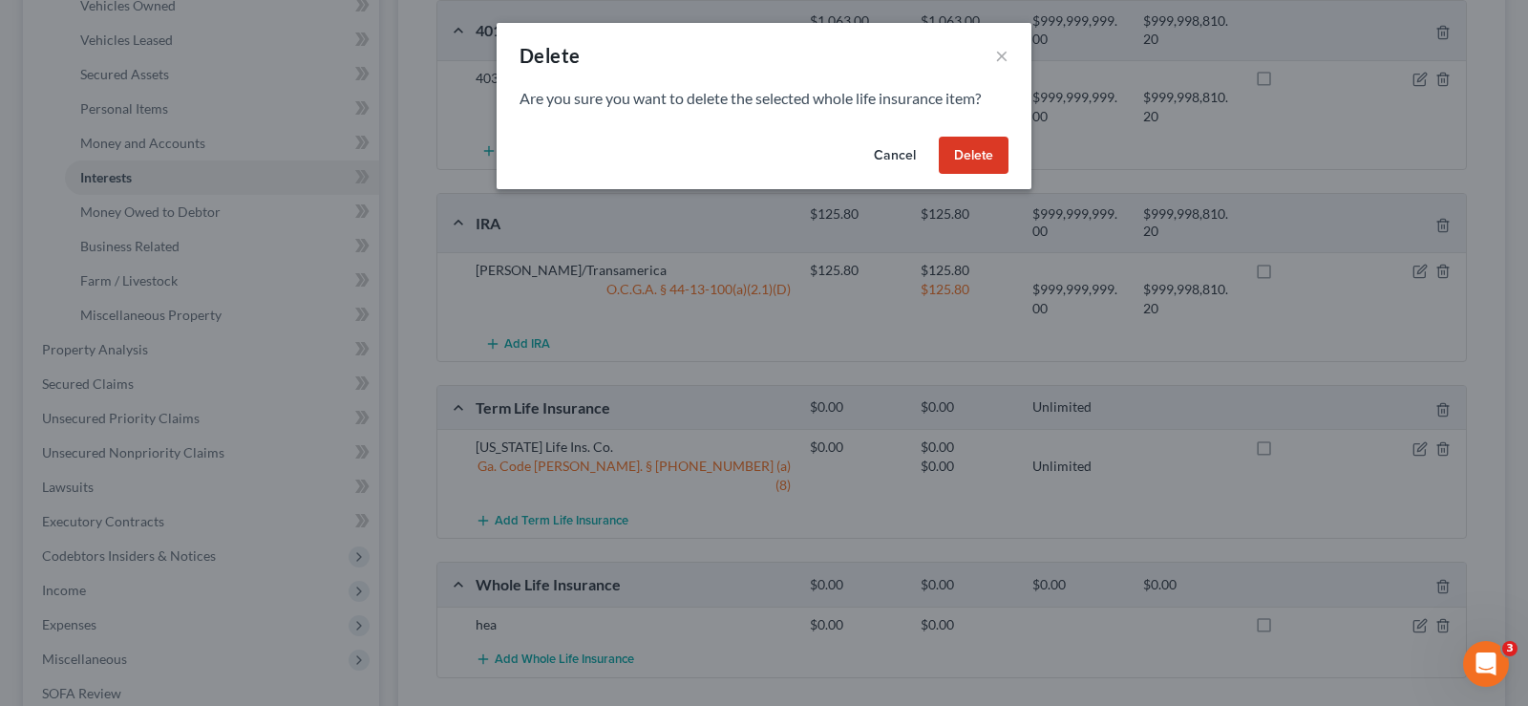
click at [993, 155] on button "Delete" at bounding box center [974, 156] width 70 height 38
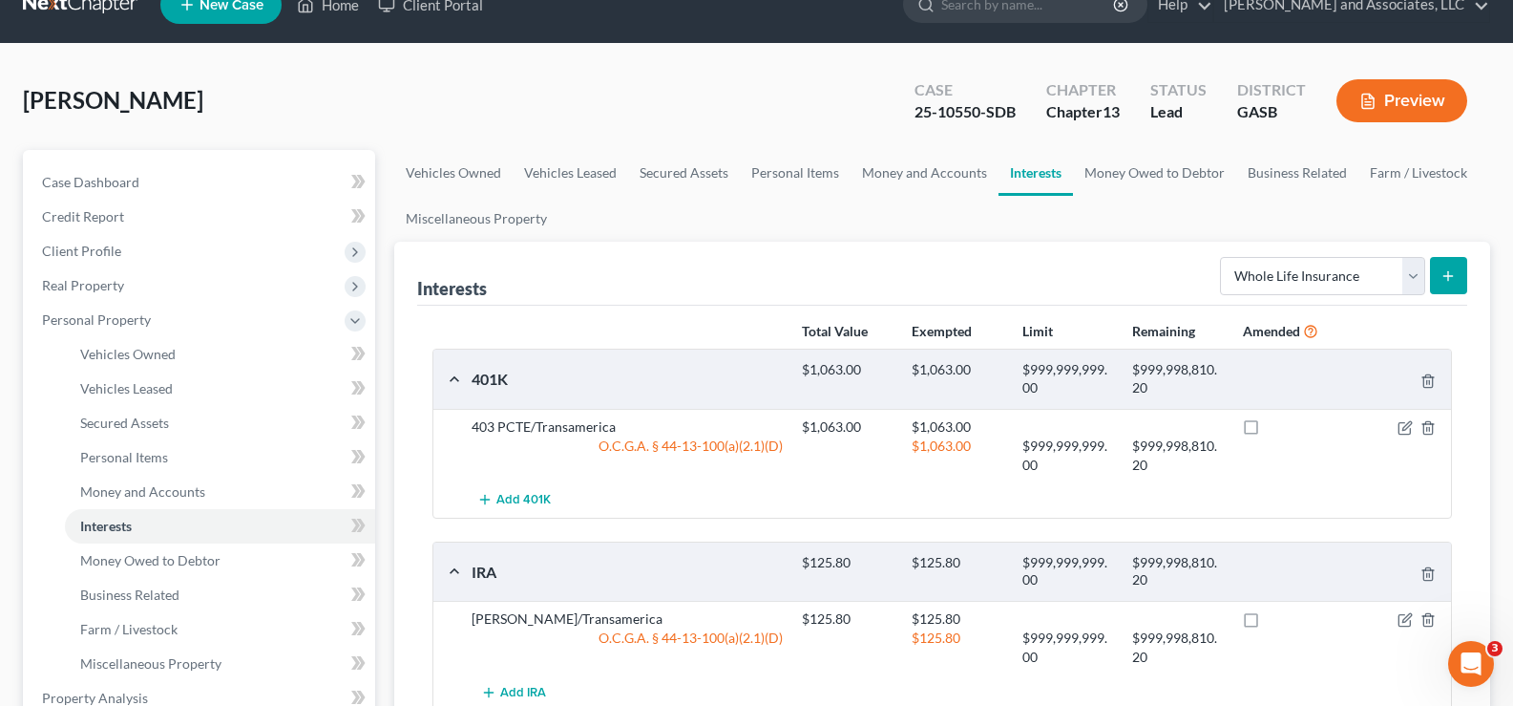
scroll to position [0, 0]
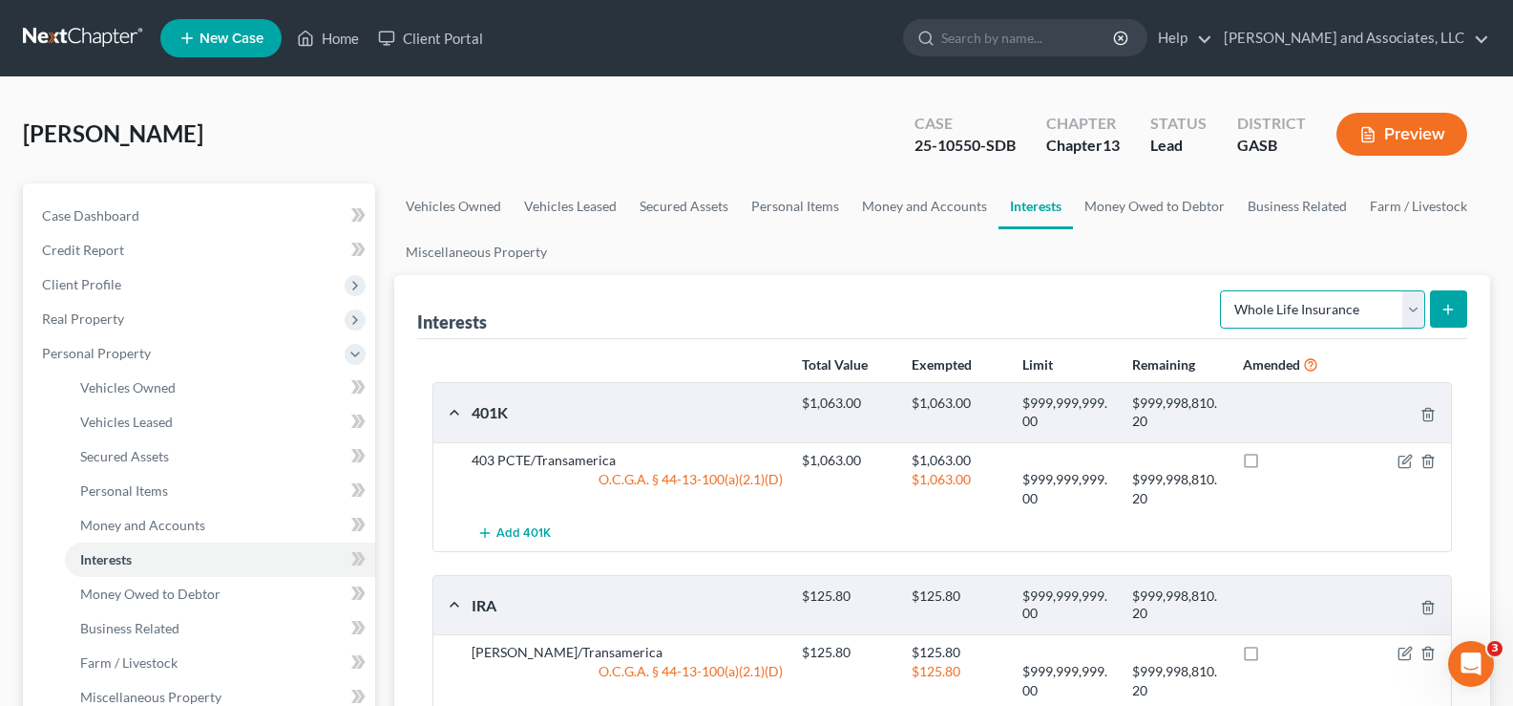
click at [1338, 303] on select "Select Interest Type 401K Annuity Bond Education IRA Government Bond Government…" at bounding box center [1322, 309] width 205 height 38
select select "term_life_insurance"
click at [1222, 290] on select "Select Interest Type 401K Annuity Bond Education IRA Government Bond Government…" at bounding box center [1322, 309] width 205 height 38
click at [1445, 304] on icon "submit" at bounding box center [1448, 309] width 15 height 15
click at [1447, 305] on icon "submit" at bounding box center [1448, 309] width 15 height 15
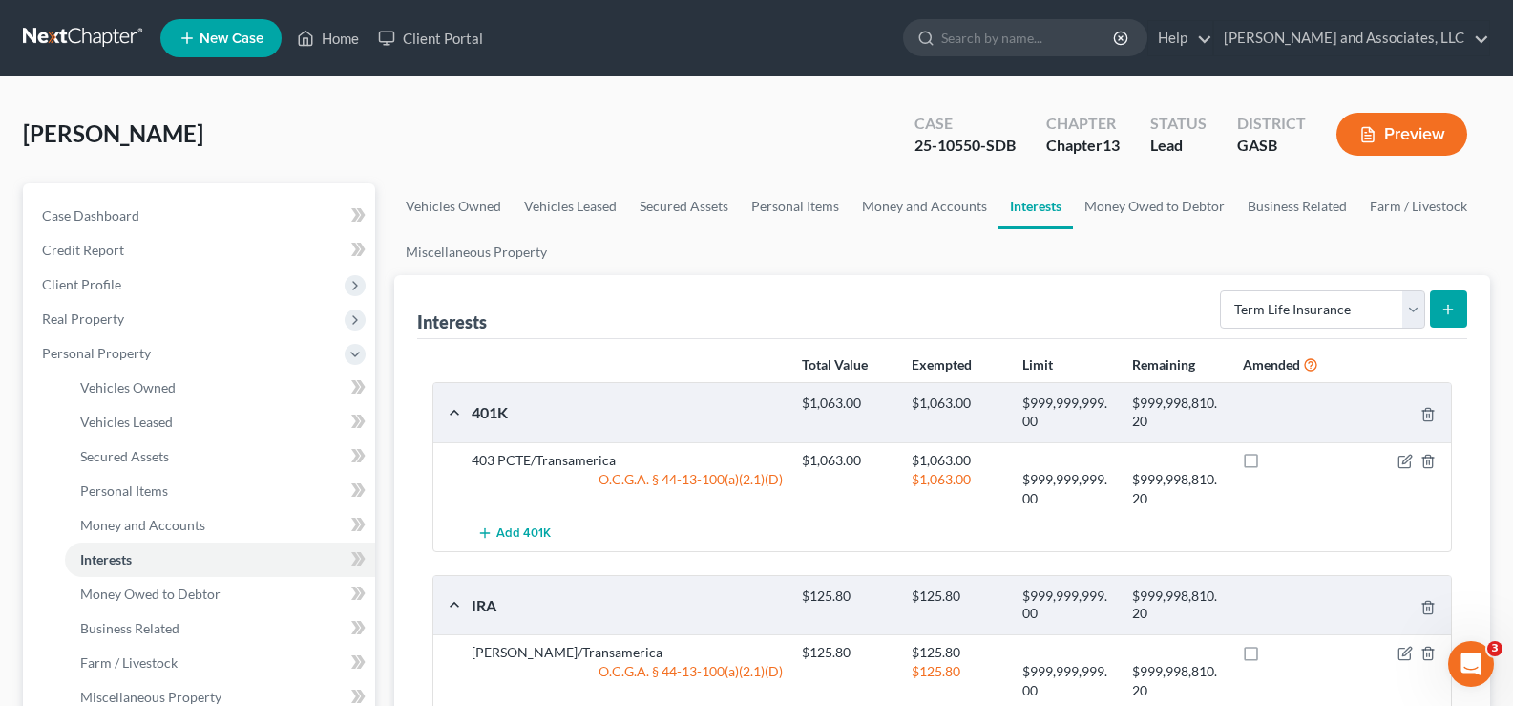
click at [1447, 305] on icon "submit" at bounding box center [1448, 309] width 15 height 15
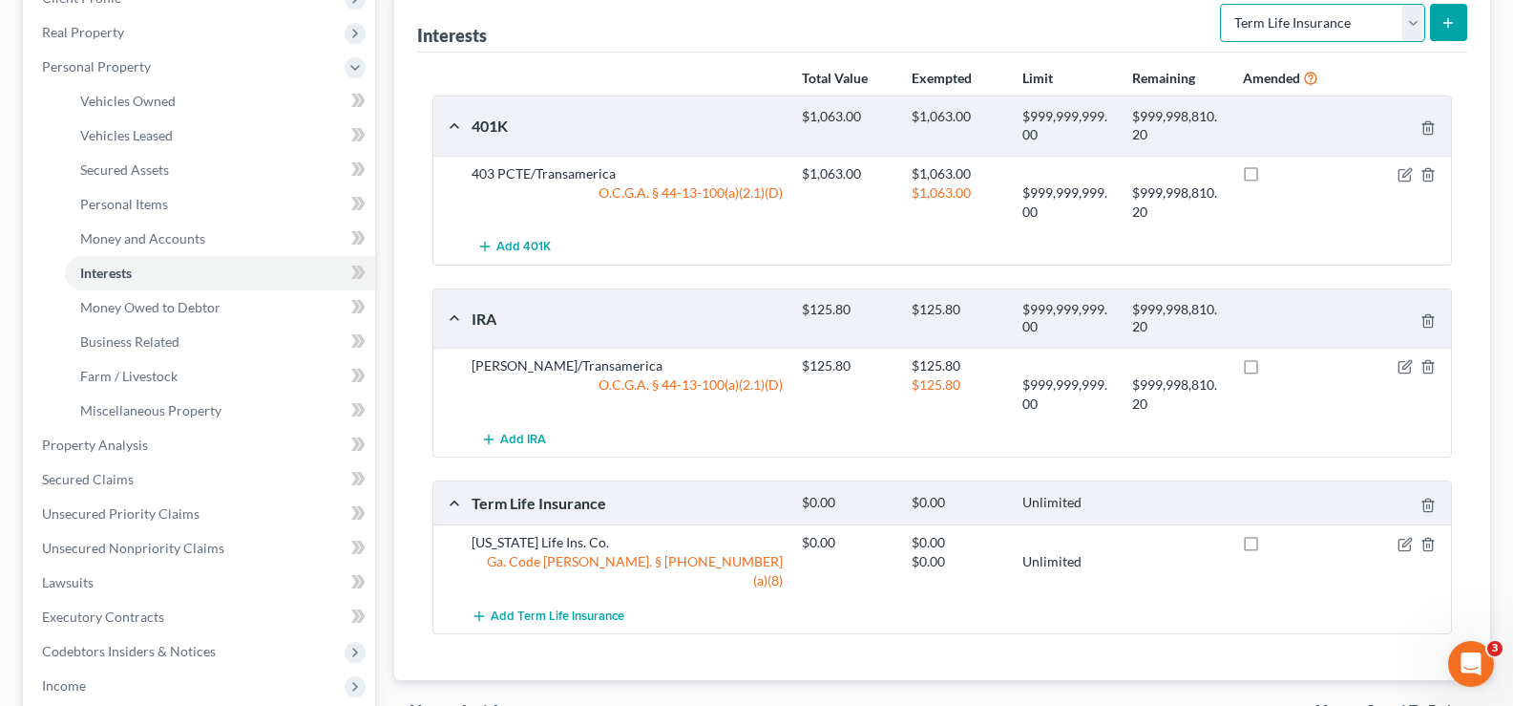
click at [1413, 21] on select "Select Interest Type 401K Annuity Bond Education IRA Government Bond Government…" at bounding box center [1322, 23] width 205 height 38
click at [1268, 618] on div "Total Value Exempted Limit Remaining Amended 401K $1,063.00 $1,063.00 $999,999,…" at bounding box center [942, 367] width 1050 height 628
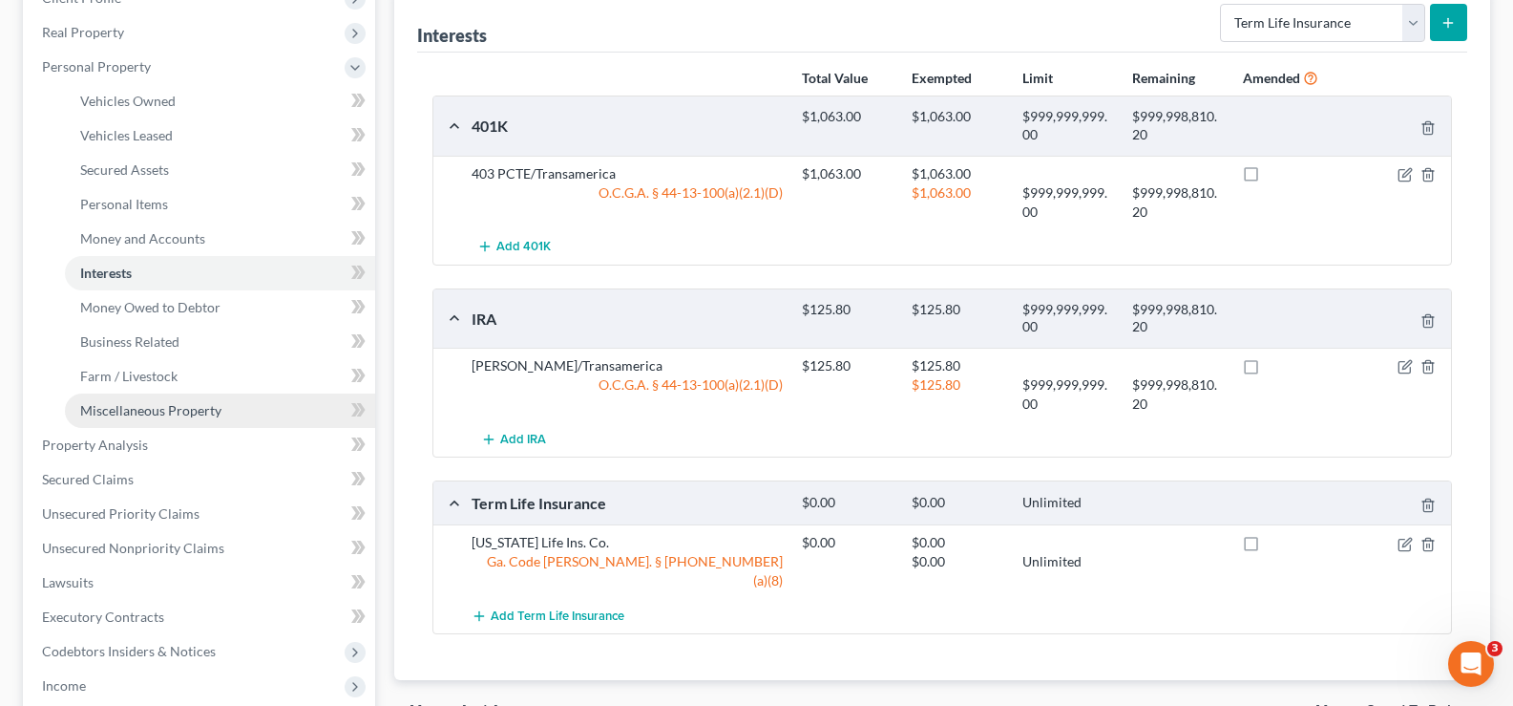
click at [100, 408] on span "Miscellaneous Property" at bounding box center [150, 410] width 141 height 16
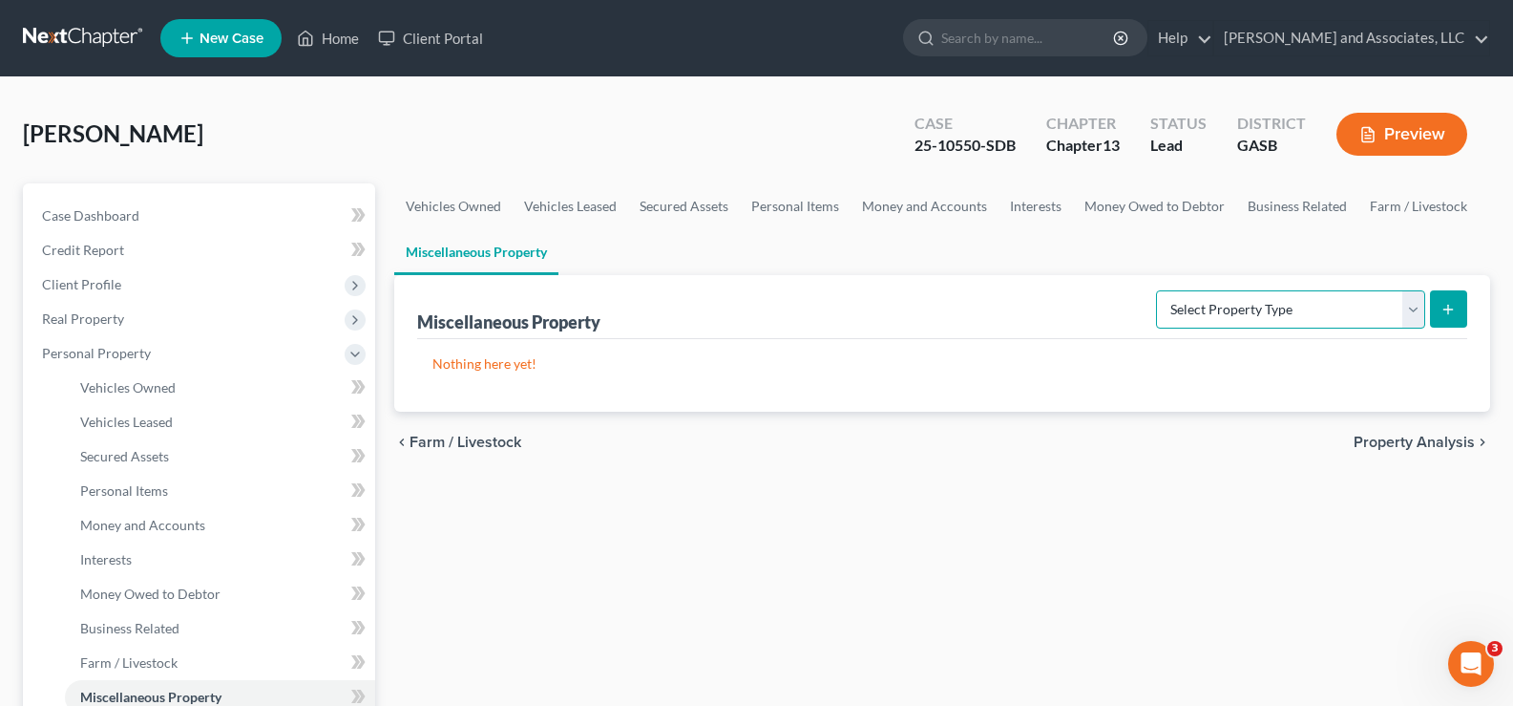
click at [1403, 298] on select "Select Property Type Assigned for Creditor Benefit Within 1 Year Holding for An…" at bounding box center [1290, 309] width 269 height 38
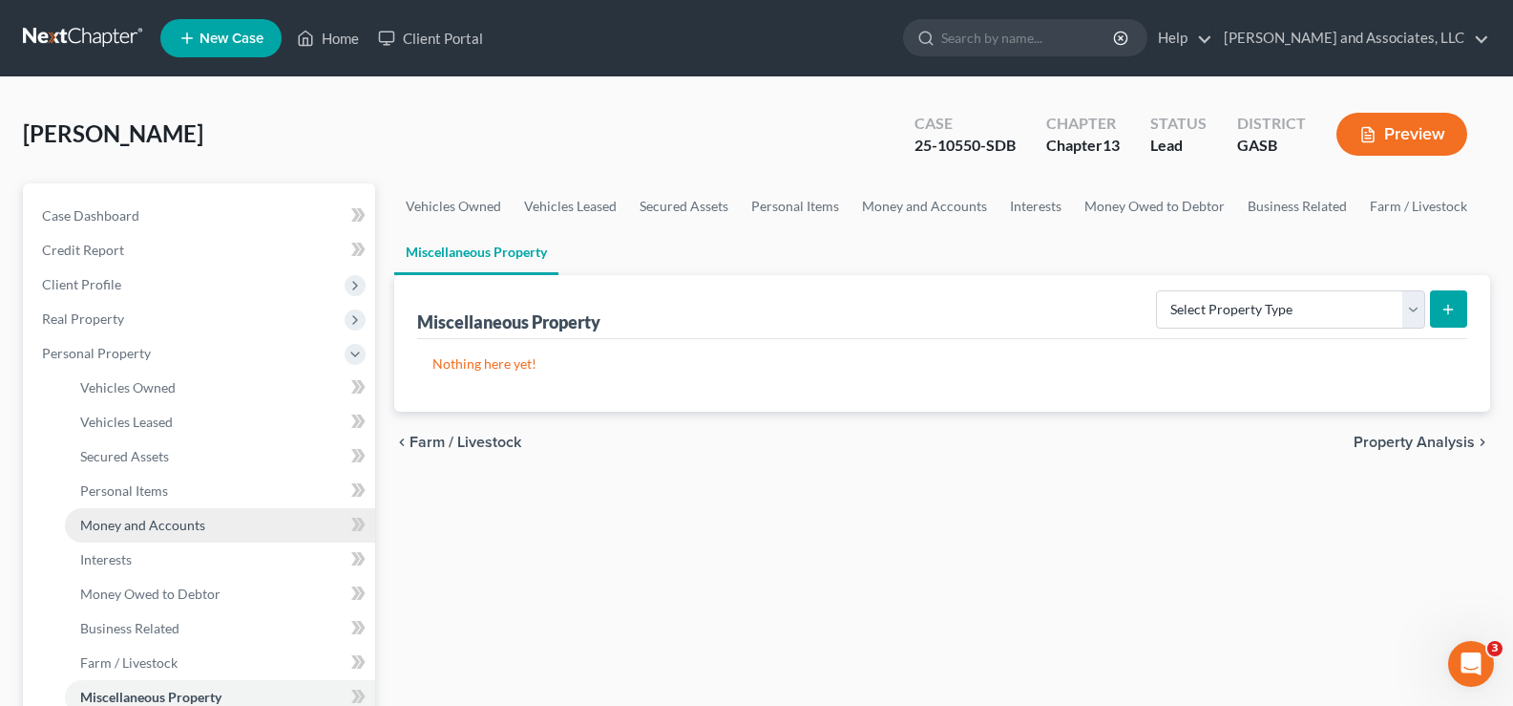
click at [119, 527] on span "Money and Accounts" at bounding box center [142, 525] width 125 height 16
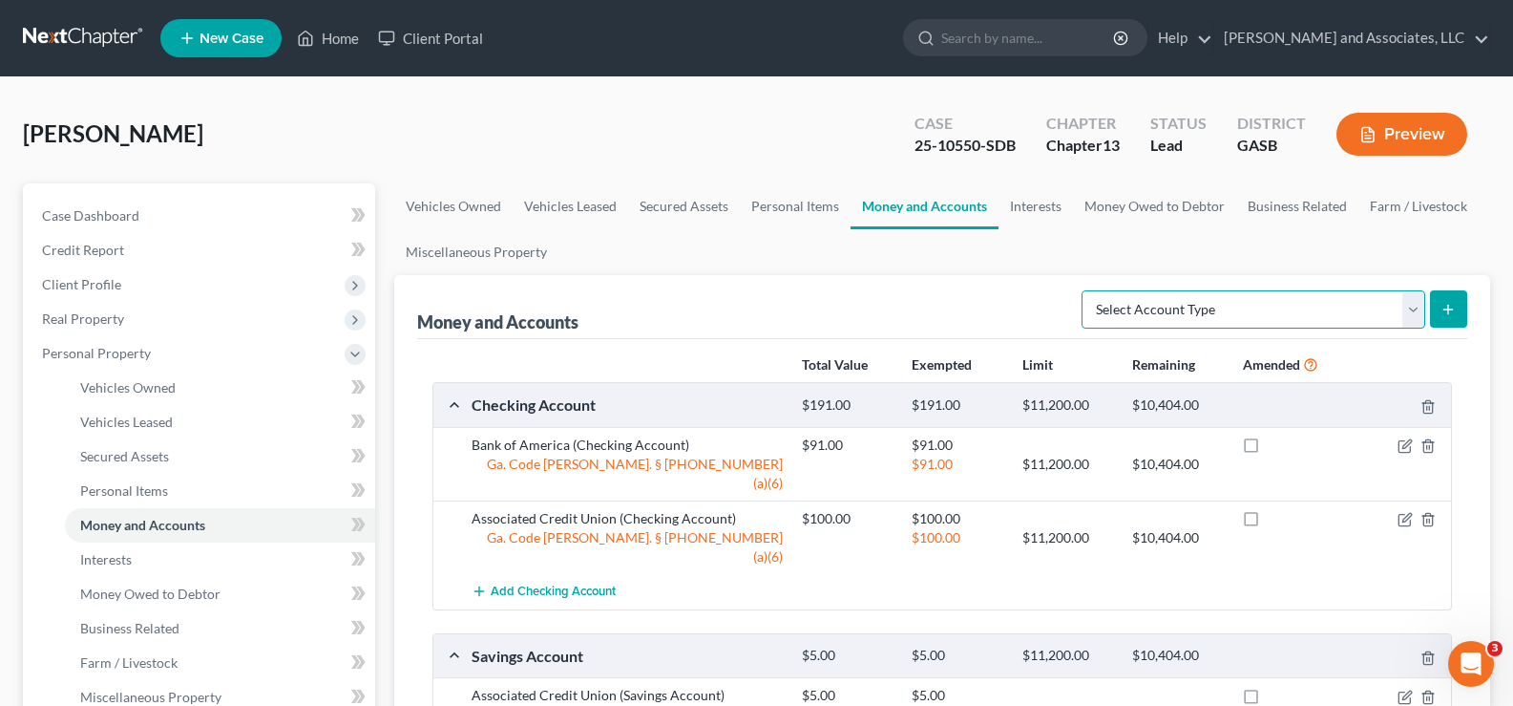
click at [1412, 312] on select "Select Account Type Brokerage Cash on Hand Certificates of Deposit Checking Acc…" at bounding box center [1254, 309] width 344 height 38
select select "other"
click at [1086, 290] on select "Select Account Type Brokerage Cash on Hand Certificates of Deposit Checking Acc…" at bounding box center [1254, 309] width 344 height 38
click at [1457, 286] on div "Select Account Type Brokerage Cash on Hand Certificates of Deposit Checking Acc…" at bounding box center [1270, 308] width 393 height 51
click at [1454, 298] on button "submit" at bounding box center [1448, 308] width 37 height 37
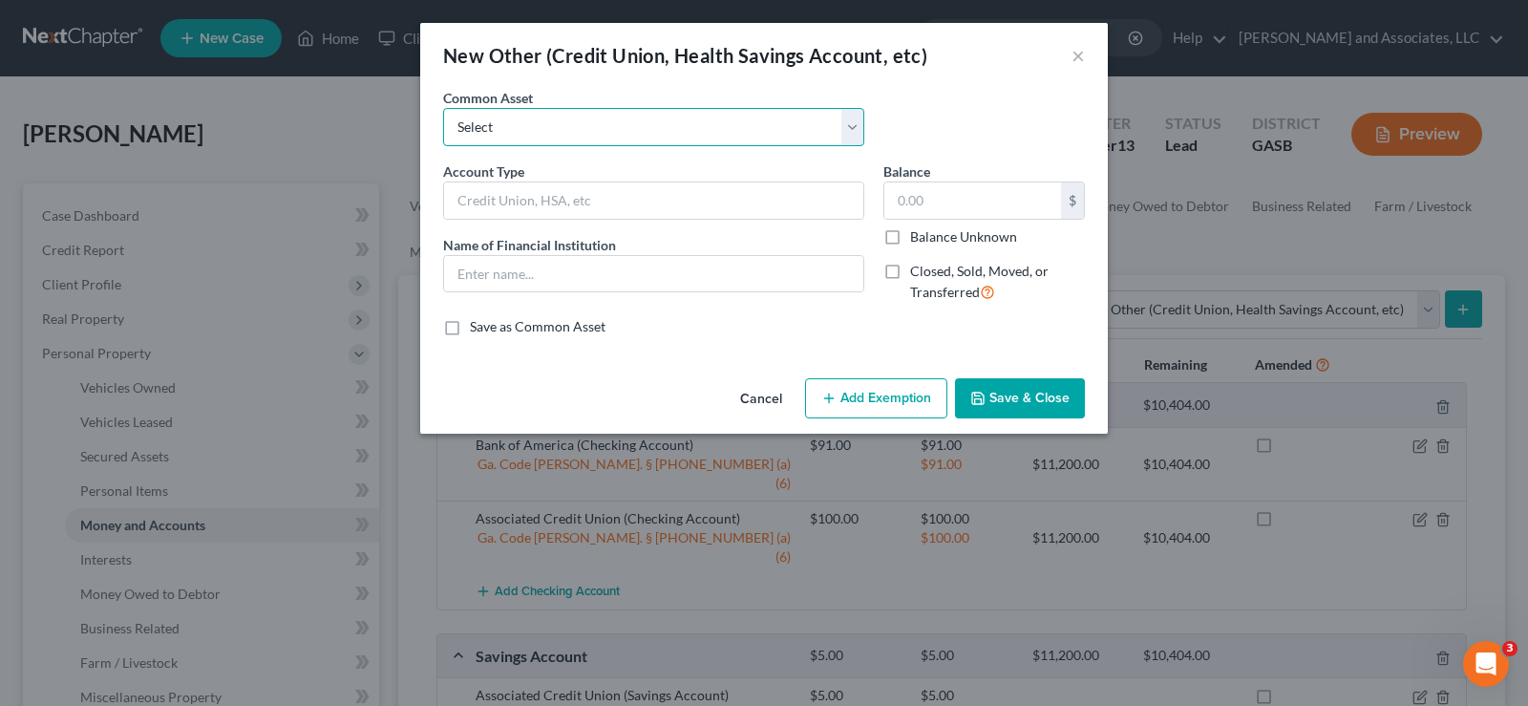
click at [770, 128] on select "Select Venmo Regions Business Checking Account Chime" at bounding box center [653, 127] width 421 height 38
click at [1050, 92] on div "Common Asset Select Venmo Regions Business Checking Account Chime" at bounding box center [763, 125] width 661 height 74
click at [527, 197] on input "text" at bounding box center [653, 200] width 419 height 36
click at [475, 392] on div "Cancel Add Exemption Save & Close" at bounding box center [763, 401] width 687 height 63
click at [491, 197] on input "text" at bounding box center [653, 200] width 419 height 36
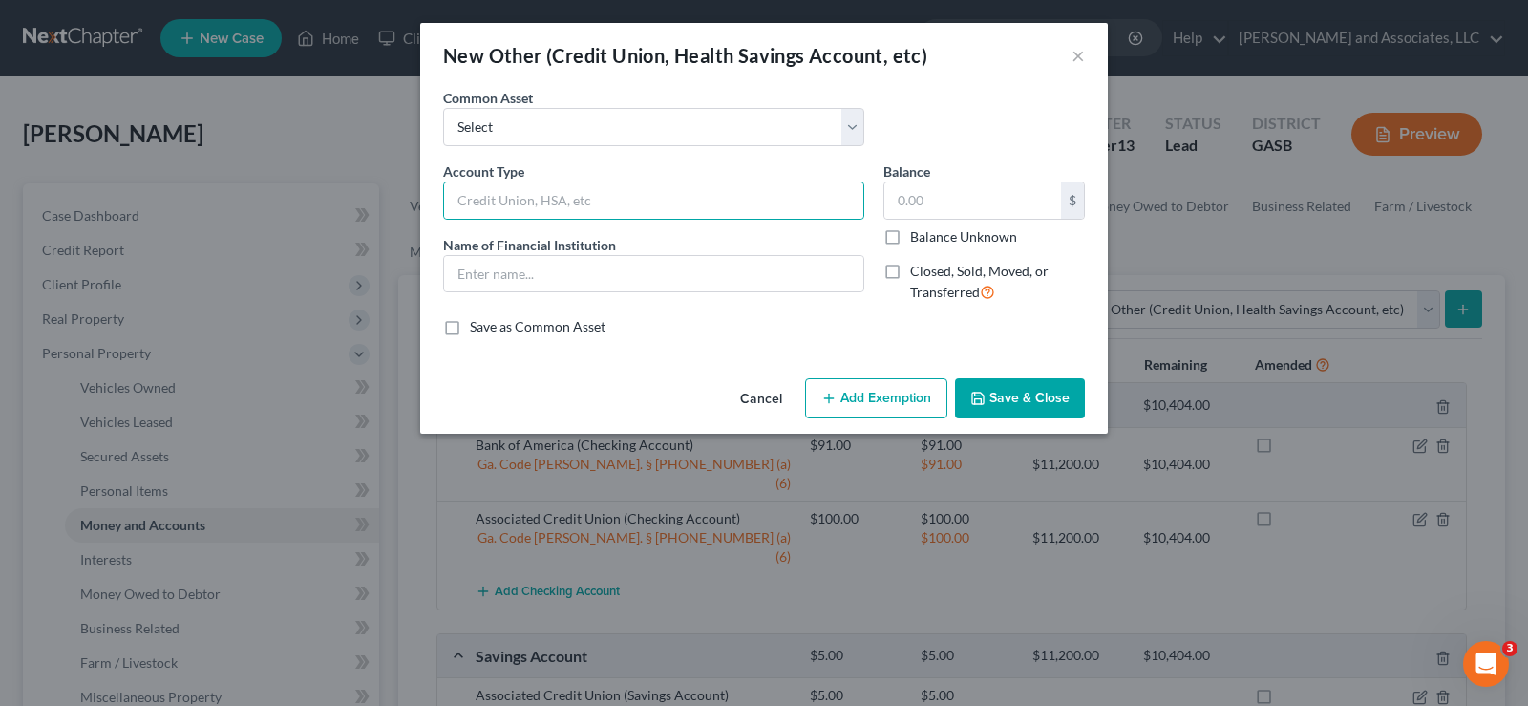
click at [462, 391] on div "Cancel Add Exemption Save & Close" at bounding box center [763, 401] width 687 height 63
click at [1077, 51] on button "×" at bounding box center [1077, 55] width 13 height 23
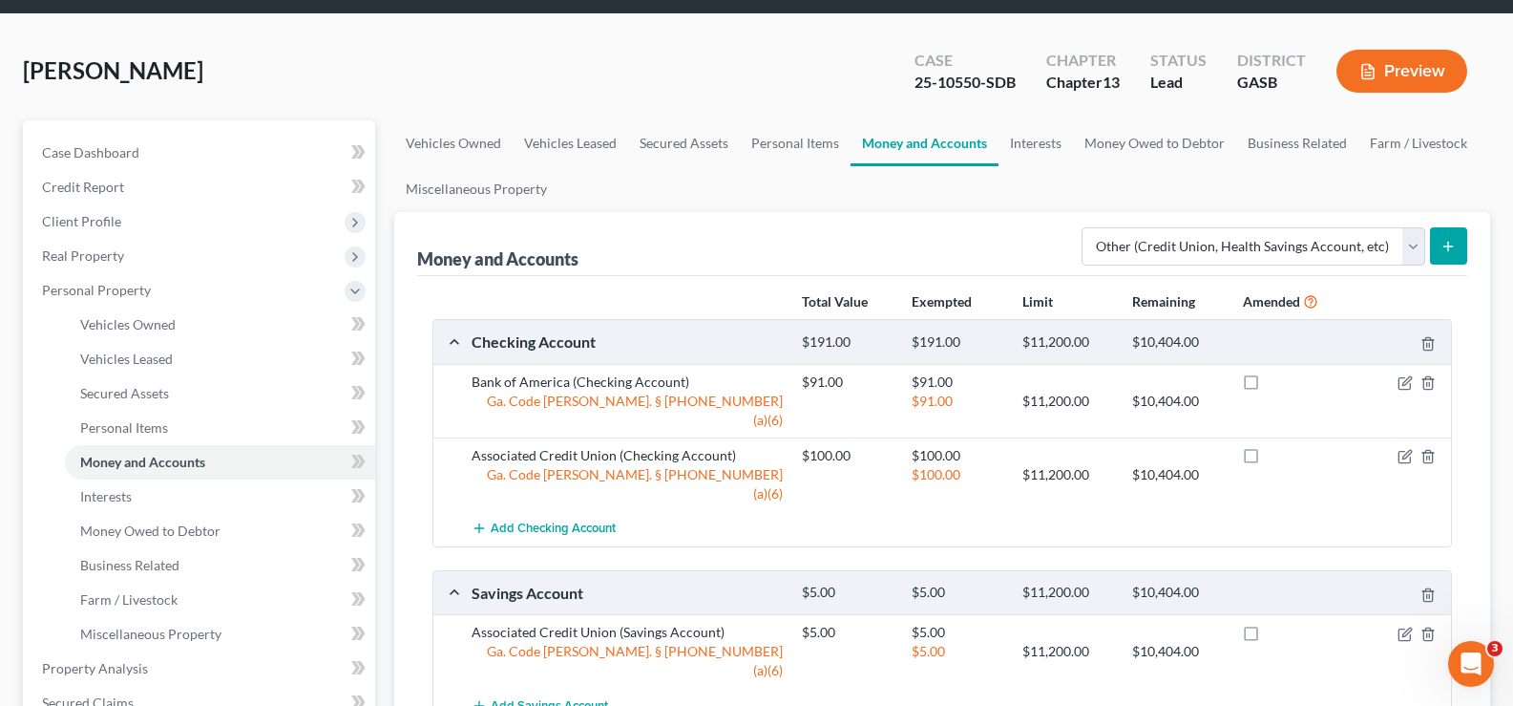
scroll to position [95, 0]
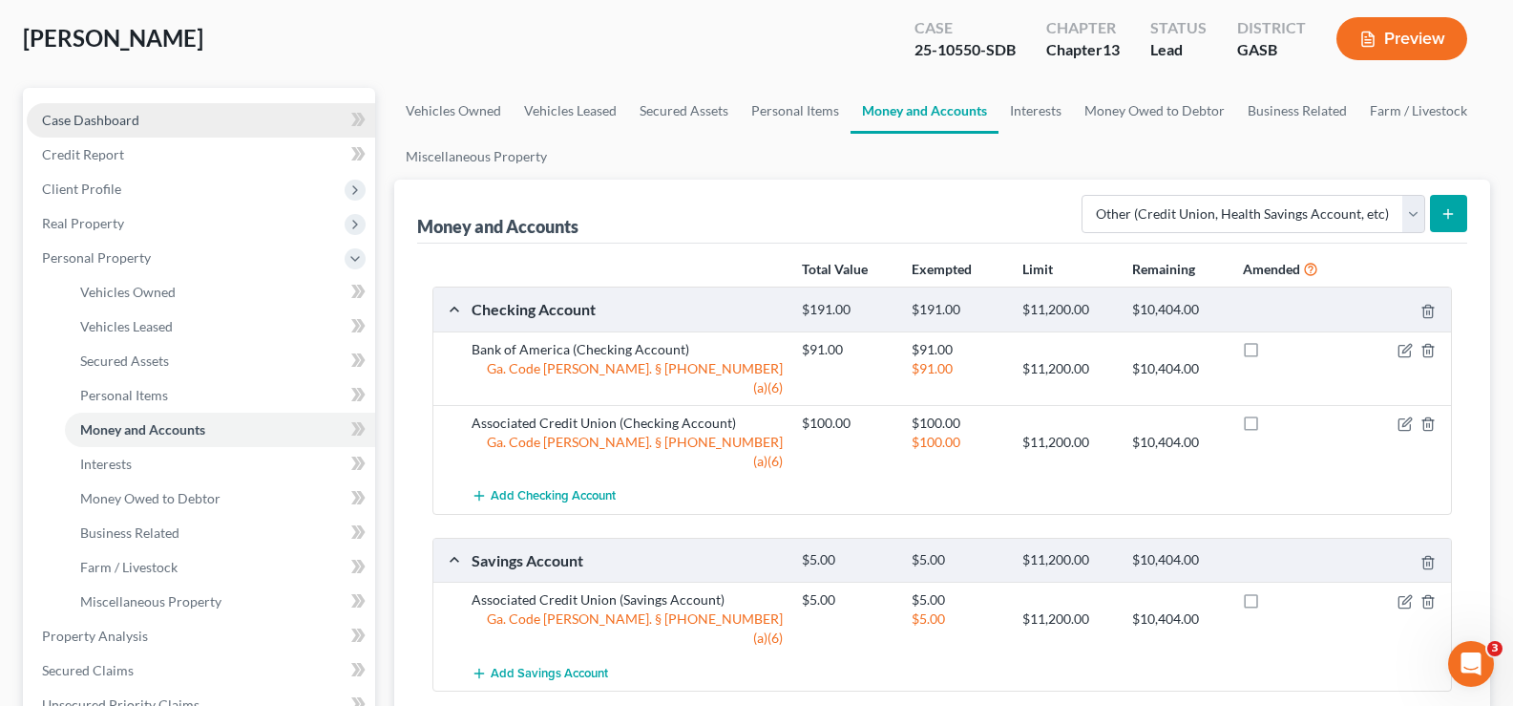
click at [83, 115] on span "Case Dashboard" at bounding box center [90, 120] width 97 height 16
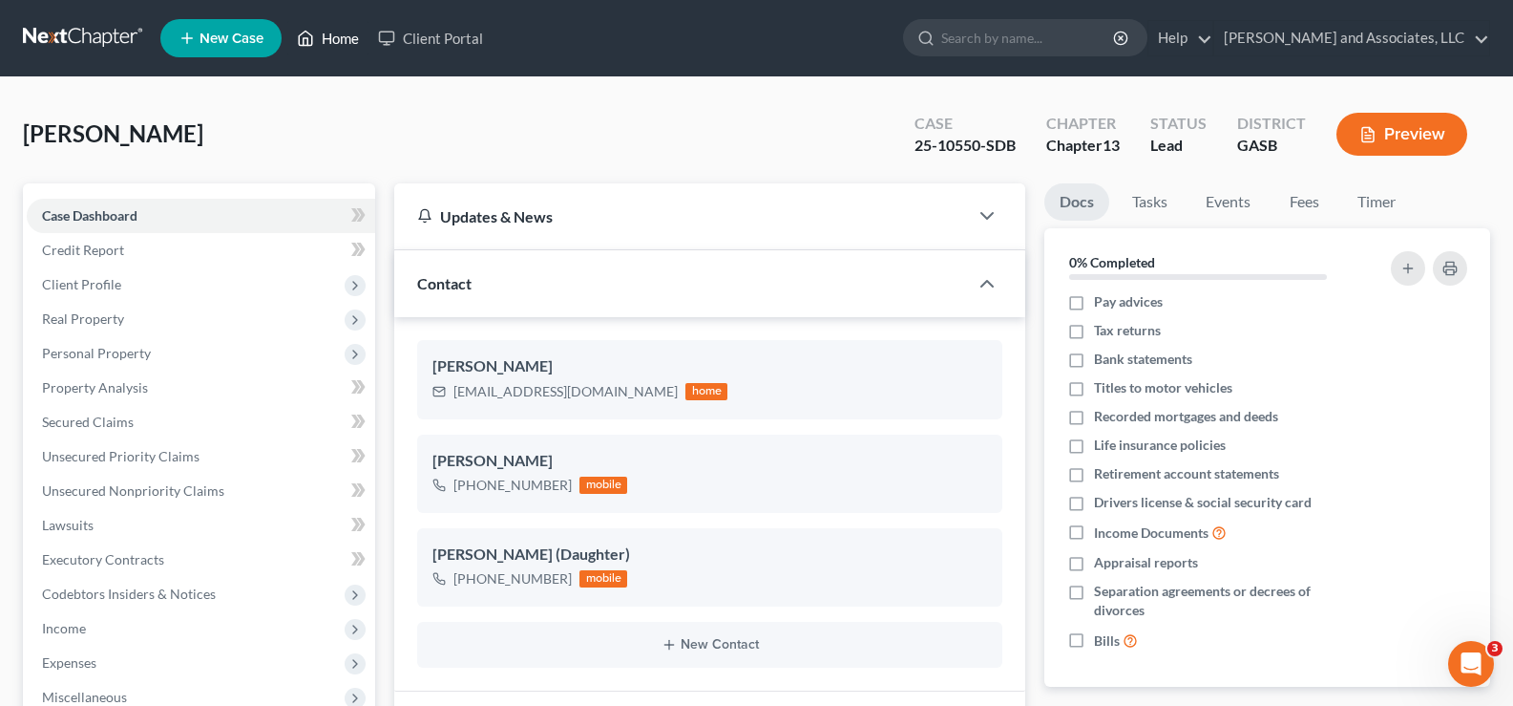
click at [355, 40] on link "Home" at bounding box center [327, 38] width 81 height 34
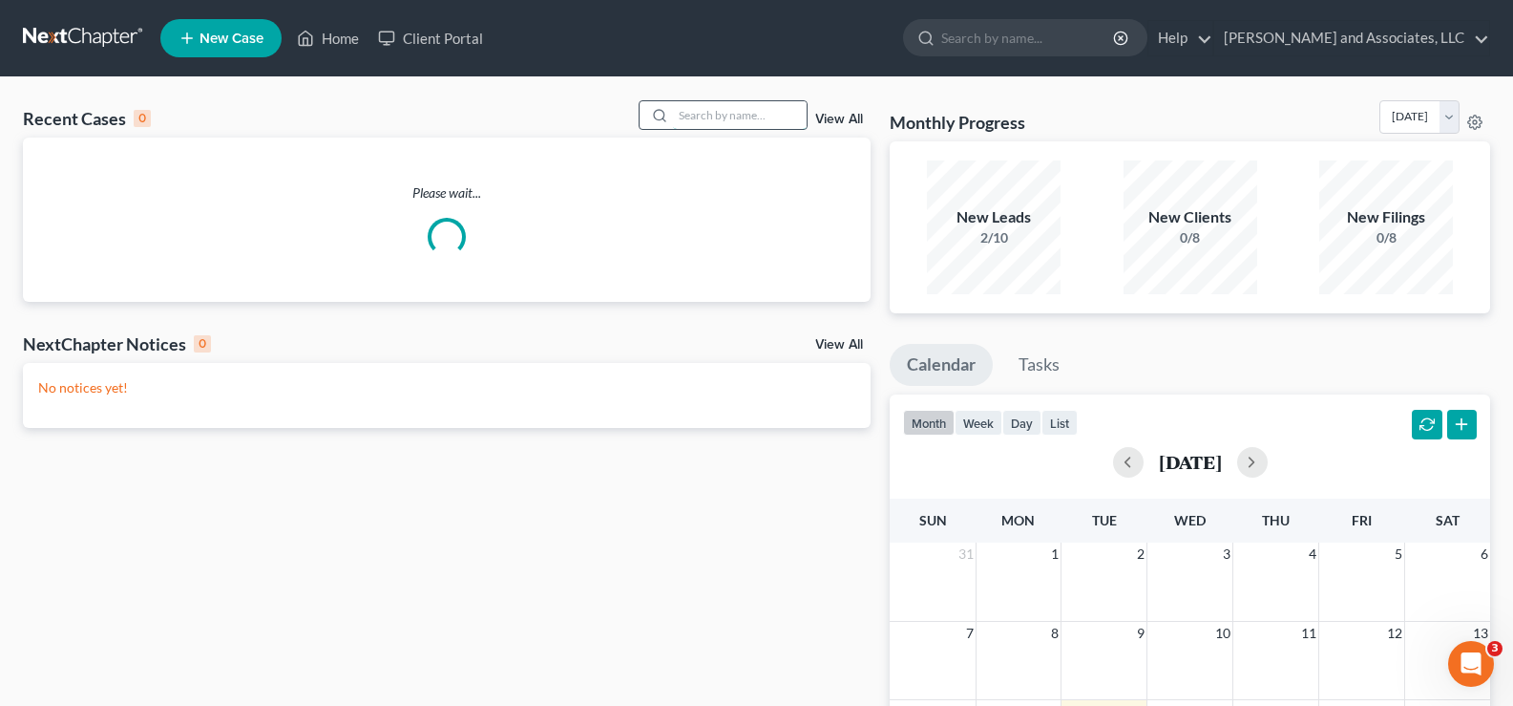
click at [762, 114] on input "search" at bounding box center [740, 115] width 134 height 28
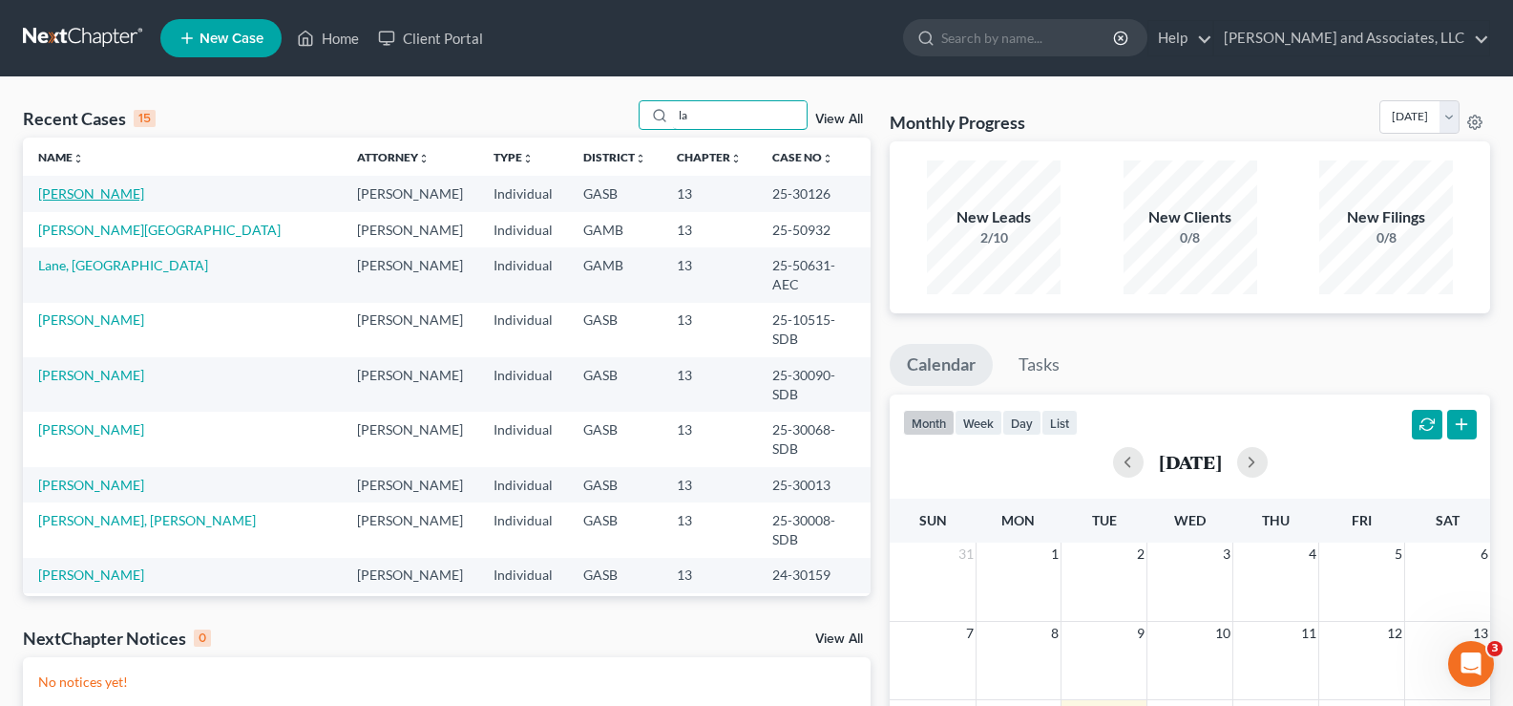
type input "la"
click at [99, 197] on link "[PERSON_NAME]" at bounding box center [91, 193] width 106 height 16
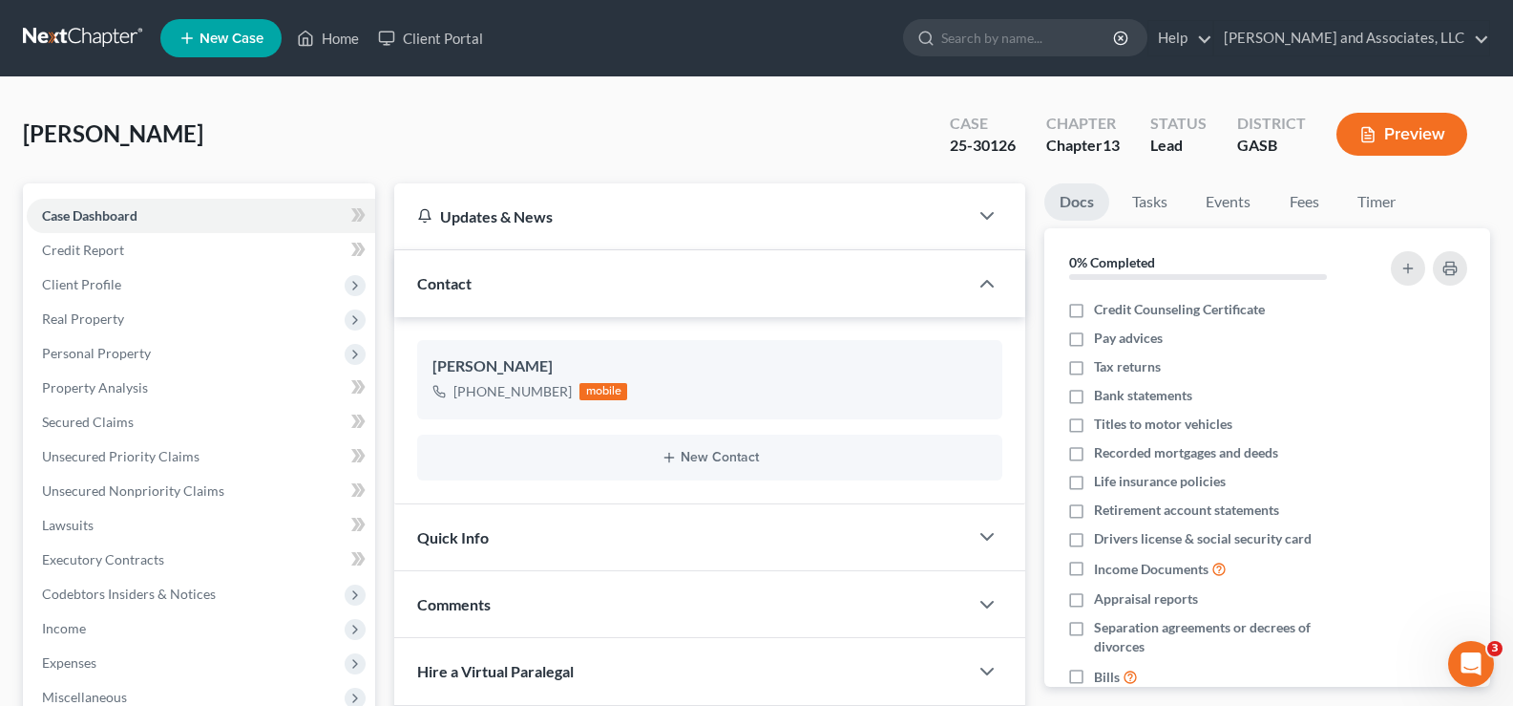
scroll to position [886, 0]
click at [126, 213] on span "Case Dashboard" at bounding box center [89, 215] width 95 height 16
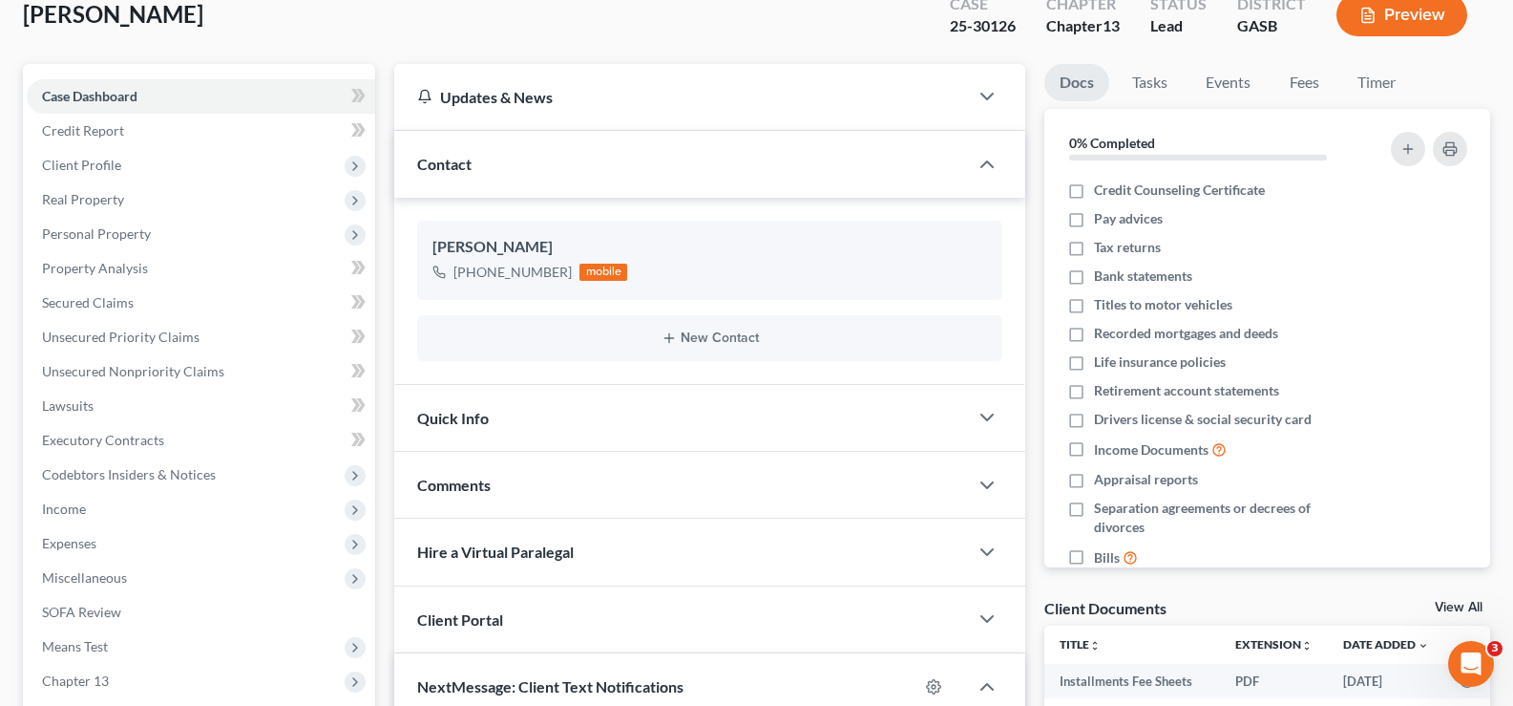
scroll to position [0, 0]
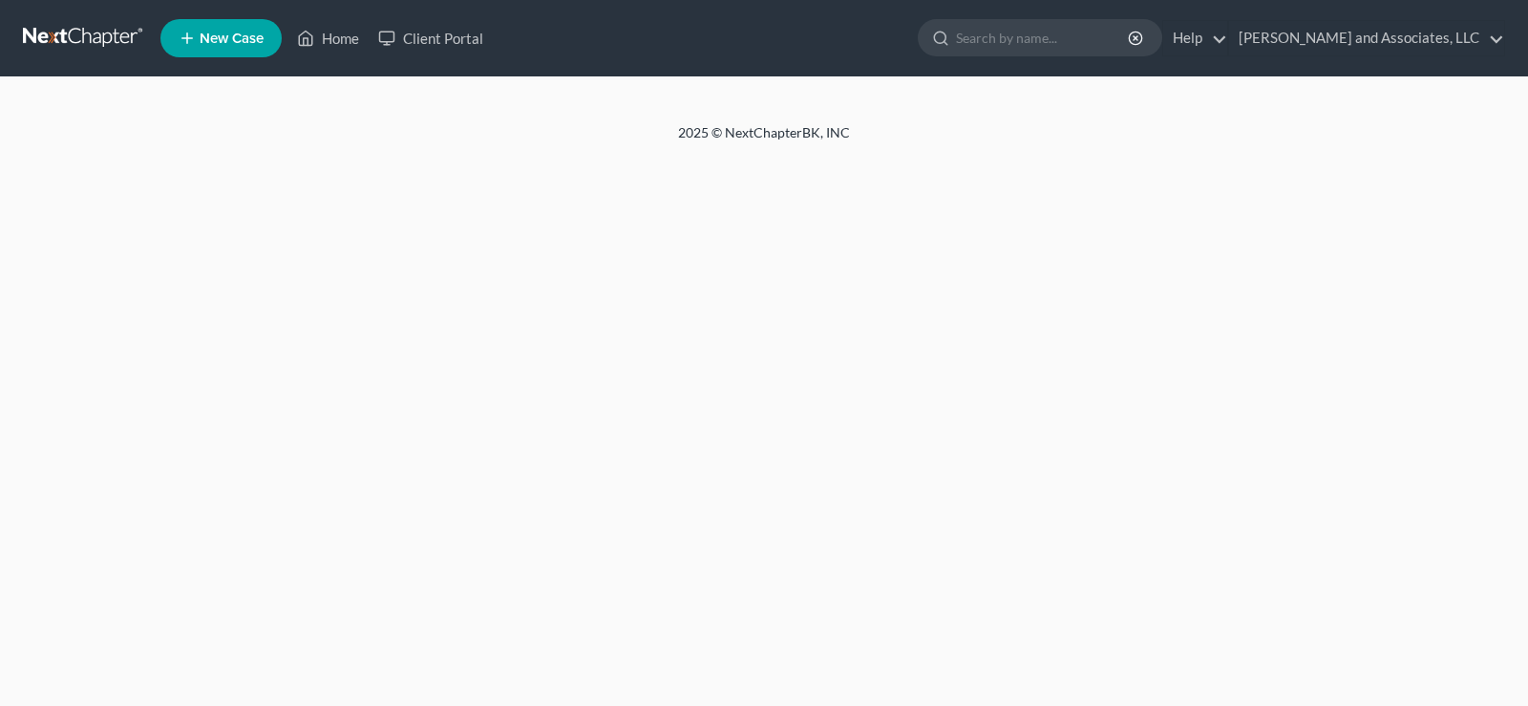
select select "1"
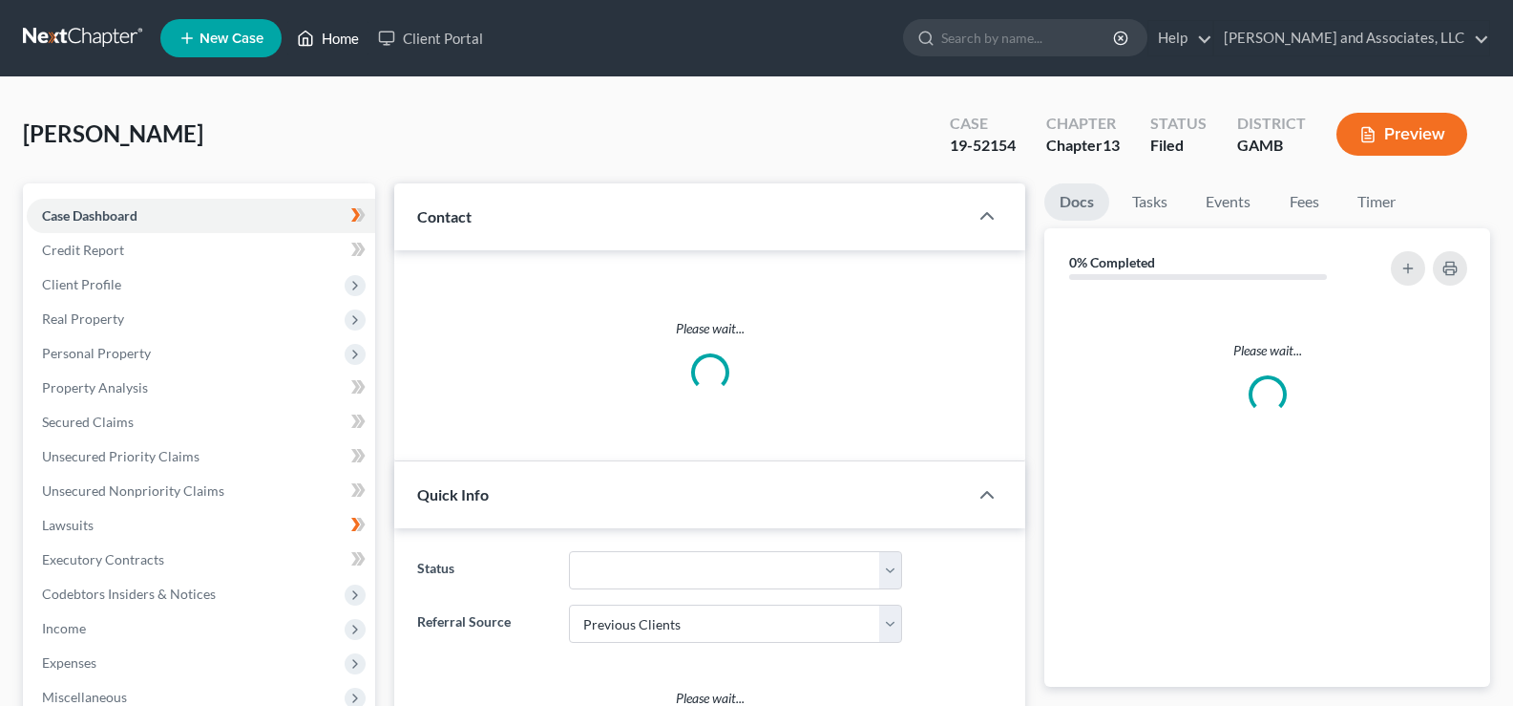
click at [351, 39] on link "Home" at bounding box center [327, 38] width 81 height 34
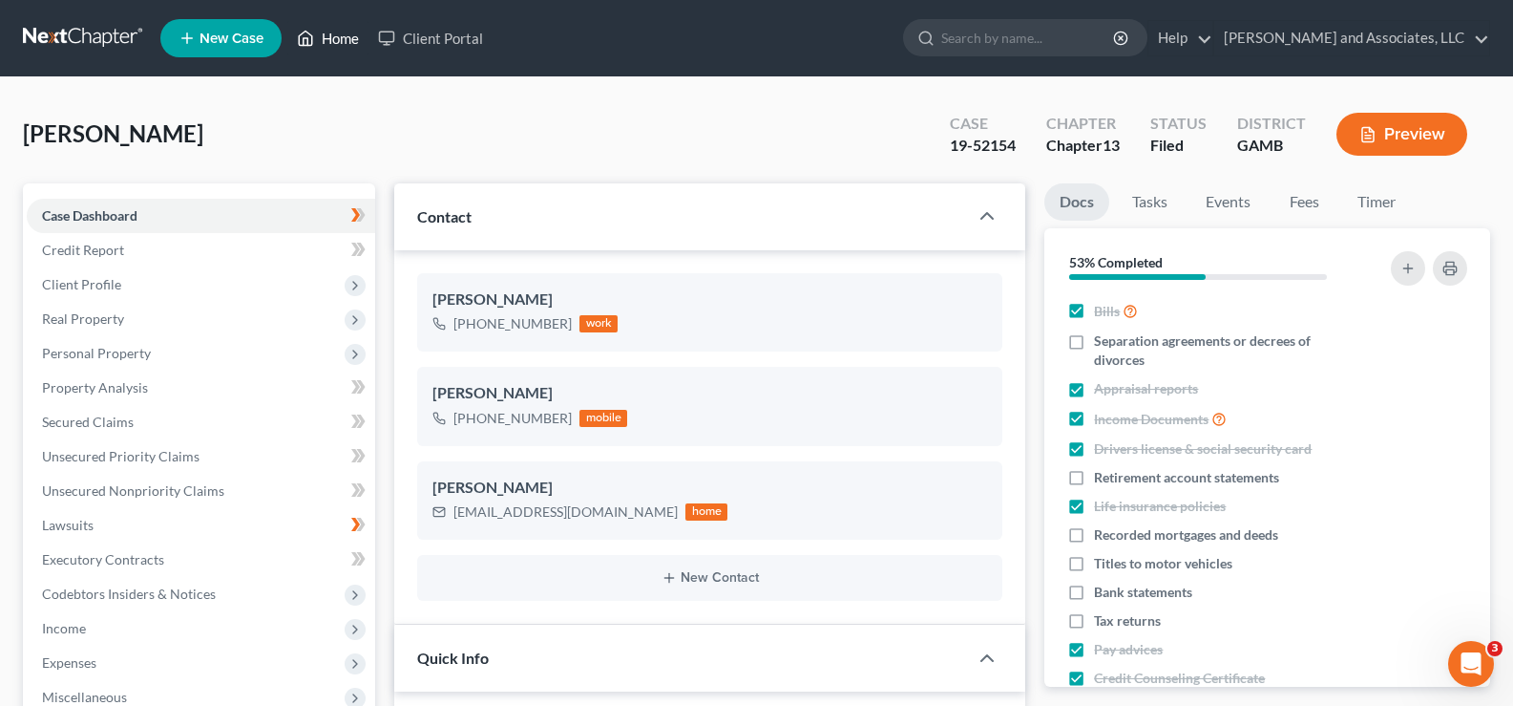
click at [326, 33] on link "Home" at bounding box center [327, 38] width 81 height 34
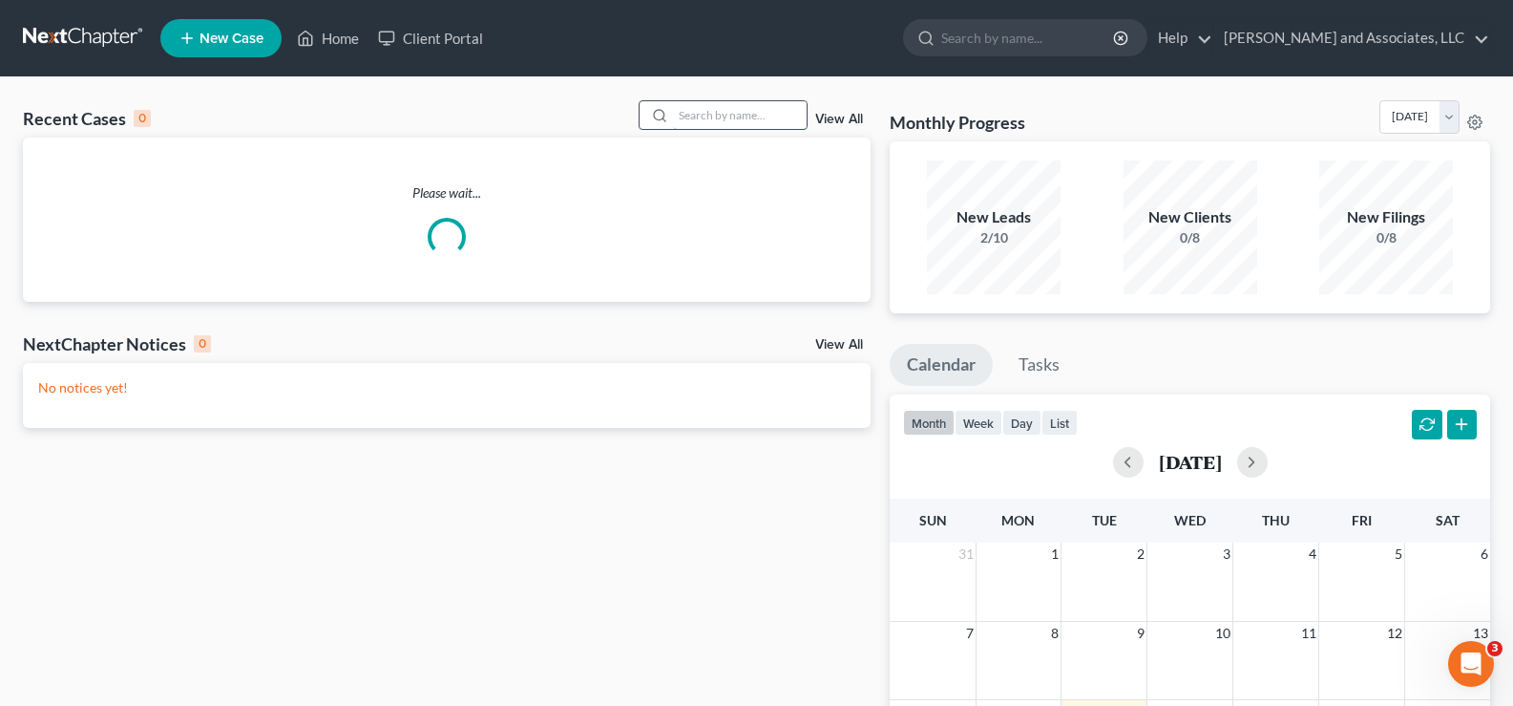
click at [749, 116] on input "search" at bounding box center [740, 115] width 134 height 28
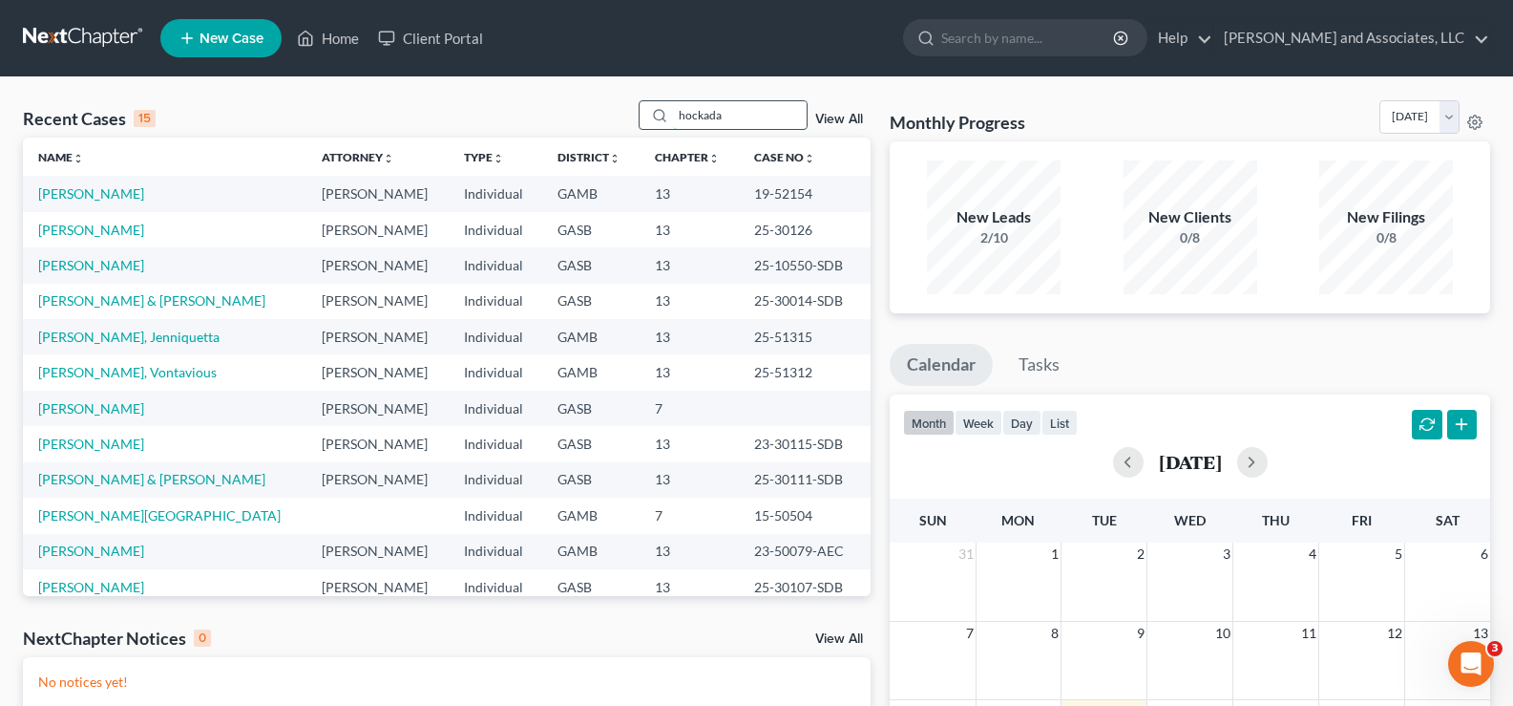
type input "[PERSON_NAME]"
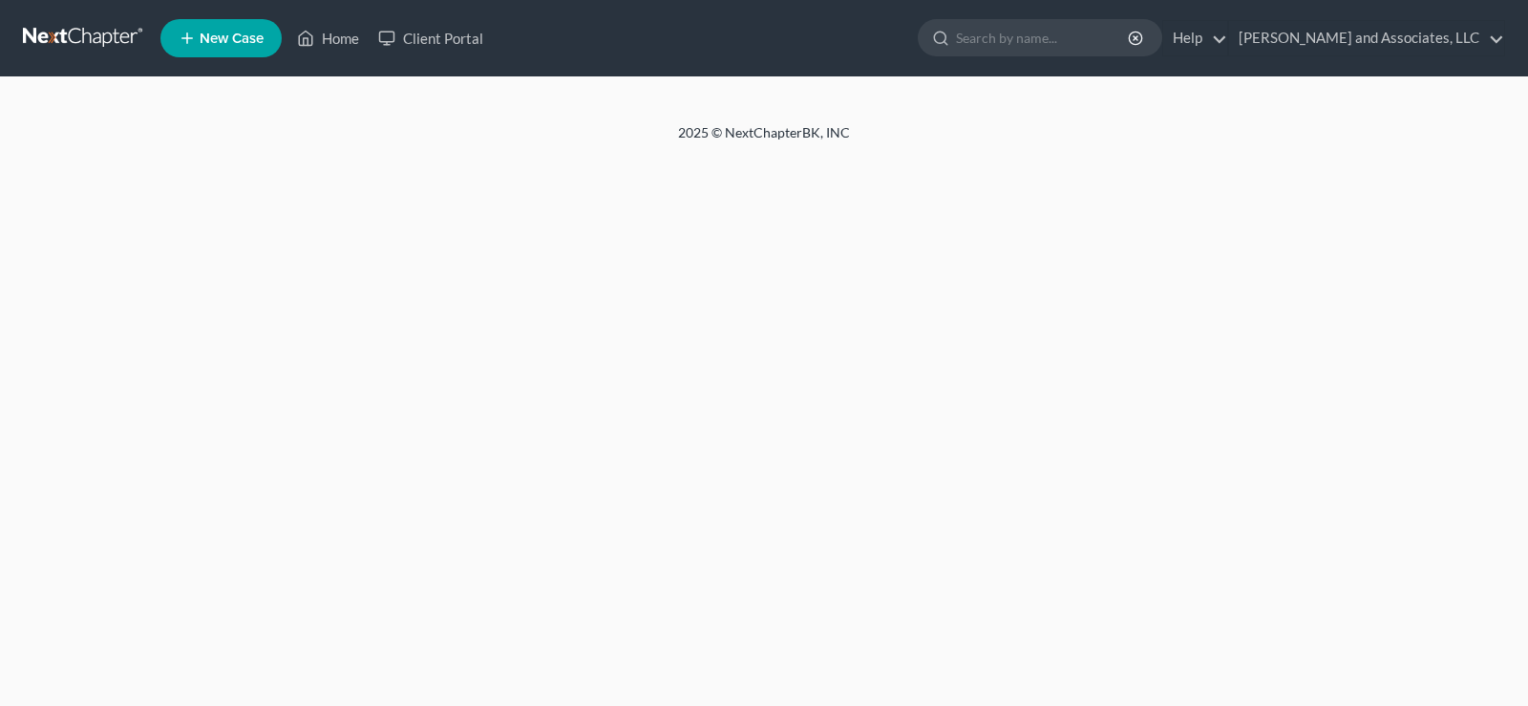
select select "1"
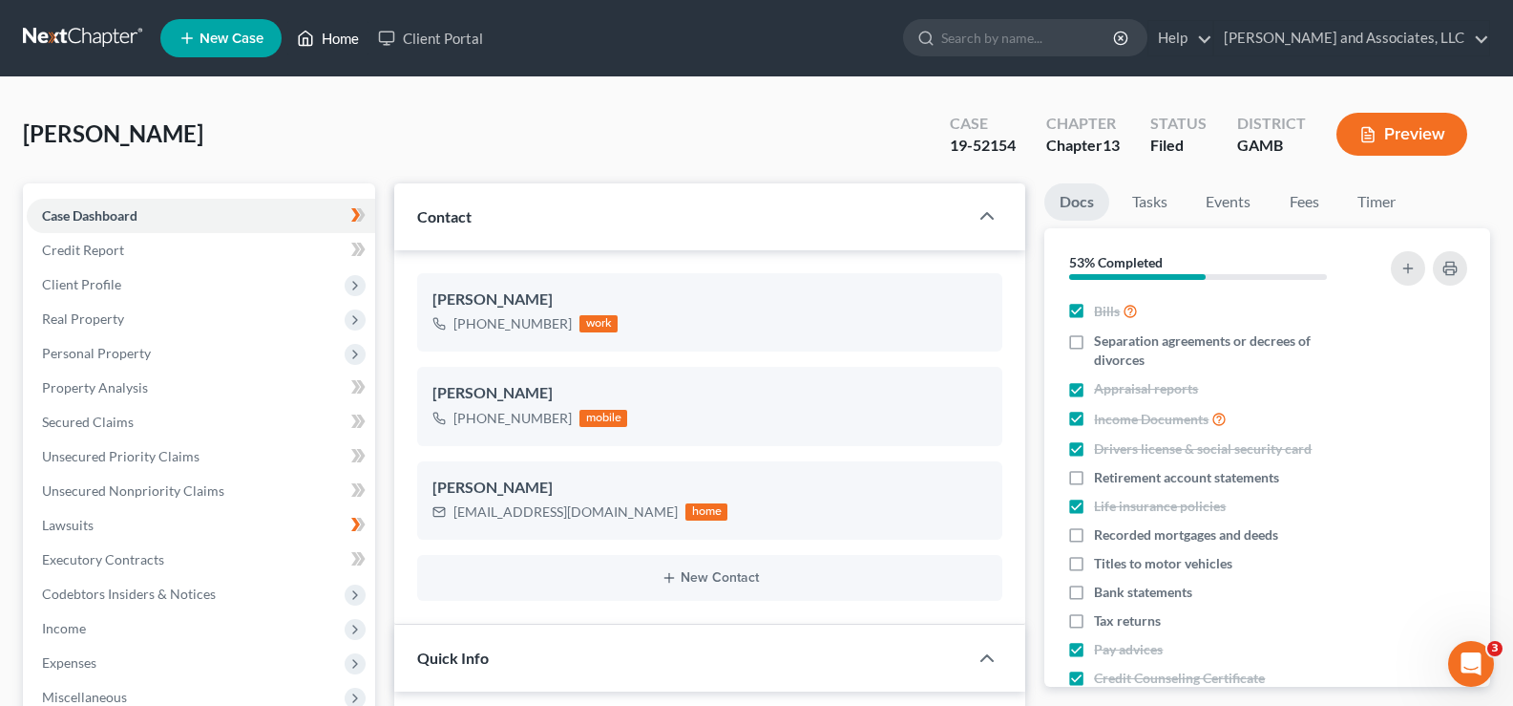
click at [345, 37] on link "Home" at bounding box center [327, 38] width 81 height 34
click at [339, 42] on link "Home" at bounding box center [327, 38] width 81 height 34
click at [347, 32] on link "Home" at bounding box center [327, 38] width 81 height 34
click at [339, 36] on link "Home" at bounding box center [327, 38] width 81 height 34
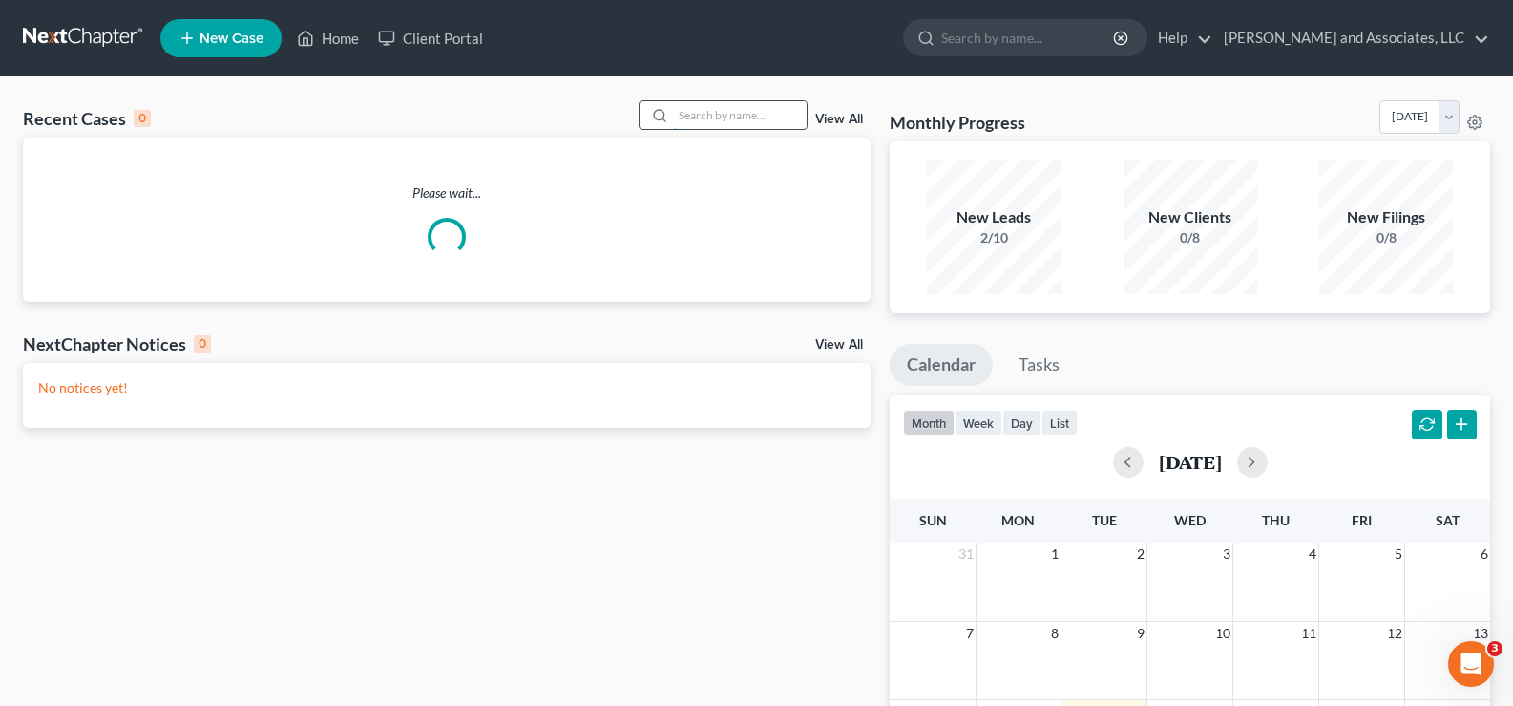
click at [759, 117] on input "search" at bounding box center [740, 115] width 134 height 28
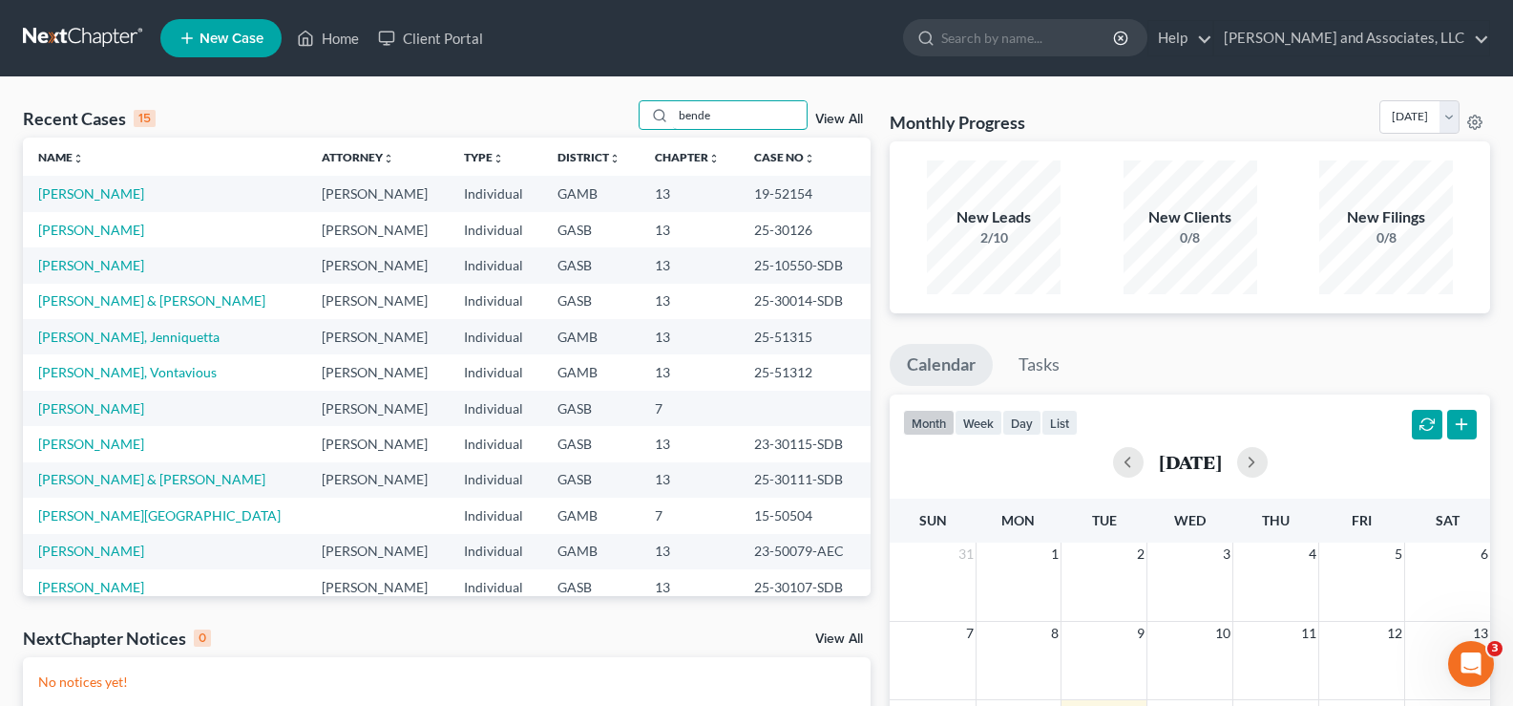
type input "[PERSON_NAME]"
